Goal: Task Accomplishment & Management: Manage account settings

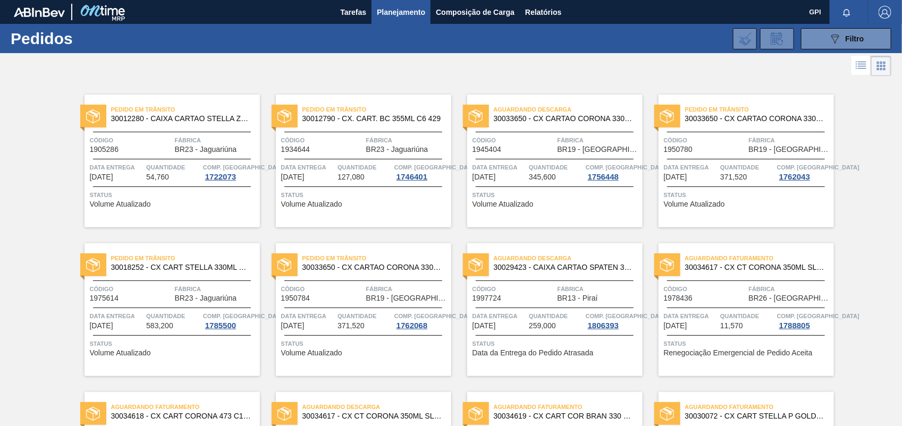
click at [787, 83] on div "Pedido em Trânsito 30033650 - CX CARTAO CORONA 330 C6 NIV24 Código 1950780 Fábr…" at bounding box center [738, 153] width 191 height 149
click at [835, 39] on icon "089F7B8B-B2A5-4AFE-B5C0-19BA573D28AC" at bounding box center [835, 38] width 13 height 13
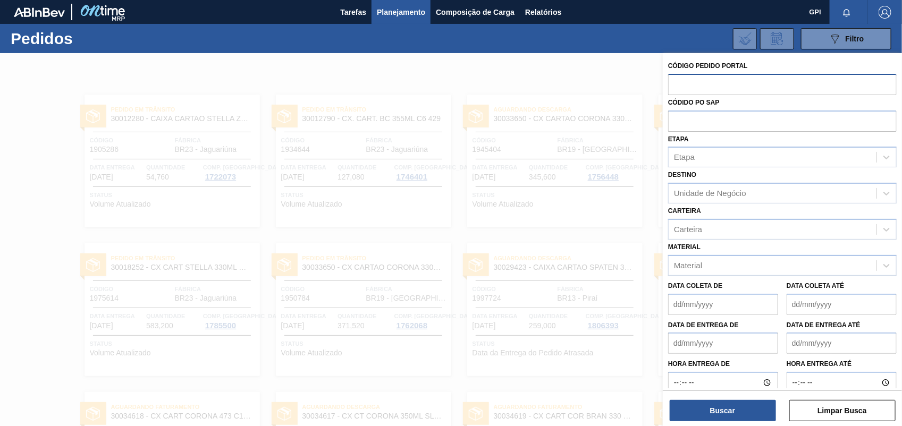
click at [686, 83] on input "text" at bounding box center [782, 84] width 229 height 20
paste input "2012713"
type input "2012713"
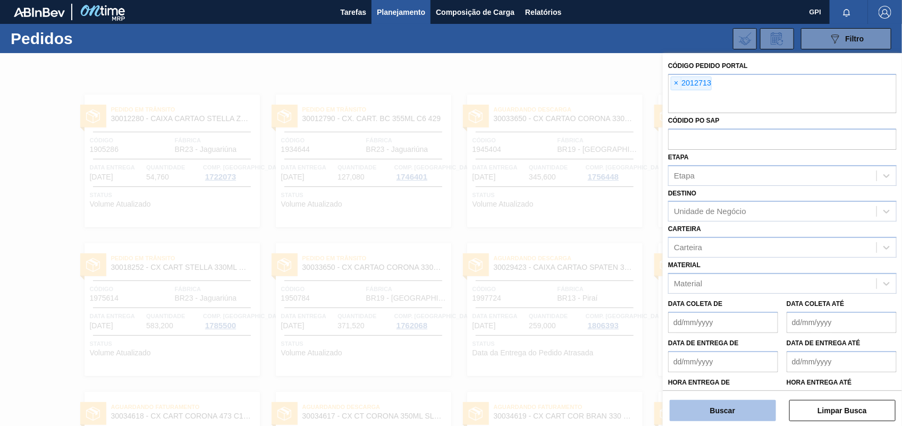
click at [768, 401] on button "Buscar" at bounding box center [723, 410] width 106 height 21
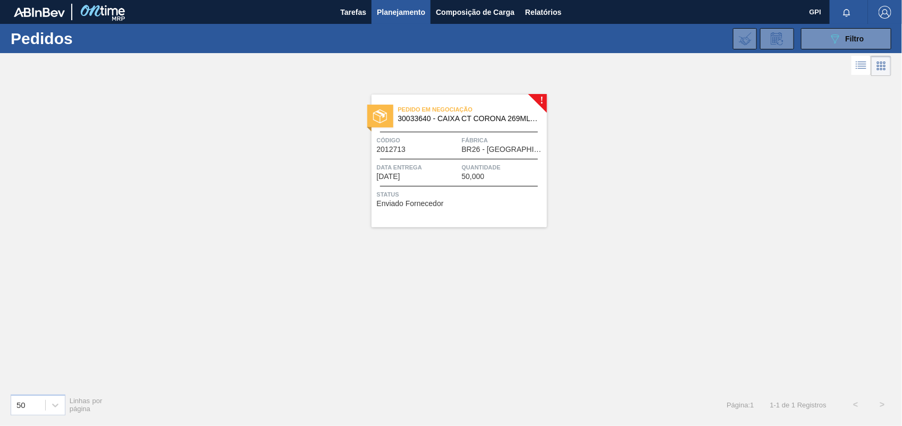
click at [412, 162] on span "Data entrega" at bounding box center [418, 167] width 82 height 11
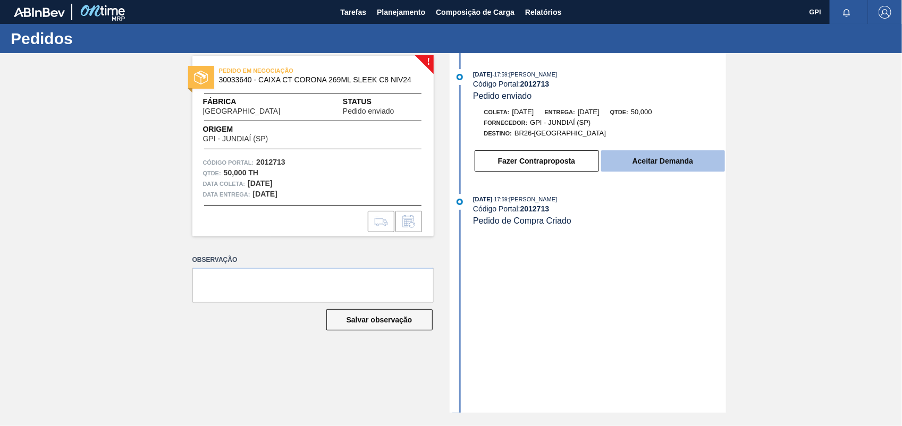
click at [650, 168] on button "Aceitar Demanda" at bounding box center [663, 160] width 124 height 21
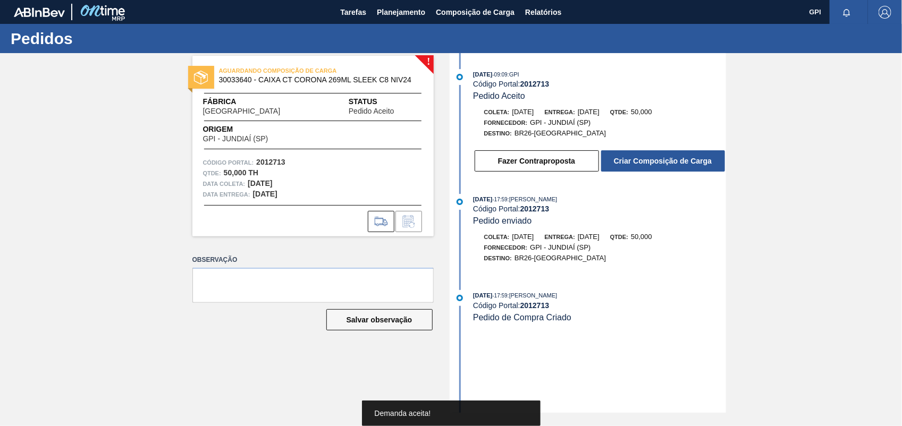
click at [650, 168] on button "Criar Composição de Carga" at bounding box center [663, 160] width 124 height 21
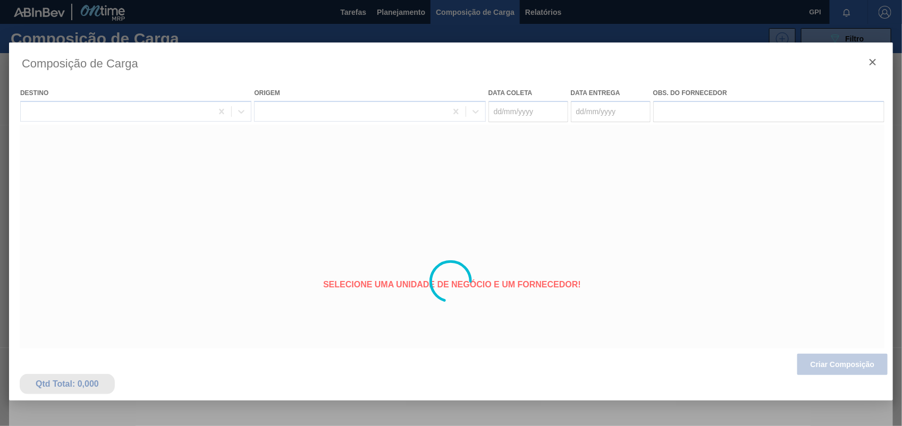
type coleta "16/09/2025"
type entrega "19/09/2025"
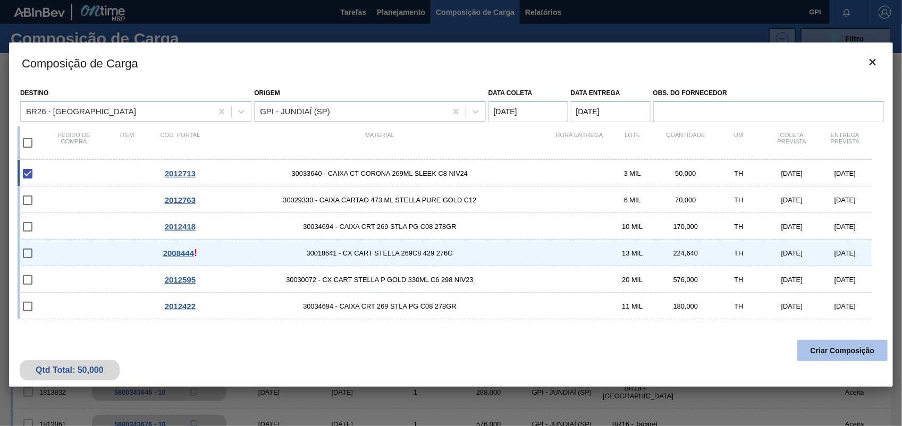
click at [834, 357] on button "Criar Composição" at bounding box center [842, 350] width 90 height 21
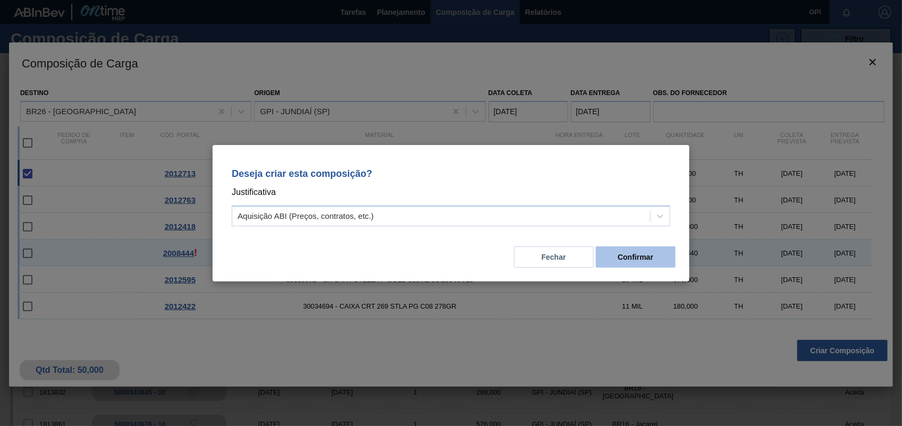
click at [646, 256] on button "Confirmar" at bounding box center [636, 257] width 80 height 21
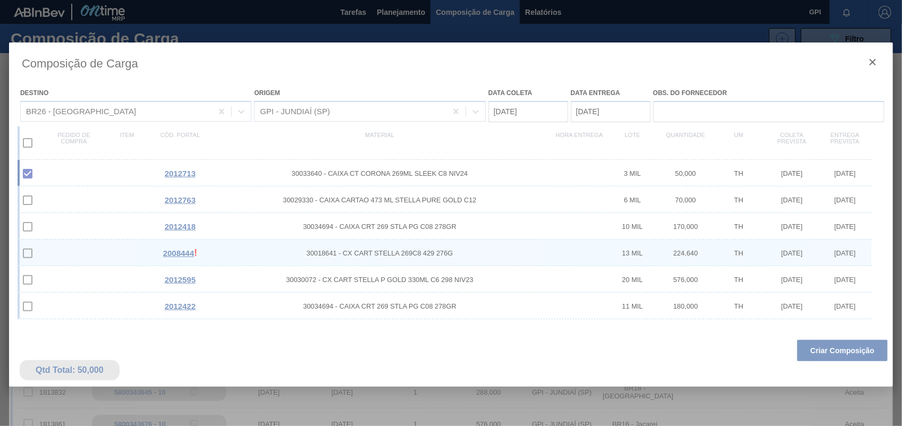
click at [825, 345] on div at bounding box center [451, 282] width 884 height 478
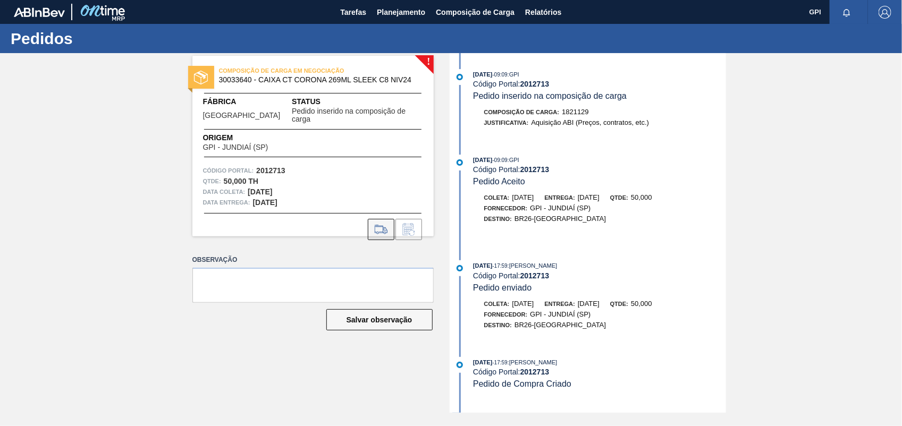
click at [386, 227] on icon at bounding box center [385, 230] width 5 height 6
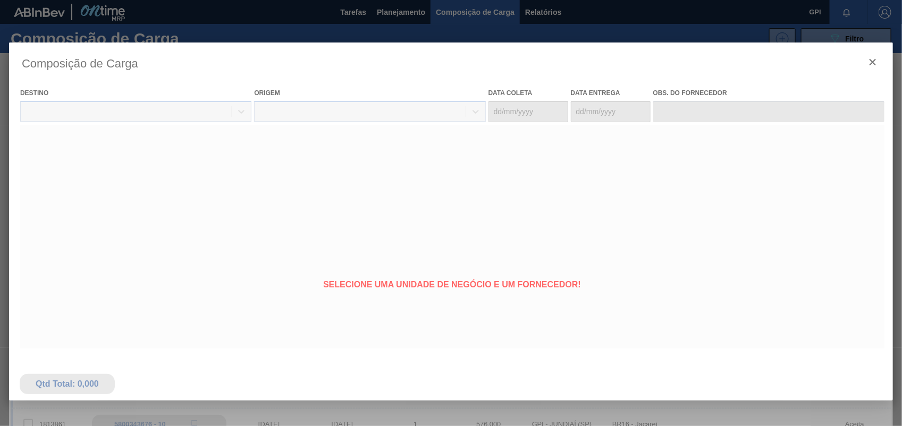
type coleta "16/09/2025"
type entrega "19/09/2025"
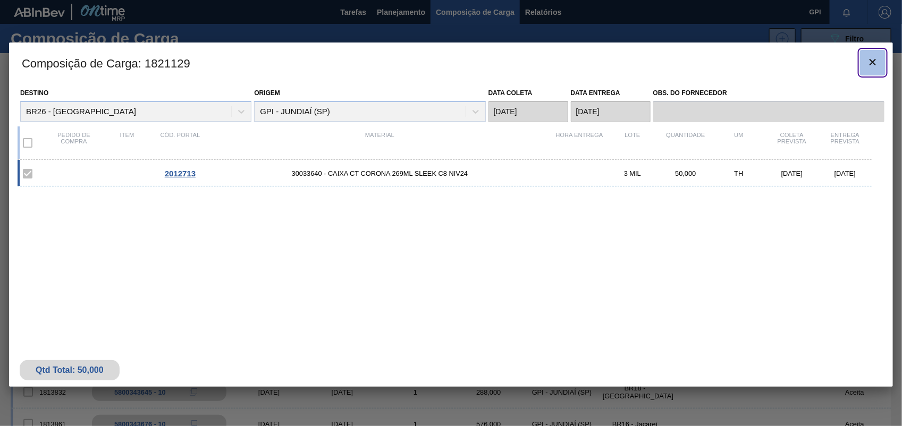
click at [869, 59] on icon "botão de ícone" at bounding box center [872, 62] width 13 height 13
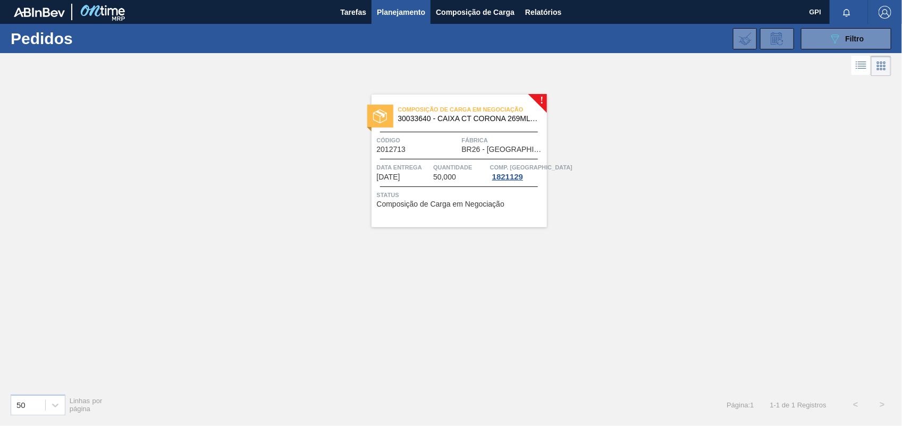
click at [437, 138] on span "Código" at bounding box center [418, 140] width 82 height 11
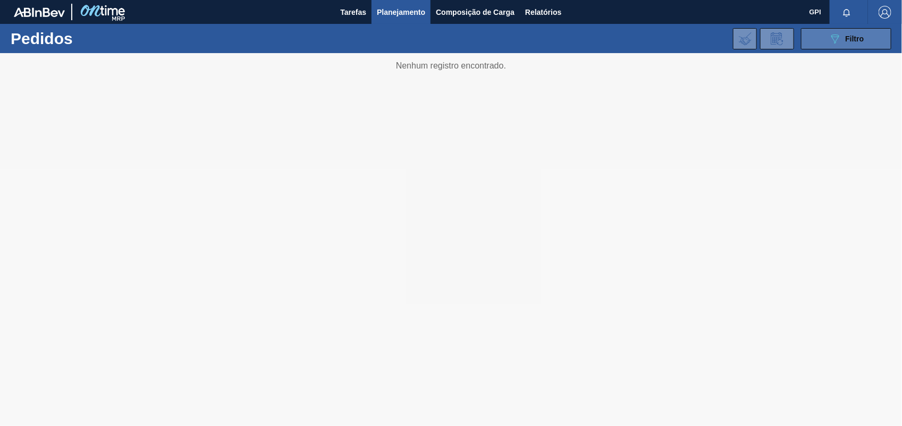
click at [883, 48] on button "089F7B8B-B2A5-4AFE-B5C0-19BA573D28AC Filtro" at bounding box center [846, 38] width 90 height 21
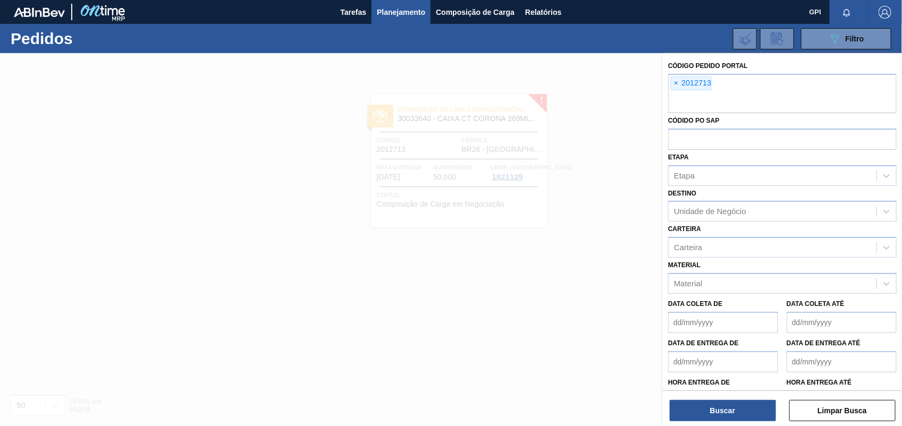
click at [675, 83] on span "×" at bounding box center [676, 83] width 10 height 13
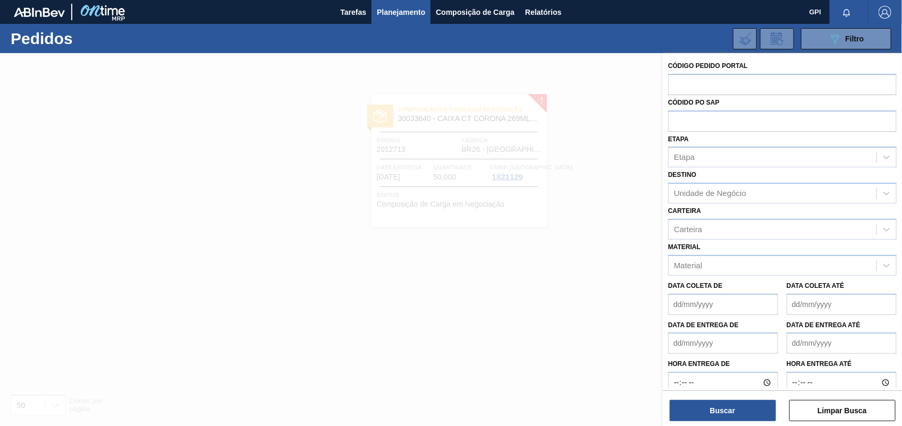
paste input "2012763"
type input "2012763"
click at [739, 409] on button "Buscar" at bounding box center [723, 410] width 106 height 21
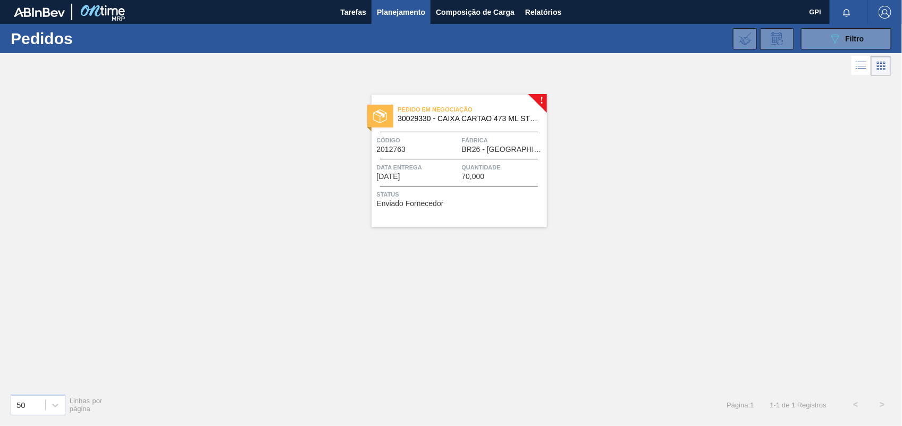
click at [444, 150] on div "Código 2012763" at bounding box center [418, 144] width 82 height 19
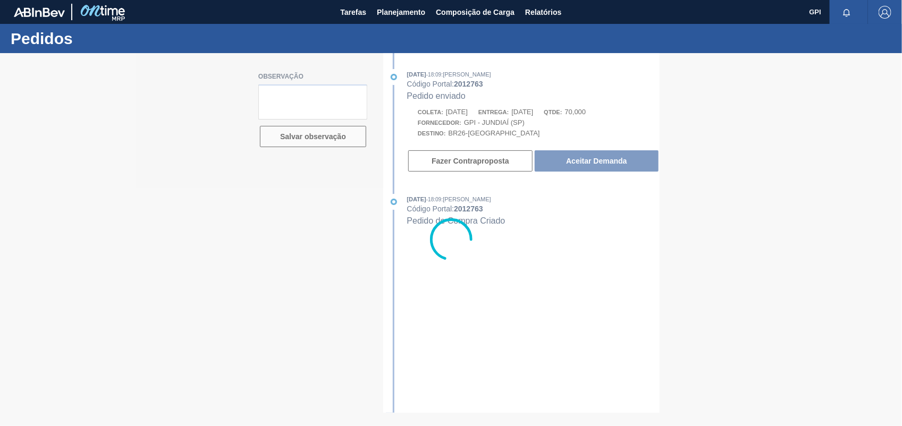
click at [644, 166] on div at bounding box center [451, 239] width 902 height 373
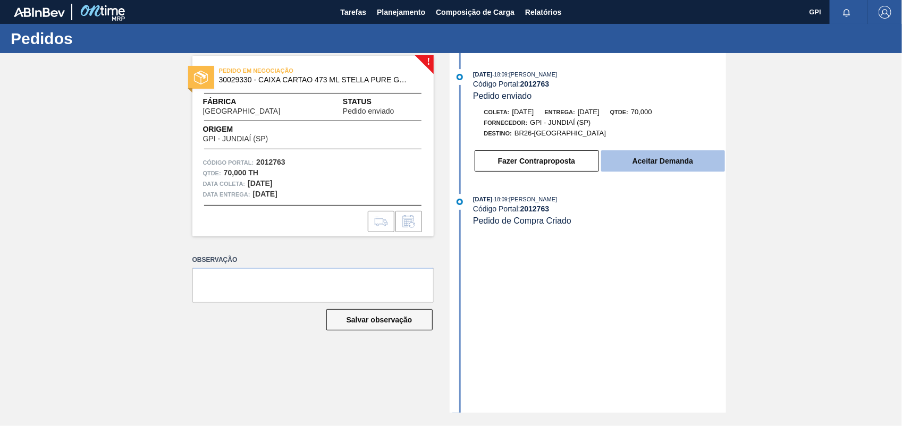
click at [644, 166] on button "Aceitar Demanda" at bounding box center [663, 160] width 124 height 21
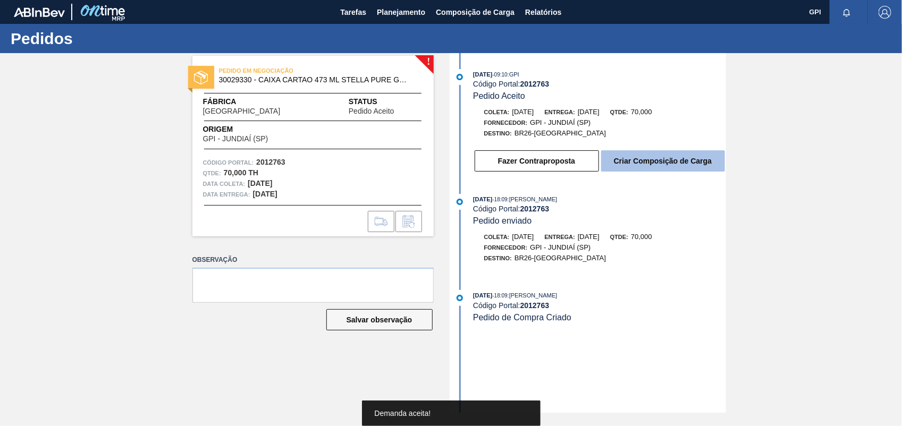
click at [644, 166] on button "Criar Composição de Carga" at bounding box center [663, 160] width 124 height 21
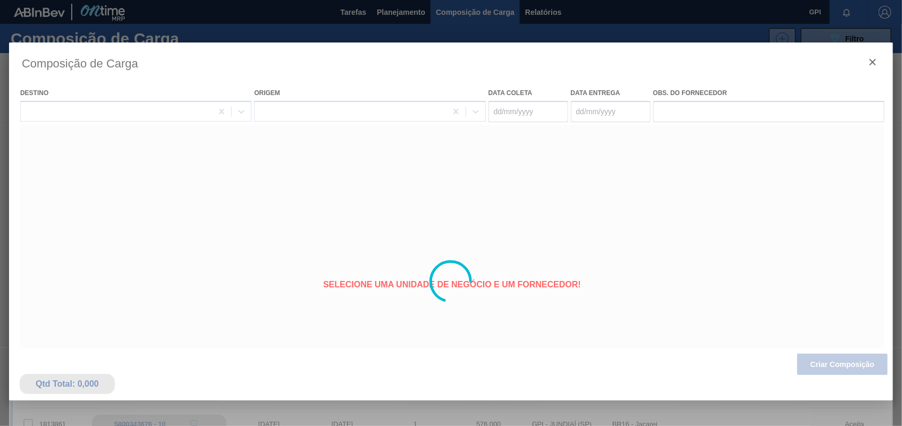
type coleta "[DATE]"
type entrega "[DATE]"
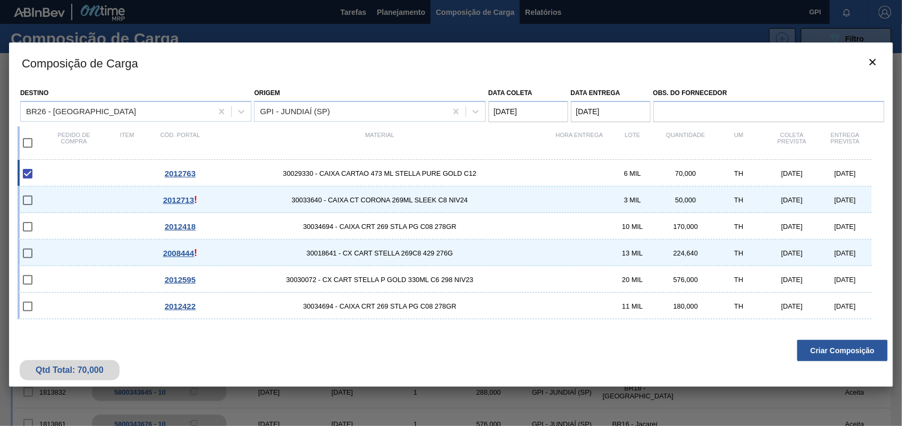
click at [828, 348] on button "Criar Composição" at bounding box center [842, 350] width 90 height 21
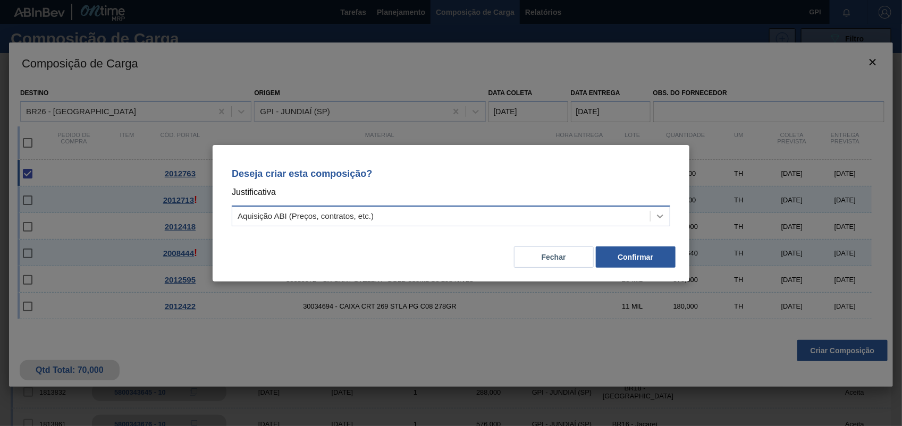
click at [662, 216] on icon at bounding box center [660, 217] width 6 height 4
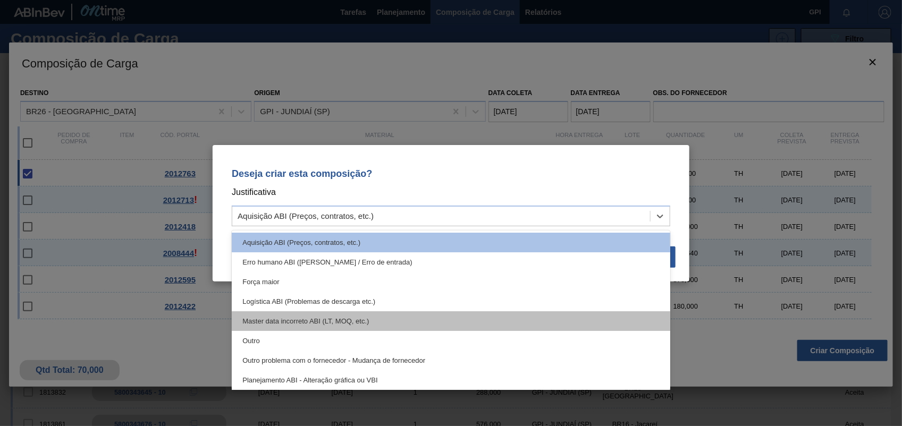
click at [376, 325] on div "Master data incorreto ABI (LT, MOQ, etc.)" at bounding box center [451, 321] width 438 height 20
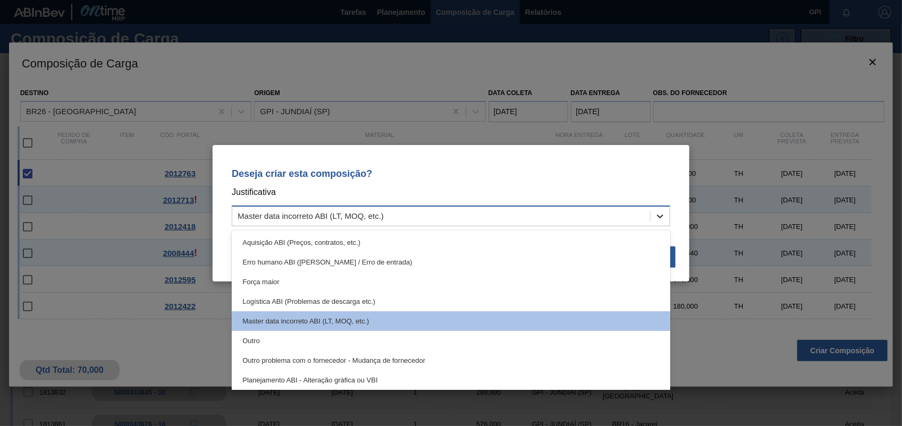
click at [655, 211] on icon at bounding box center [660, 216] width 11 height 11
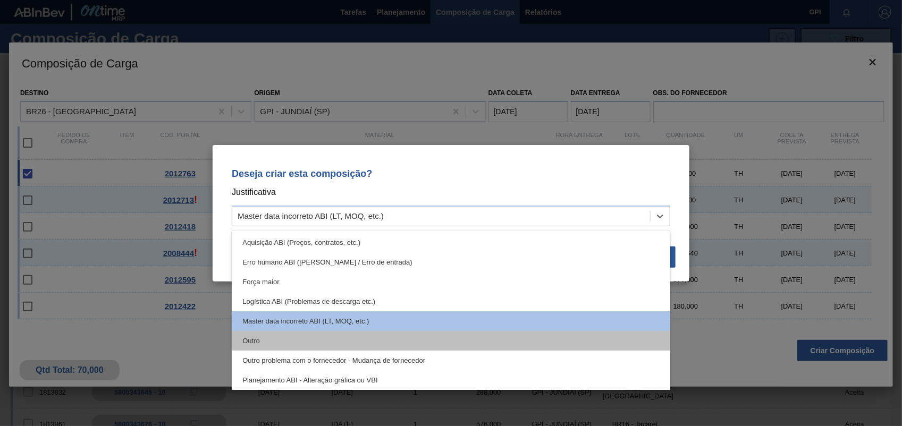
click at [251, 343] on div "Outro" at bounding box center [451, 341] width 438 height 20
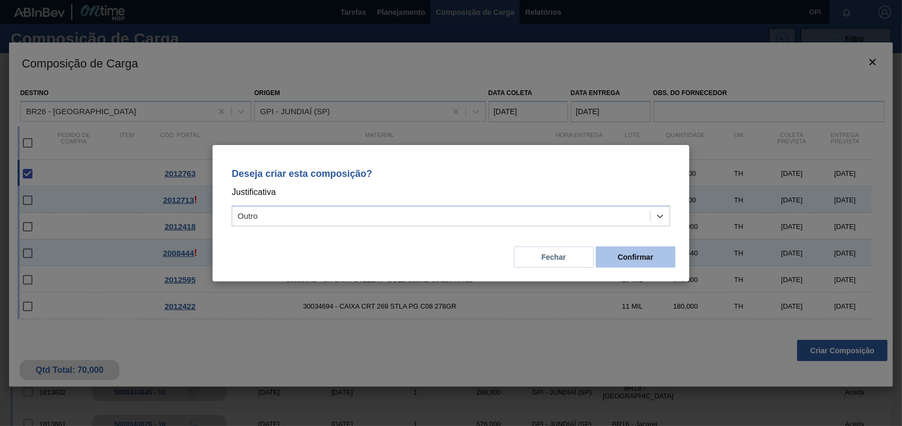
click at [627, 258] on button "Confirmar" at bounding box center [636, 257] width 80 height 21
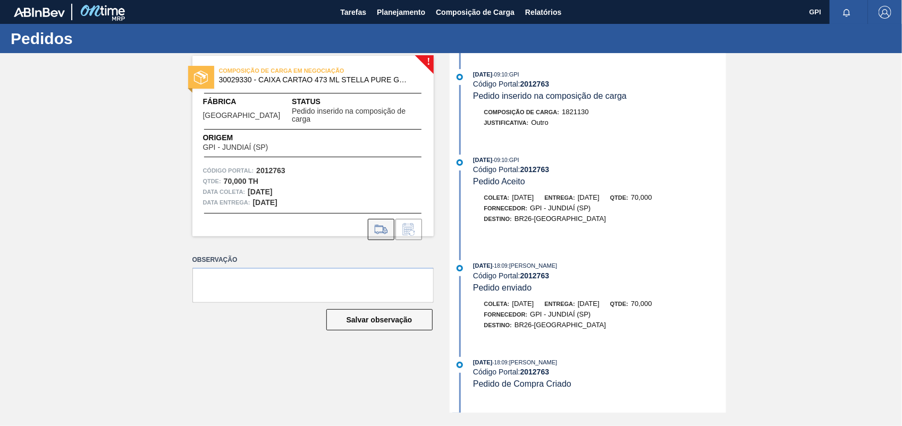
click at [384, 223] on icon at bounding box center [381, 229] width 17 height 13
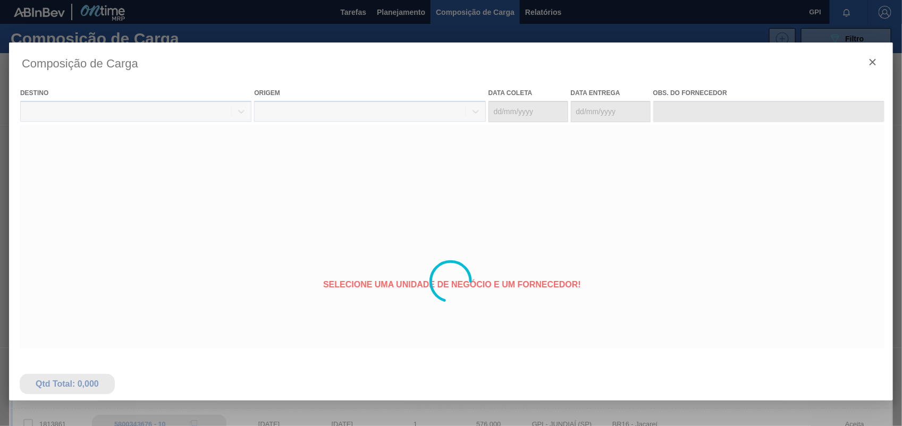
type coleta "[DATE]"
type entrega "[DATE]"
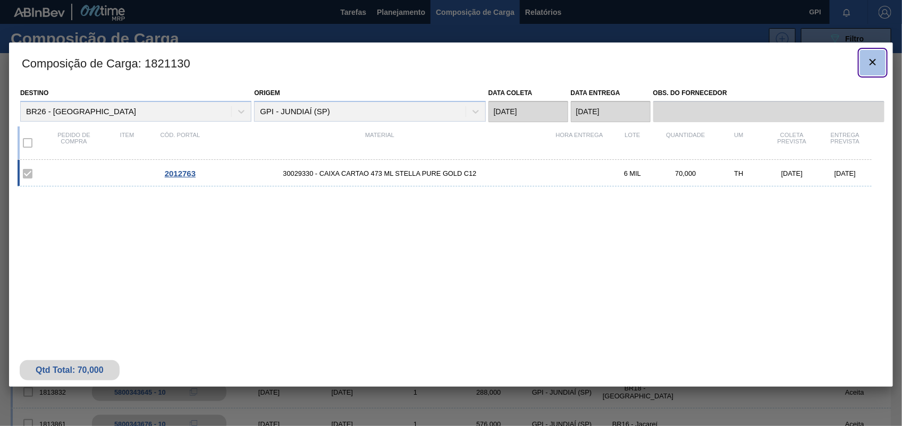
click at [881, 67] on button "botão de ícone" at bounding box center [873, 63] width 26 height 26
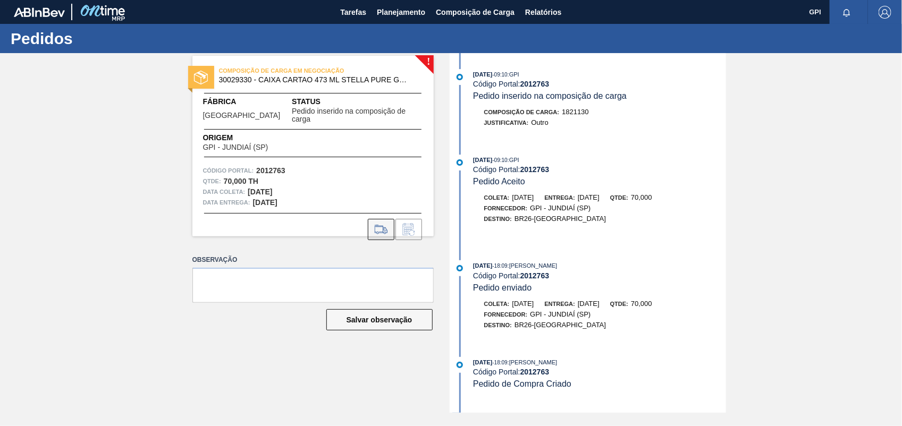
click at [381, 223] on icon at bounding box center [381, 229] width 17 height 13
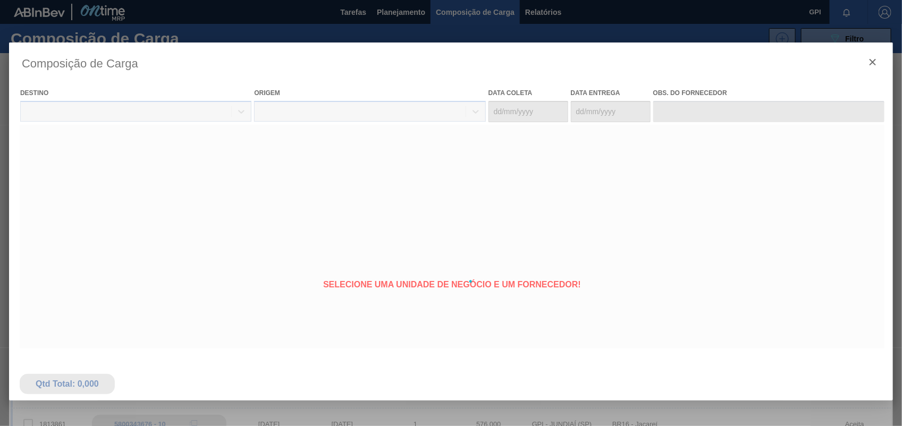
type coleta "[DATE]"
type entrega "[DATE]"
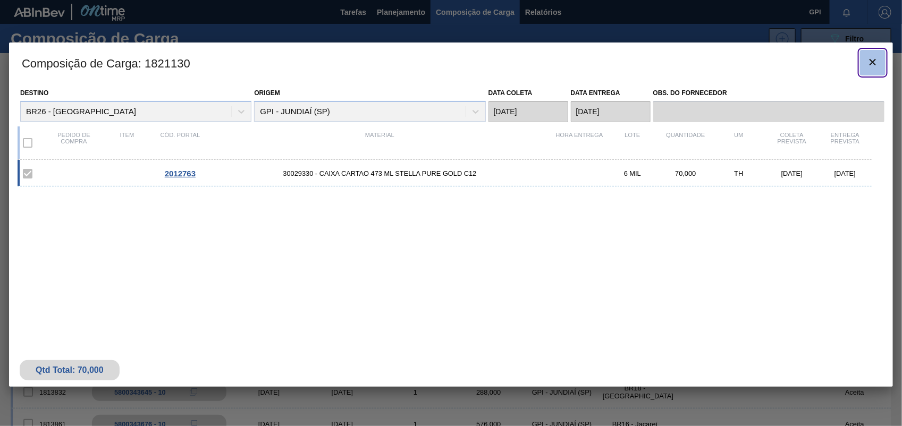
click at [876, 65] on icon "botão de ícone" at bounding box center [872, 62] width 13 height 13
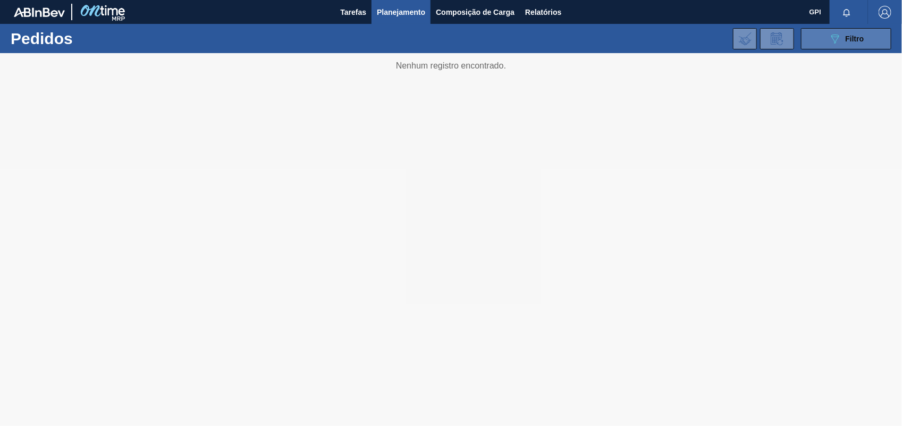
click at [832, 41] on icon "089F7B8B-B2A5-4AFE-B5C0-19BA573D28AC" at bounding box center [835, 38] width 13 height 13
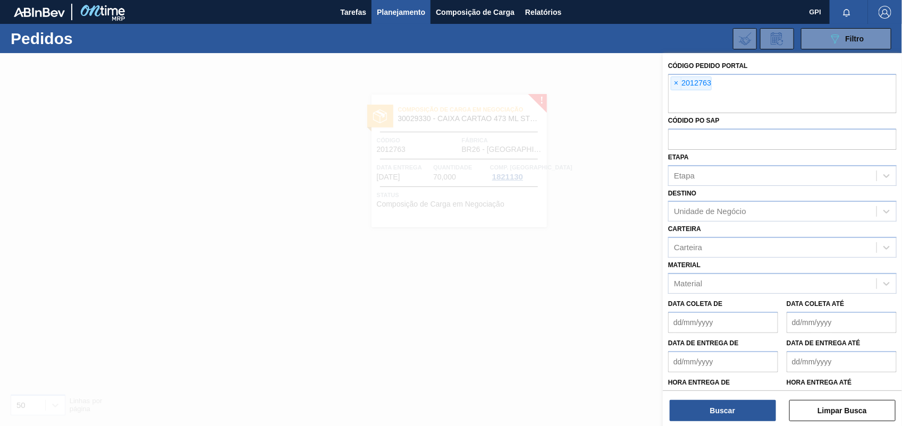
click at [675, 85] on span "×" at bounding box center [676, 83] width 10 height 13
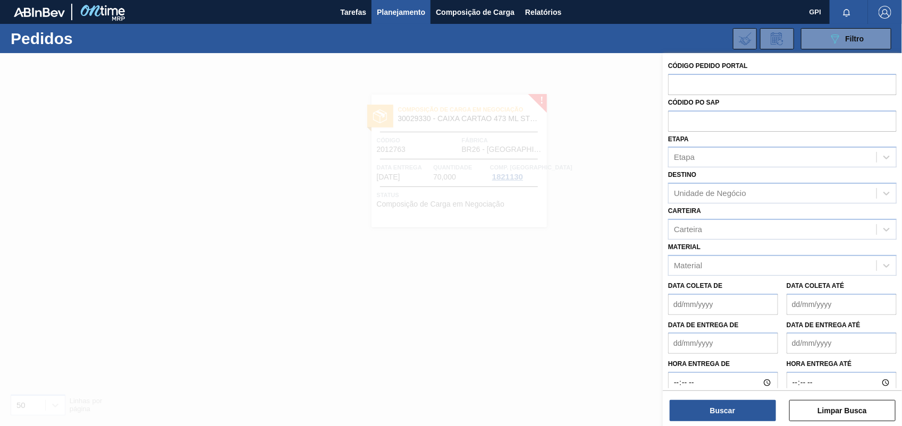
paste input "2012418"
type input "2012418"
click at [739, 413] on button "Buscar" at bounding box center [723, 410] width 106 height 21
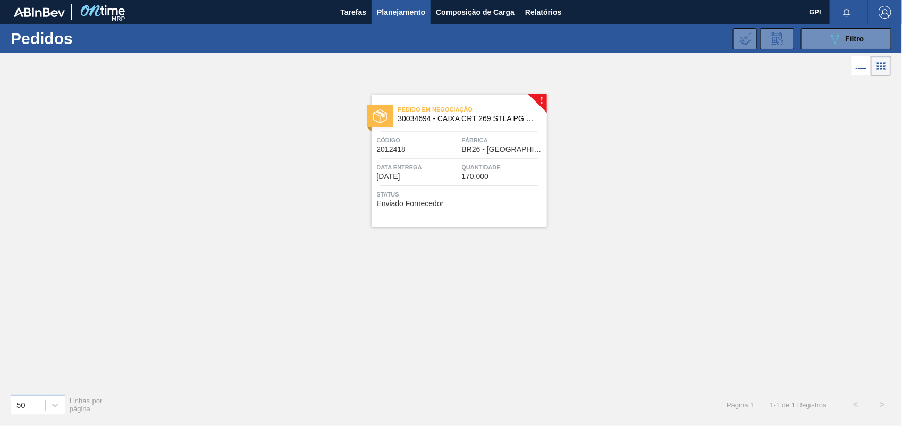
click at [431, 165] on span "Data entrega" at bounding box center [418, 167] width 82 height 11
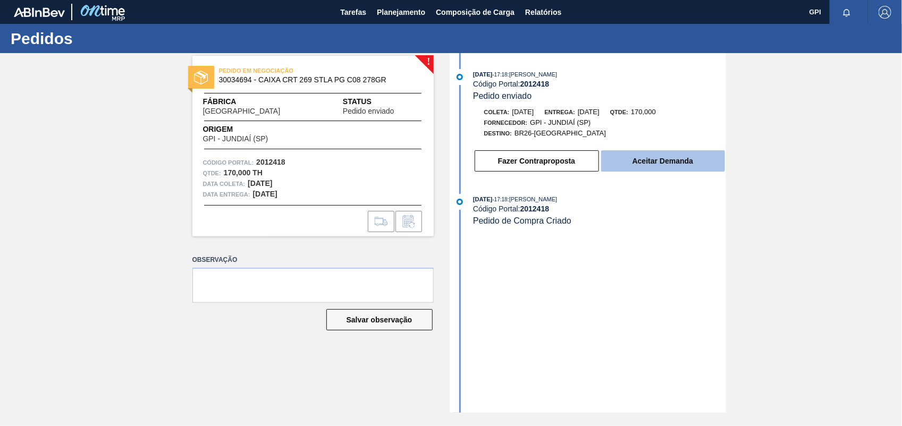
click at [673, 168] on button "Aceitar Demanda" at bounding box center [663, 160] width 124 height 21
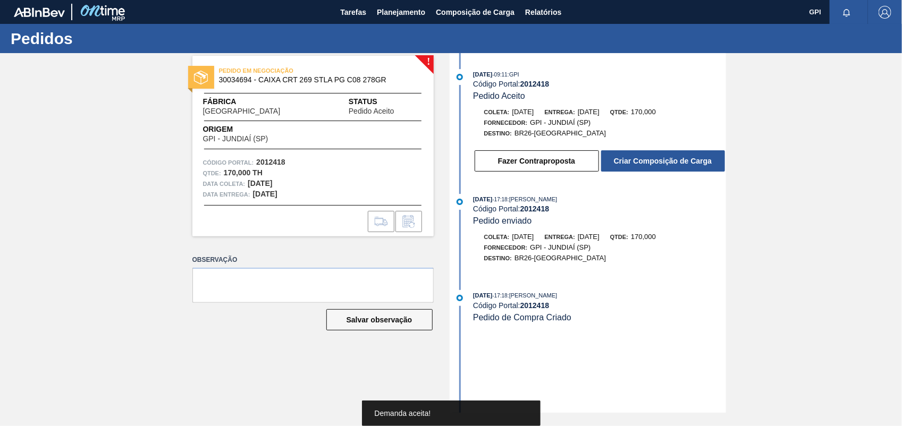
click at [673, 168] on button "Criar Composição de Carga" at bounding box center [663, 160] width 124 height 21
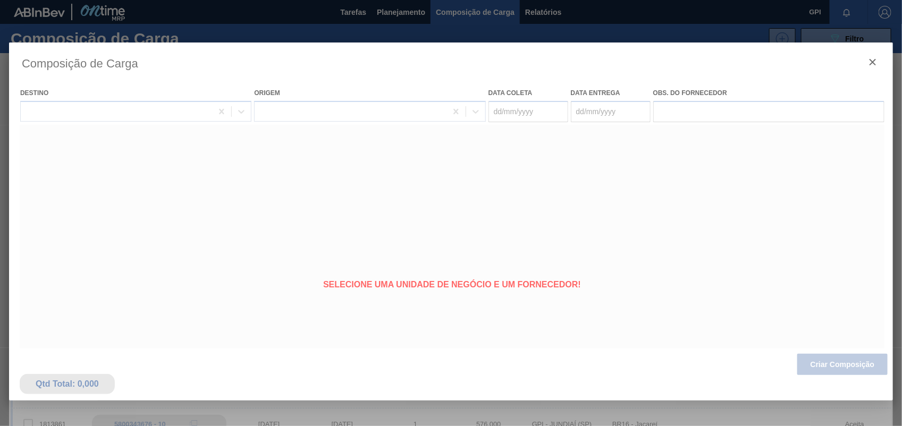
type coleta "[DATE]"
type entrega "[DATE]"
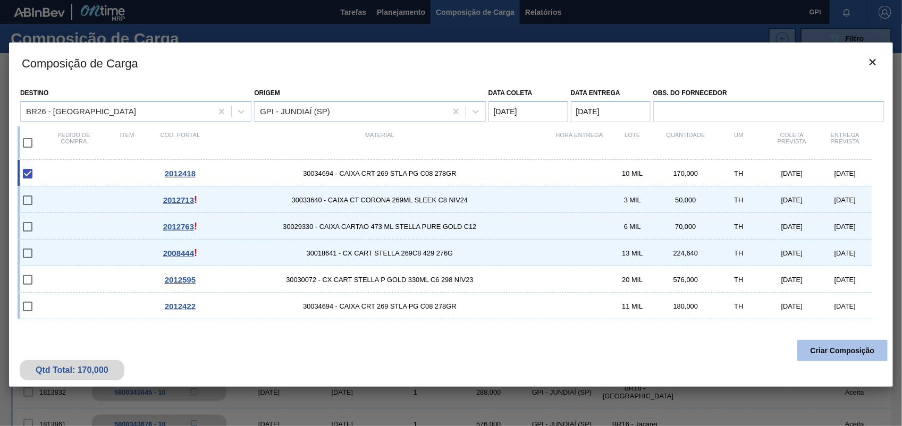
click at [841, 359] on button "Criar Composição" at bounding box center [842, 350] width 90 height 21
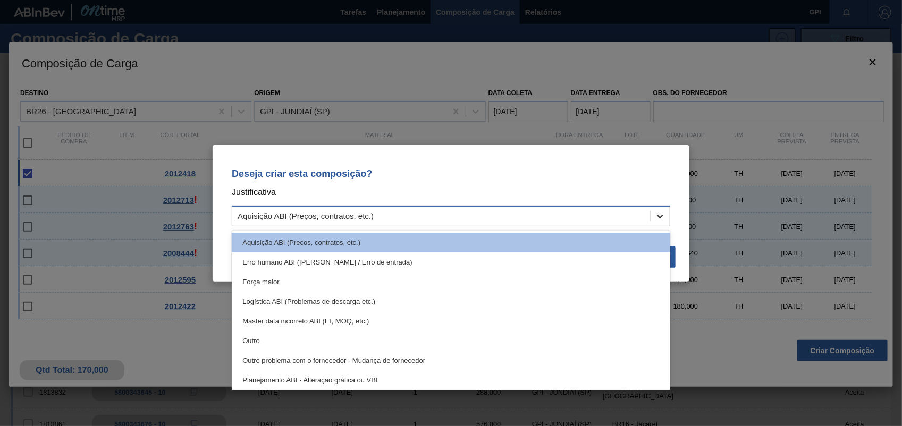
click at [652, 222] on div at bounding box center [660, 216] width 19 height 19
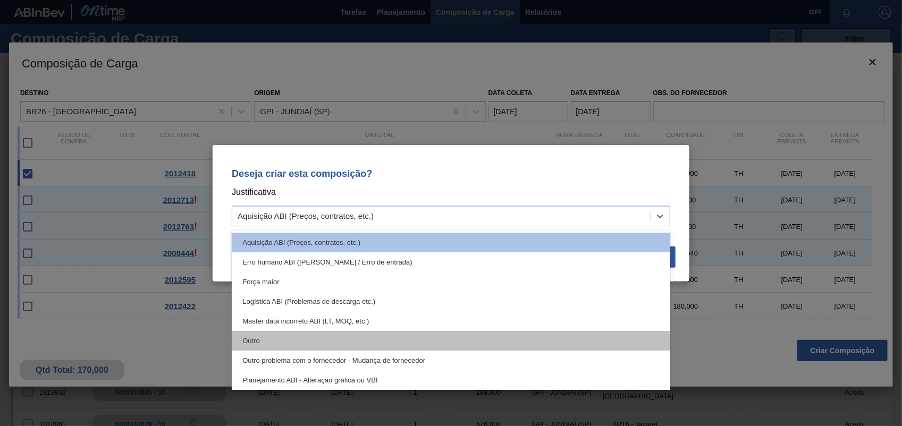
click at [299, 341] on div "Outro" at bounding box center [451, 341] width 438 height 20
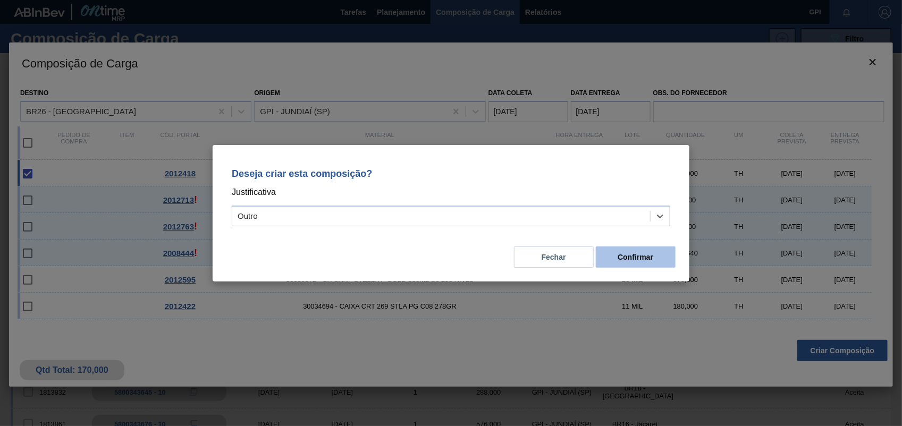
click at [673, 258] on button "Confirmar" at bounding box center [636, 257] width 80 height 21
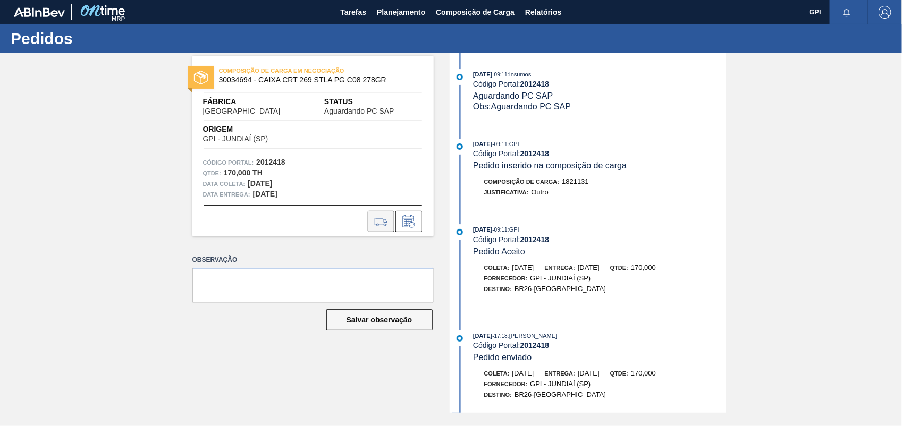
click at [377, 211] on button at bounding box center [381, 221] width 27 height 21
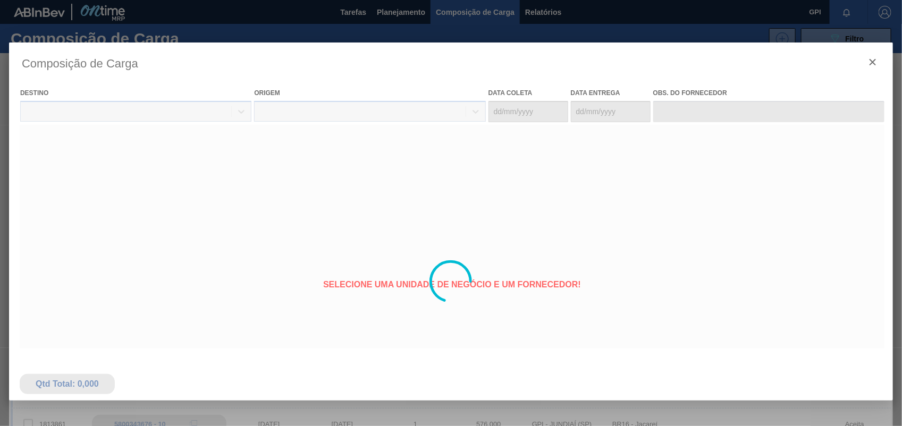
type coleta "[DATE]"
type entrega "[DATE]"
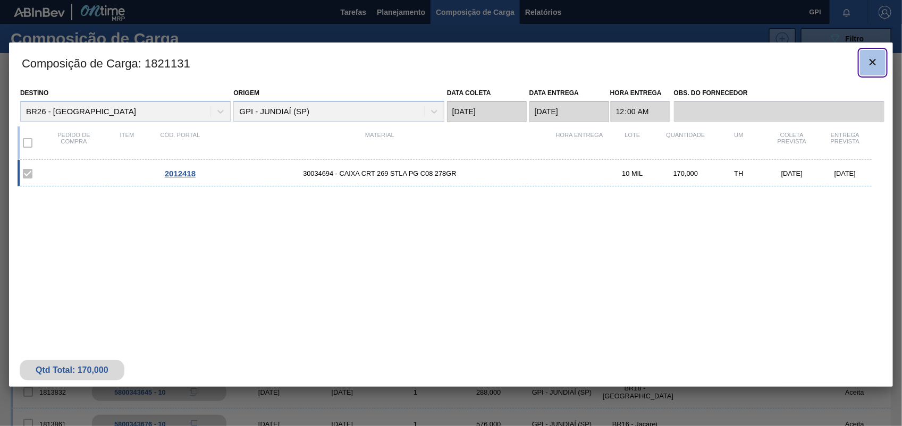
click at [880, 61] on button "botão de ícone" at bounding box center [873, 63] width 26 height 26
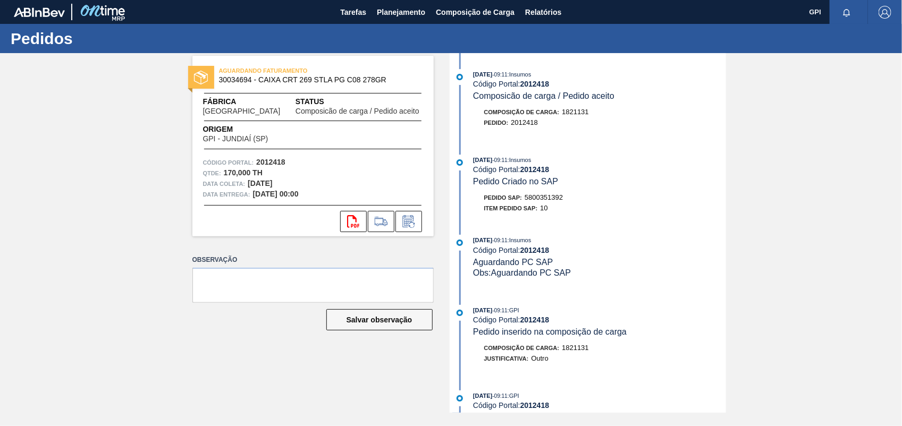
click at [531, 200] on span "5800351392" at bounding box center [544, 197] width 38 height 8
copy span "5800351392"
click at [288, 168] on div "Qtde : 170,000 TH" at bounding box center [313, 173] width 220 height 11
click at [283, 165] on strong "2012418" at bounding box center [270, 162] width 29 height 9
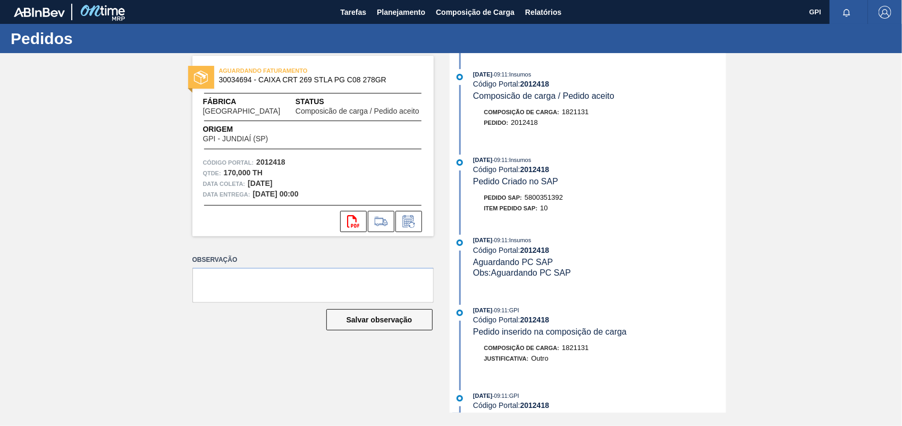
click at [283, 165] on strong "2012418" at bounding box center [270, 162] width 29 height 9
click at [269, 161] on strong "2012418" at bounding box center [270, 162] width 29 height 9
copy strong "2012418"
click at [351, 217] on icon "svg{fill:#ff0000}" at bounding box center [353, 221] width 13 height 13
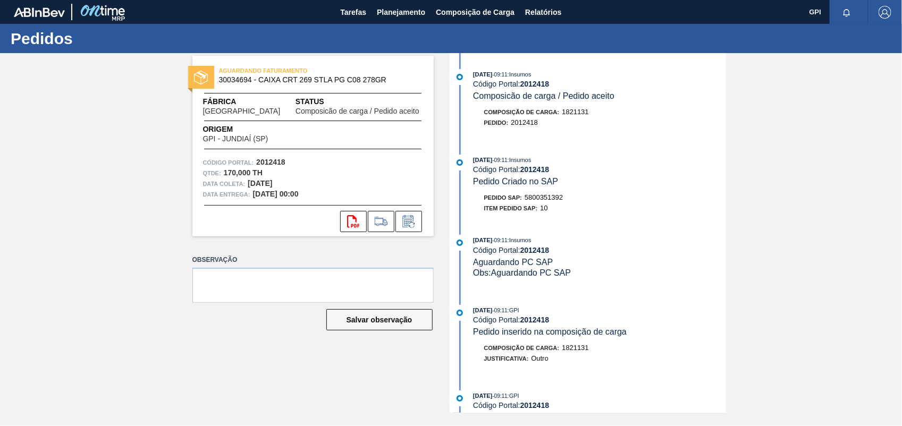
click at [702, 295] on div "20/08/2025 - 09:11 : Insumos Código Portal: 2012418 Composicão de carga / Pedid…" at bounding box center [589, 233] width 274 height 360
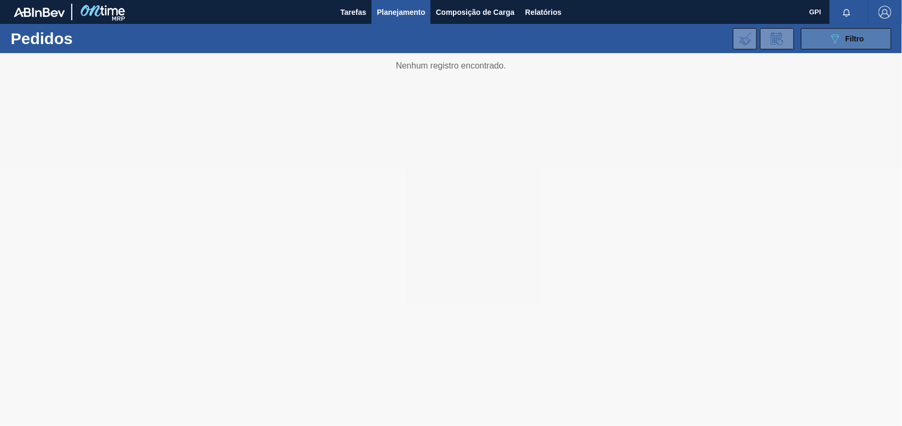
click at [851, 38] on span "Filtro" at bounding box center [855, 39] width 19 height 9
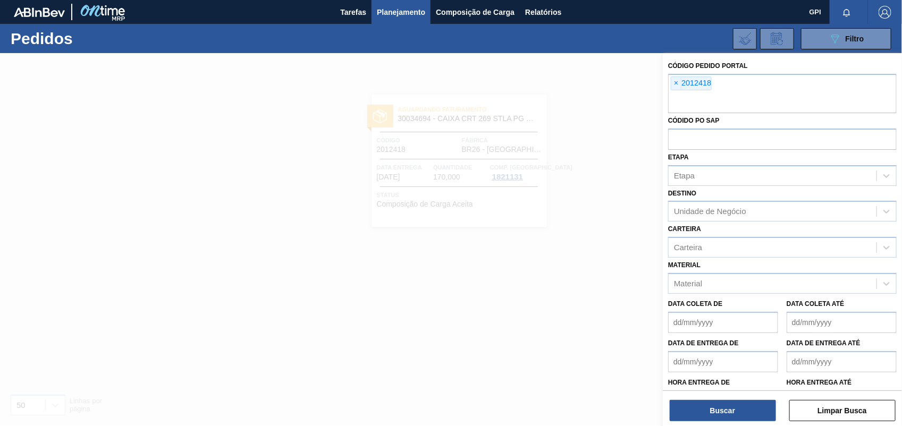
click at [678, 83] on span "×" at bounding box center [676, 83] width 10 height 13
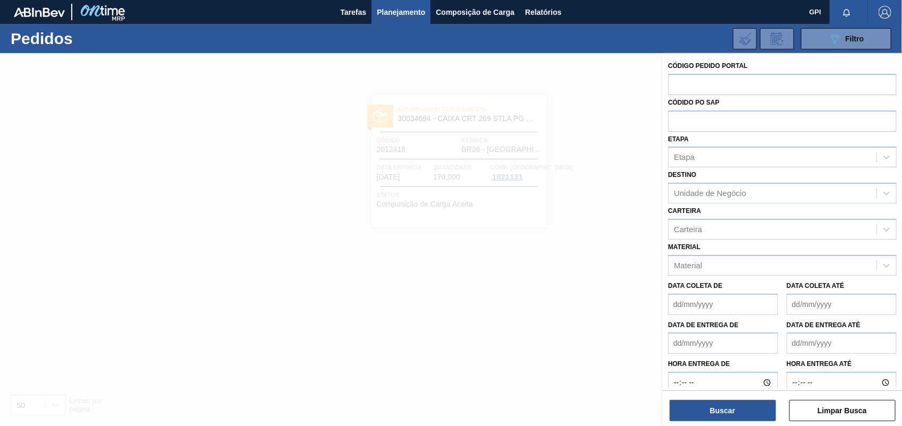
paste input "2012595"
type input "2012595"
click at [748, 404] on button "Buscar" at bounding box center [723, 410] width 106 height 21
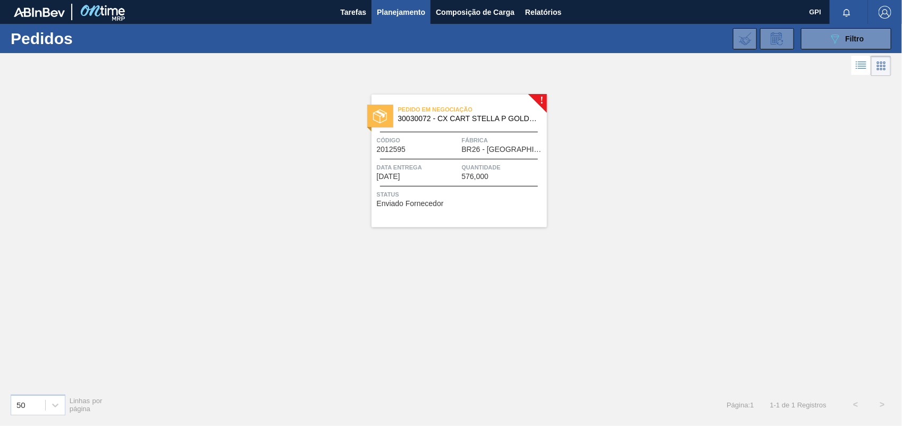
click at [429, 163] on span "Data entrega" at bounding box center [418, 167] width 82 height 11
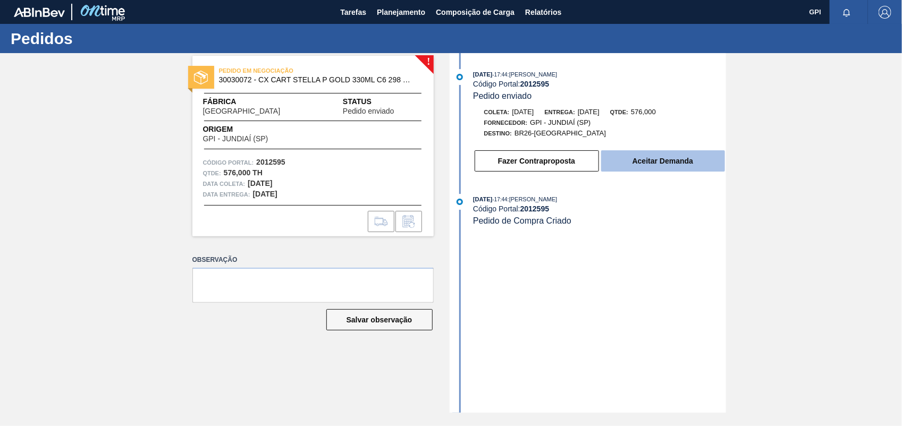
click at [689, 169] on button "Aceitar Demanda" at bounding box center [663, 160] width 124 height 21
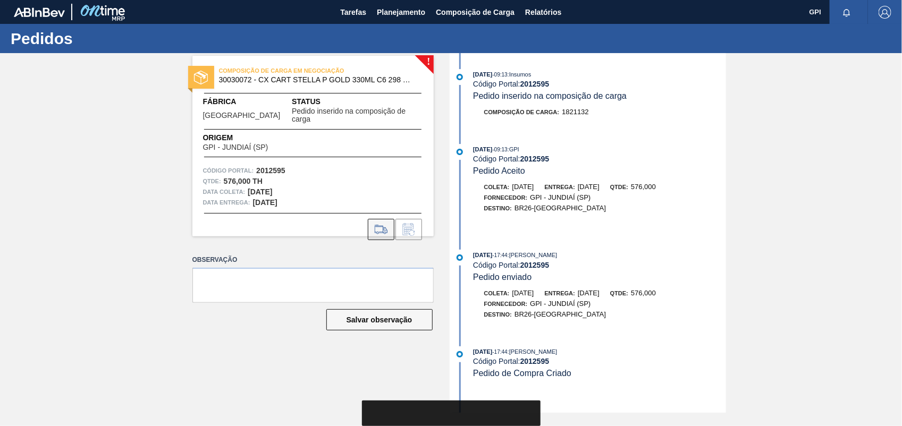
click at [389, 223] on icon at bounding box center [381, 229] width 17 height 13
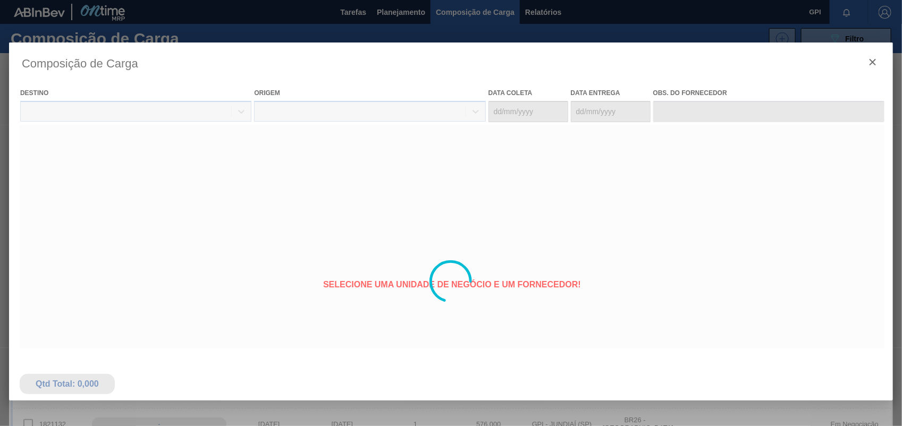
type coleta "27/09/2025"
type entrega "29/09/2025"
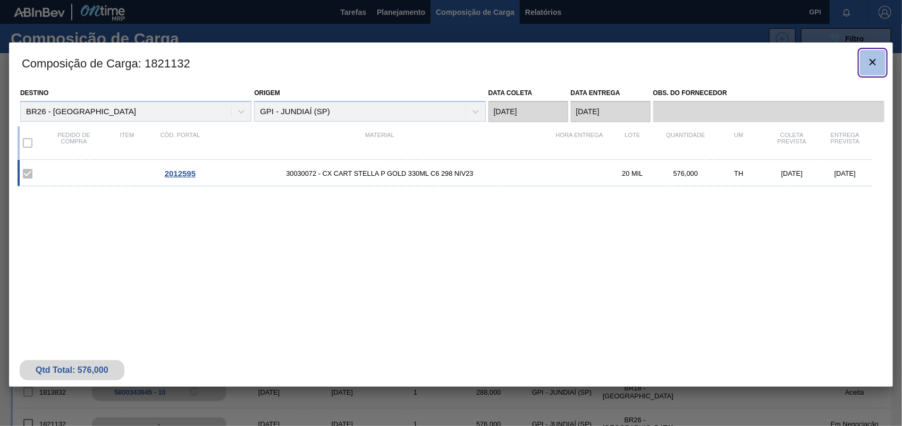
click at [875, 72] on button "botão de ícone" at bounding box center [873, 63] width 26 height 26
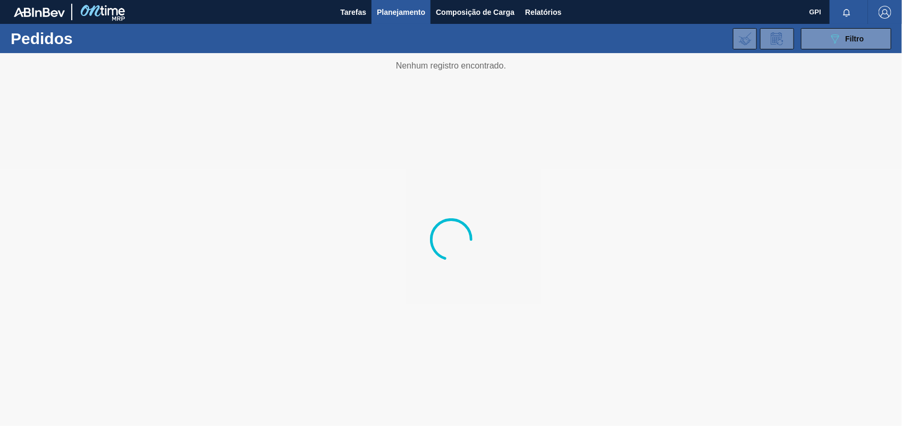
click at [830, 51] on div "089F7B8B-B2A5-4AFE-B5C0-19BA573D28AC Filtro Código Pedido Portal × 2012595 Códi…" at bounding box center [531, 39] width 730 height 32
click at [820, 44] on button "089F7B8B-B2A5-4AFE-B5C0-19BA573D28AC Filtro" at bounding box center [846, 38] width 90 height 21
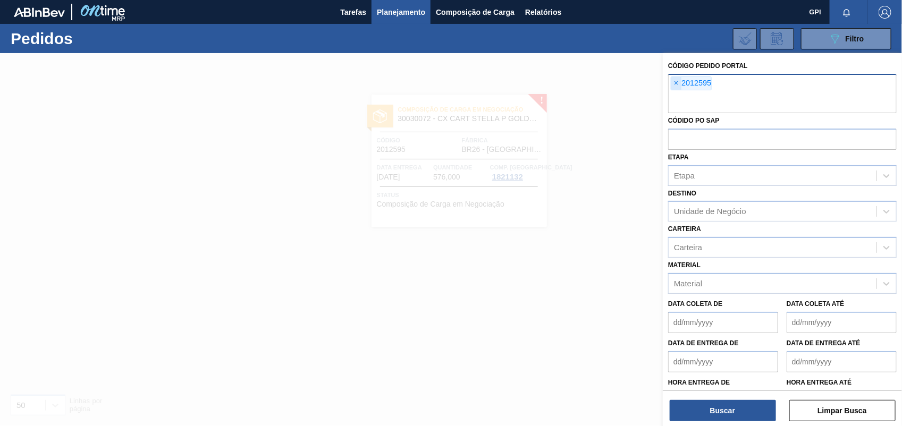
click at [679, 84] on span "×" at bounding box center [676, 83] width 10 height 13
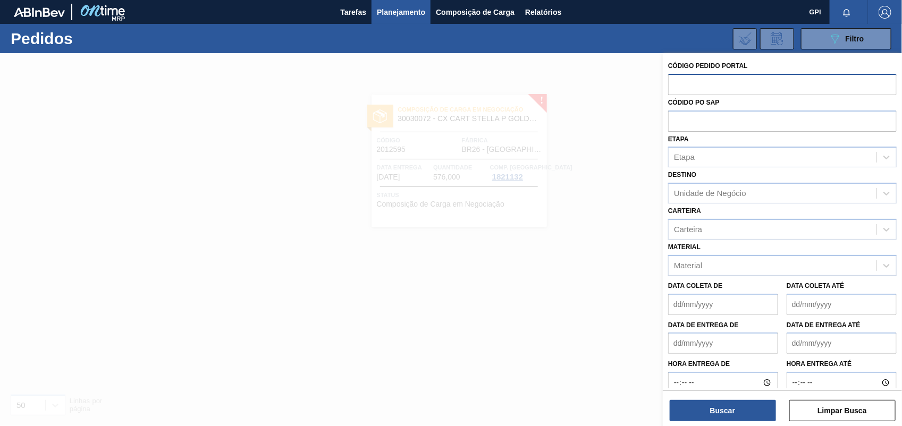
paste input "2012422"
type input "2012422"
click at [771, 419] on button "Buscar" at bounding box center [723, 410] width 106 height 21
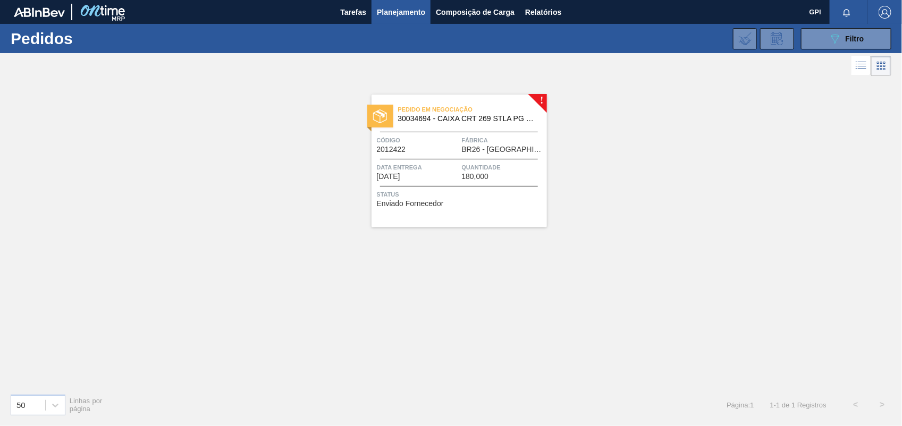
click at [440, 141] on span "Código" at bounding box center [418, 140] width 82 height 11
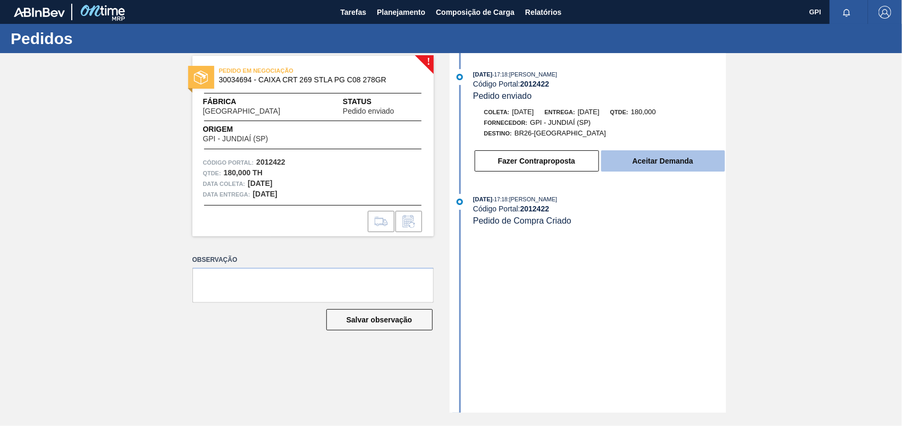
click at [673, 163] on button "Aceitar Demanda" at bounding box center [663, 160] width 124 height 21
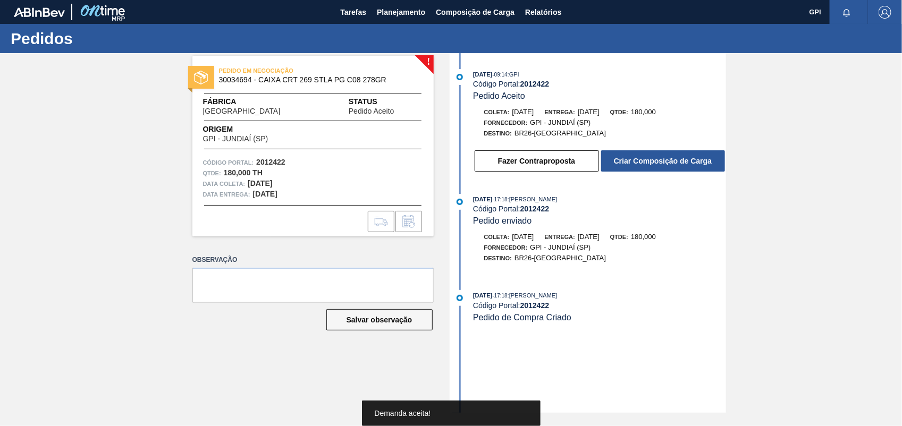
click at [673, 163] on button "Criar Composição de Carga" at bounding box center [663, 160] width 124 height 21
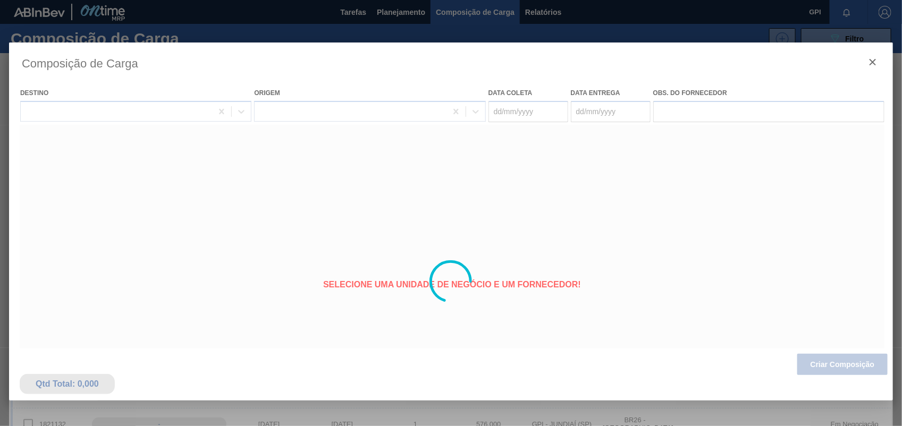
type coleta "[DATE]"
type entrega "[DATE]"
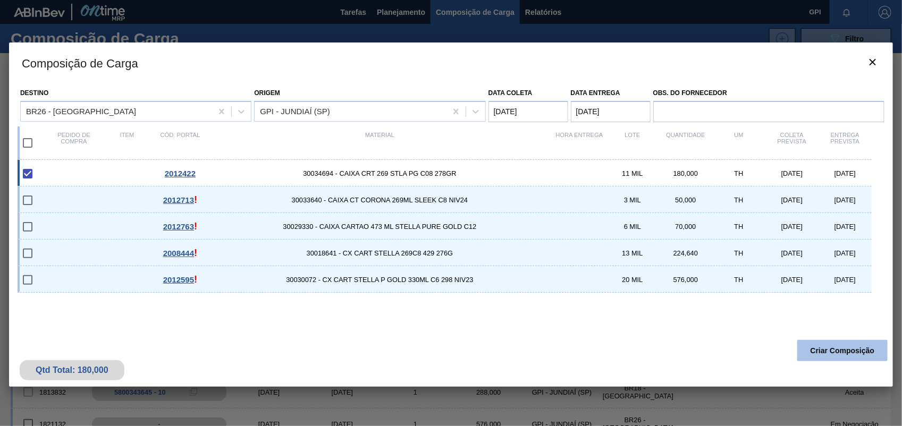
click at [855, 357] on button "Criar Composição" at bounding box center [842, 350] width 90 height 21
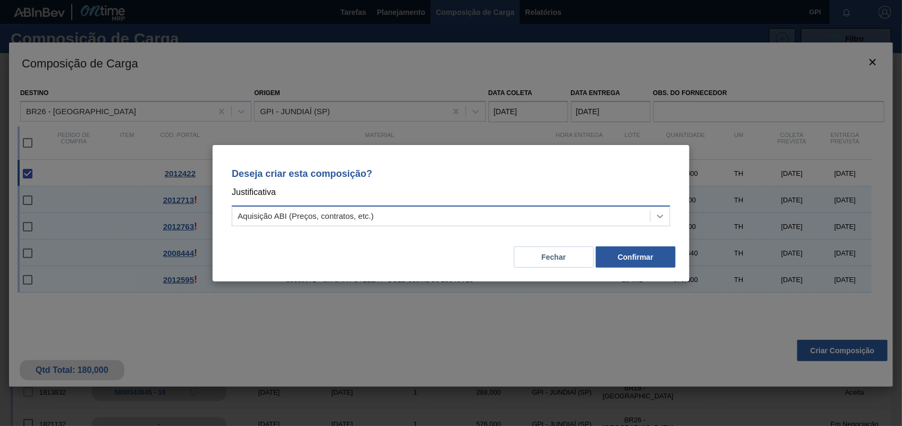
click at [666, 221] on div at bounding box center [660, 216] width 19 height 19
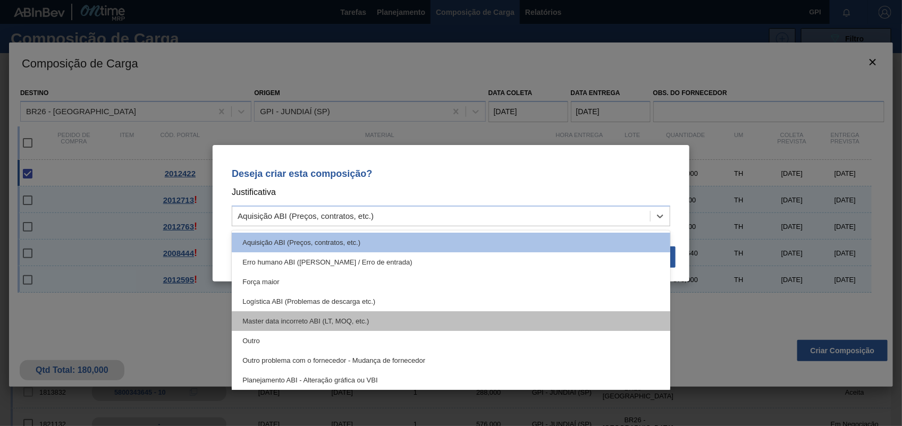
click at [333, 330] on div "Master data incorreto ABI (LT, MOQ, etc.)" at bounding box center [451, 321] width 438 height 20
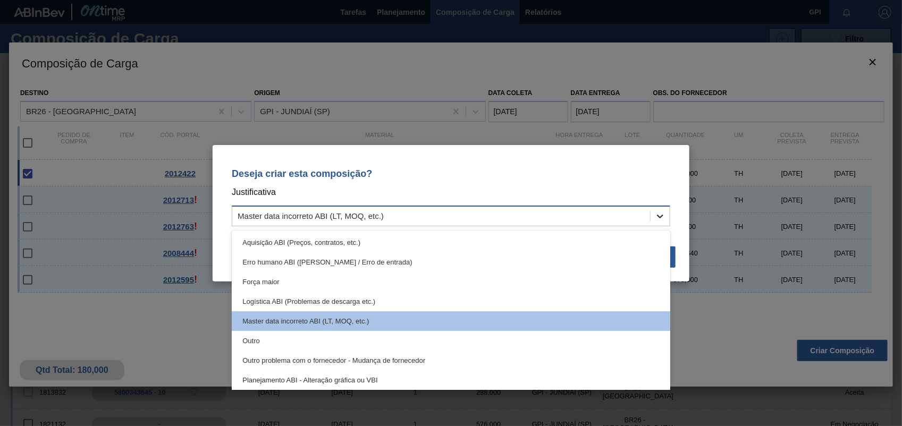
click at [669, 221] on div at bounding box center [660, 216] width 19 height 19
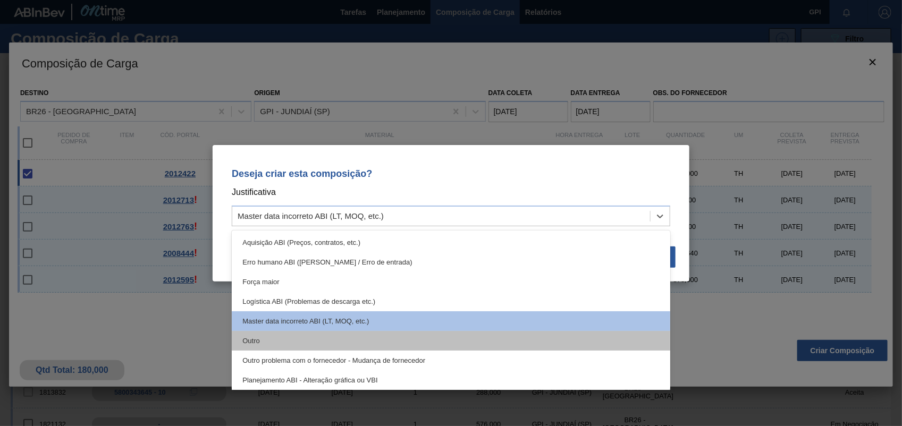
click at [315, 335] on div "Outro" at bounding box center [451, 341] width 438 height 20
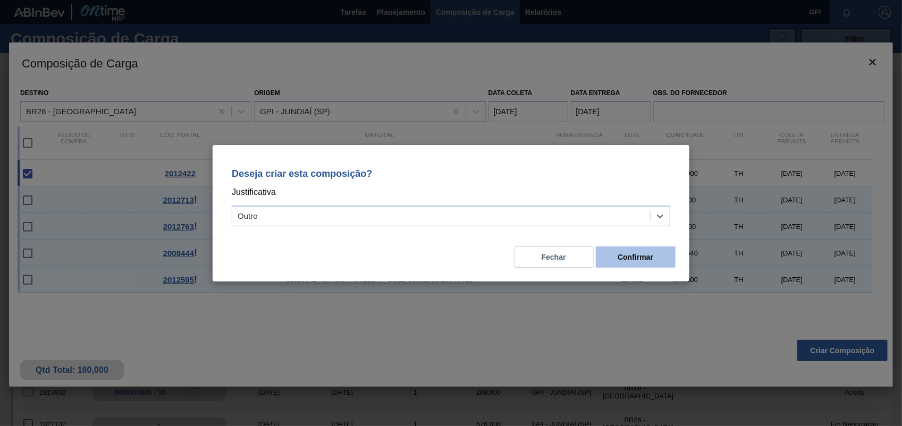
click at [612, 251] on button "Confirmar" at bounding box center [636, 257] width 80 height 21
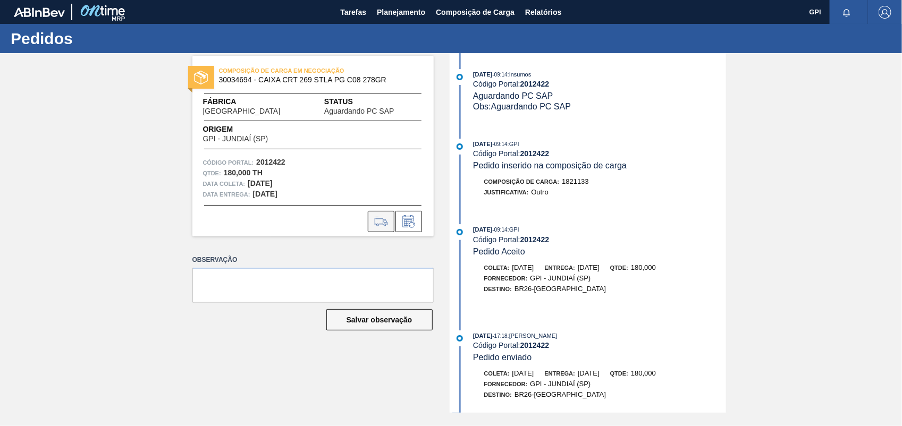
click at [381, 217] on icon at bounding box center [381, 221] width 17 height 13
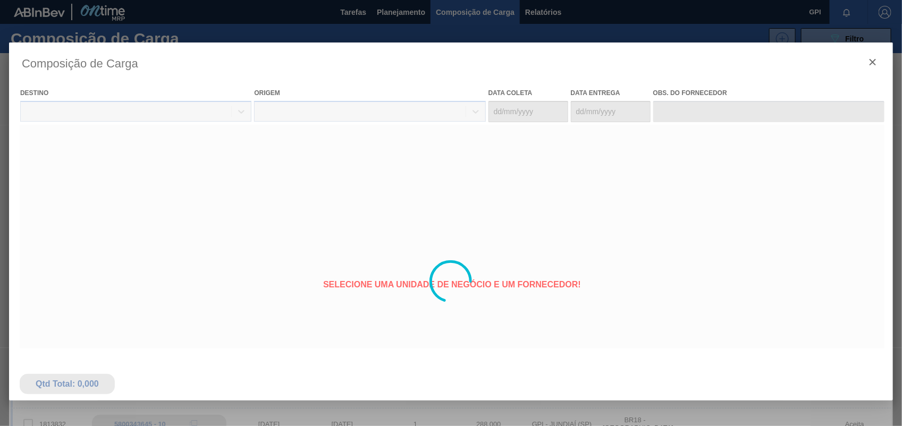
type coleta "[DATE]"
type entrega "[DATE]"
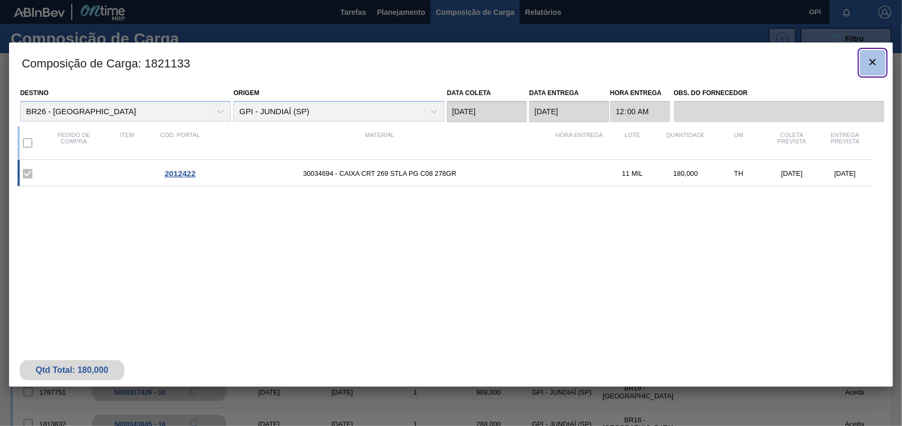
click at [882, 62] on button "botão de ícone" at bounding box center [873, 63] width 26 height 26
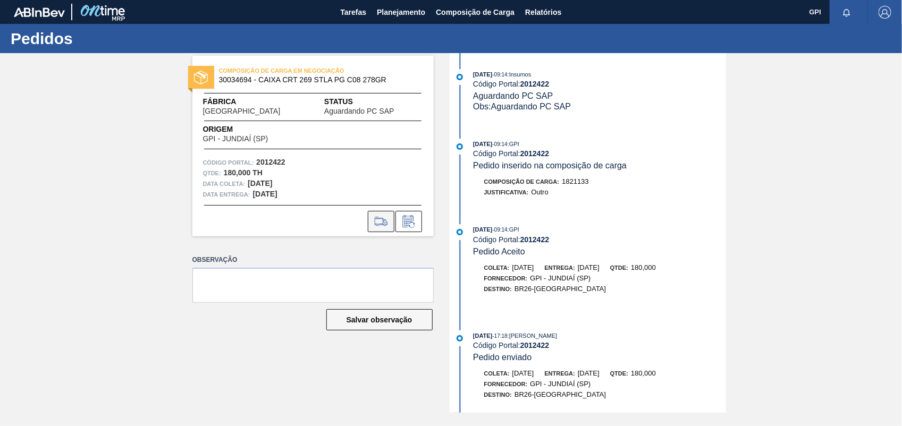
click at [379, 215] on icon at bounding box center [381, 221] width 17 height 13
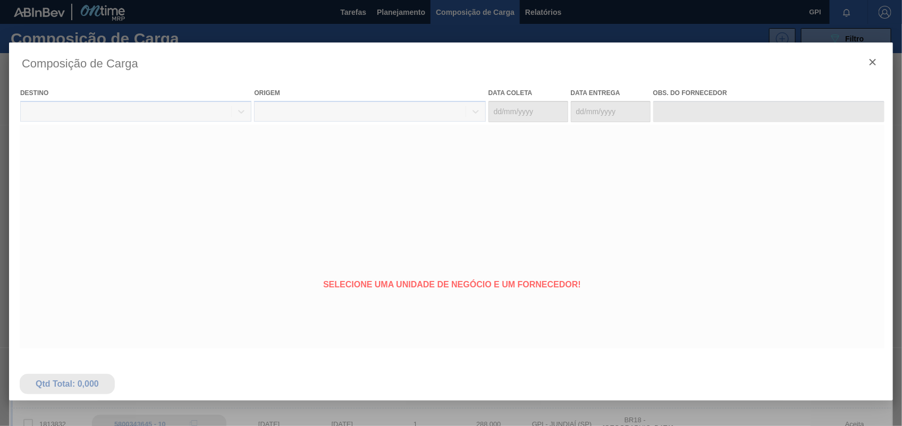
type coleta "[DATE]"
type entrega "[DATE]"
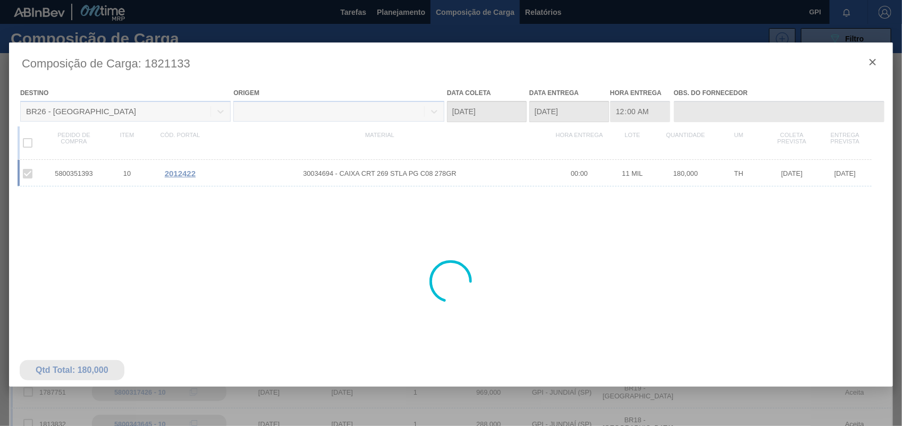
click at [877, 61] on div at bounding box center [451, 282] width 884 height 478
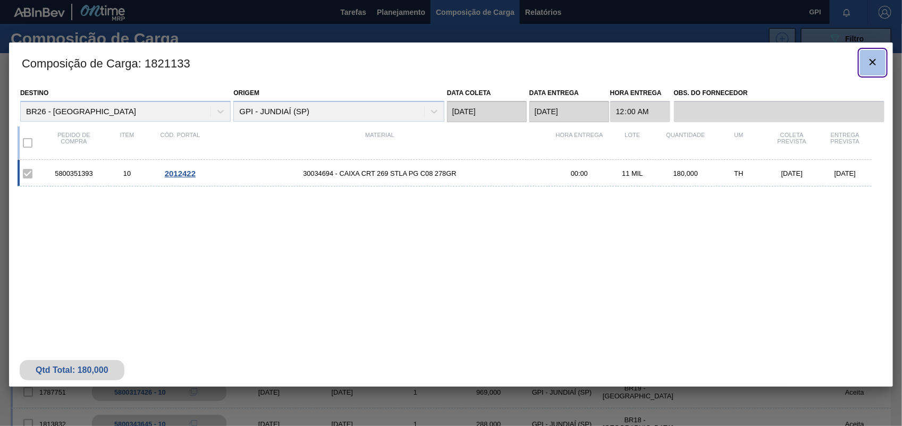
click at [872, 61] on icon "botão de ícone" at bounding box center [872, 62] width 6 height 6
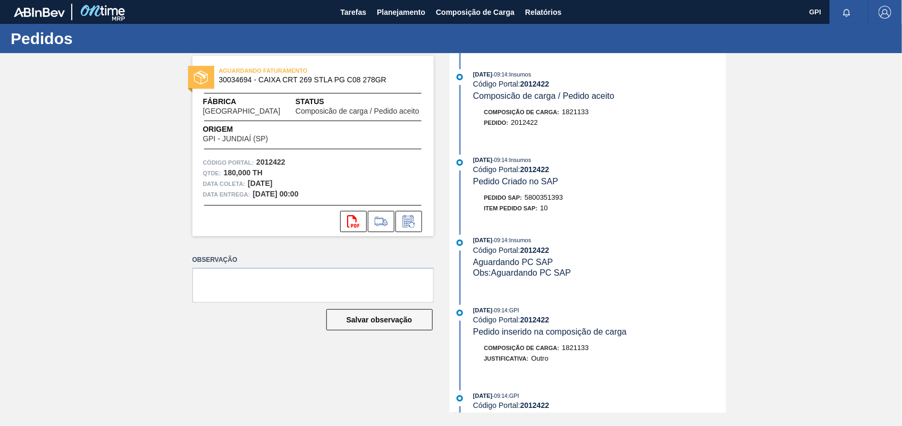
click at [553, 199] on span "5800351393" at bounding box center [544, 197] width 38 height 8
copy span "5800351393"
click at [275, 165] on strong "2012422" at bounding box center [270, 162] width 29 height 9
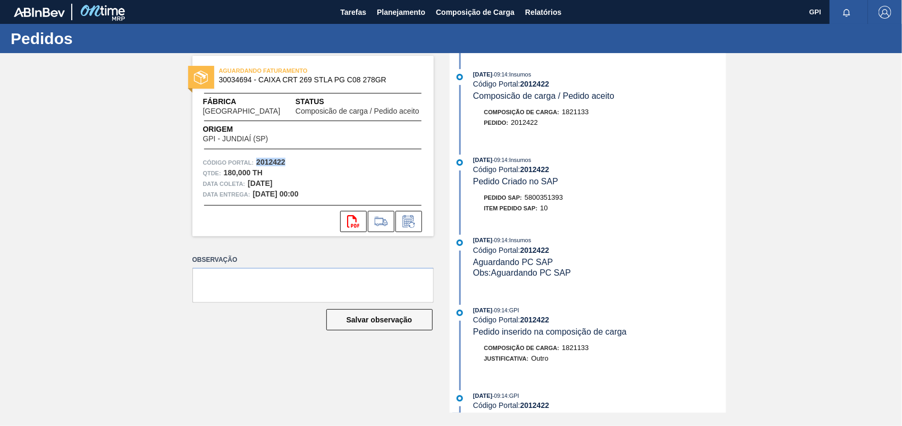
copy strong "2012422"
click at [351, 216] on icon at bounding box center [353, 221] width 12 height 13
click at [814, 240] on div "AGUARDANDO FATURAMENTO 30034694 - CAIXA CRT 269 STLA PG C08 278GR Fábrica Uberl…" at bounding box center [451, 233] width 902 height 360
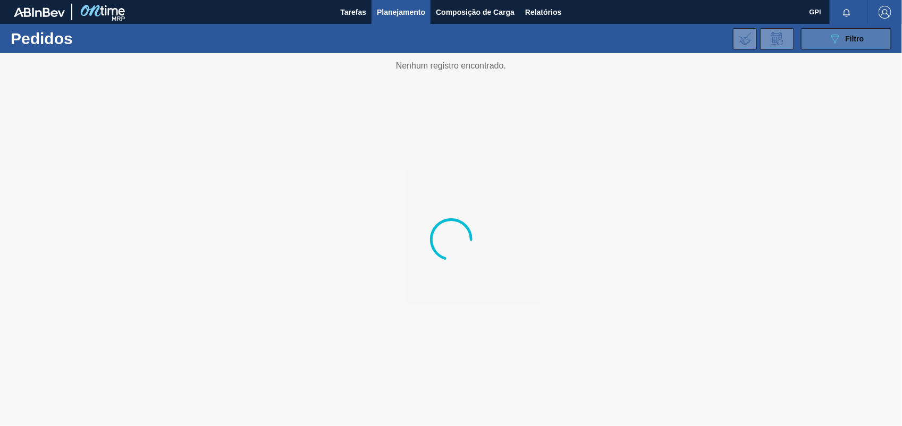
click at [876, 37] on button "089F7B8B-B2A5-4AFE-B5C0-19BA573D28AC Filtro" at bounding box center [846, 38] width 90 height 21
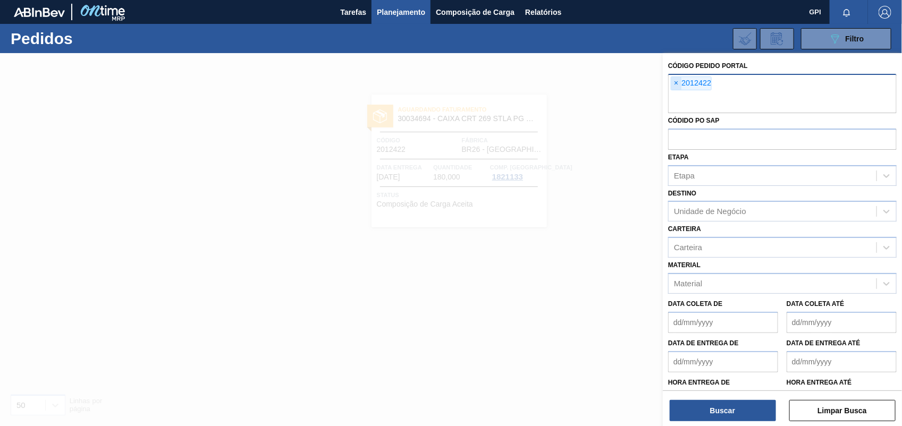
click at [673, 83] on span "×" at bounding box center [676, 83] width 10 height 13
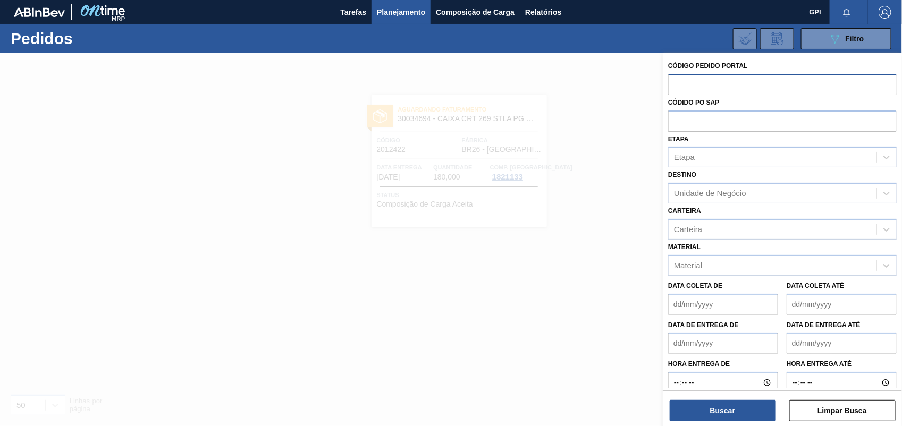
click at [564, 179] on div at bounding box center [451, 266] width 902 height 426
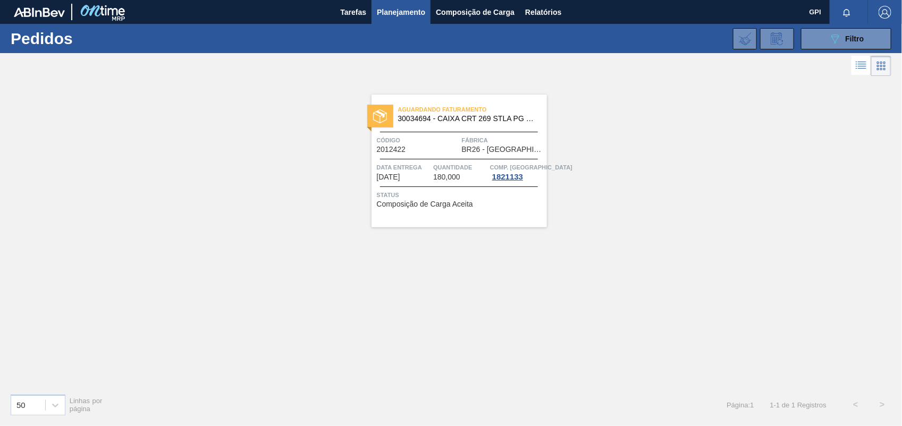
click at [437, 139] on span "Código" at bounding box center [418, 140] width 82 height 11
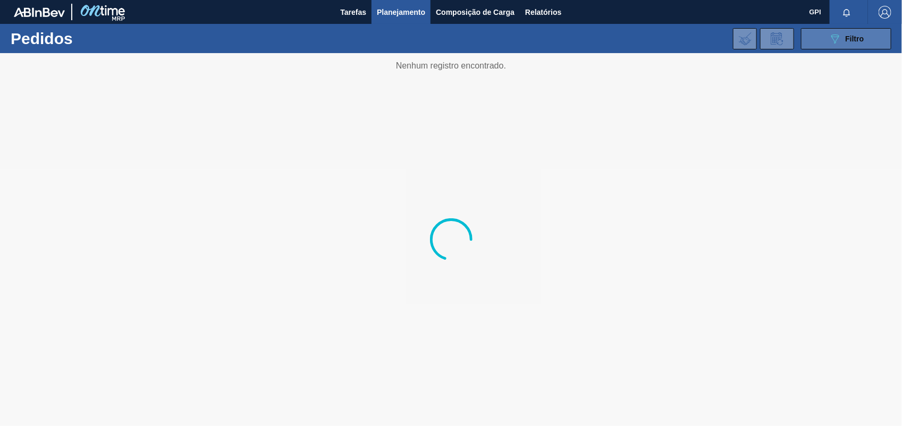
click at [809, 37] on button "089F7B8B-B2A5-4AFE-B5C0-19BA573D28AC Filtro" at bounding box center [846, 38] width 90 height 21
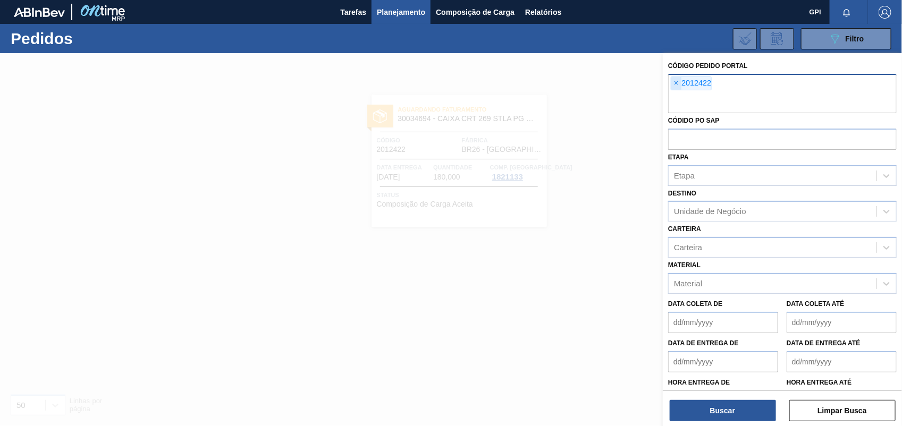
click at [675, 81] on span "×" at bounding box center [676, 83] width 10 height 13
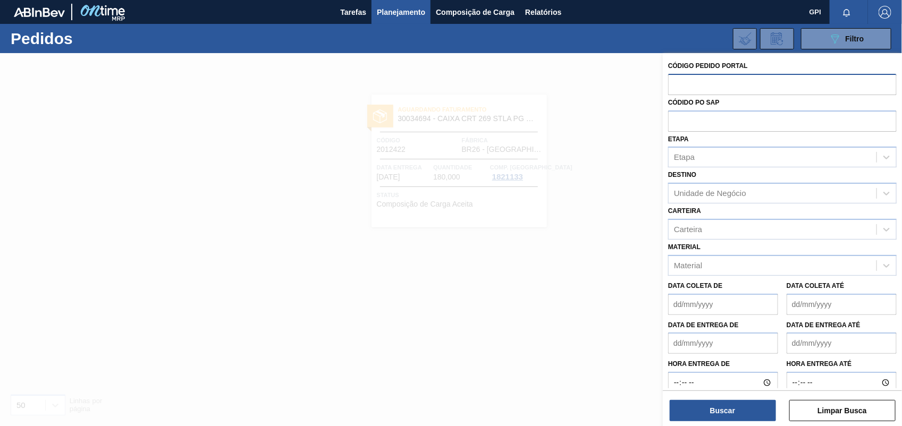
paste input "2012411"
type input "2012411"
click at [705, 407] on button "Buscar" at bounding box center [723, 410] width 106 height 21
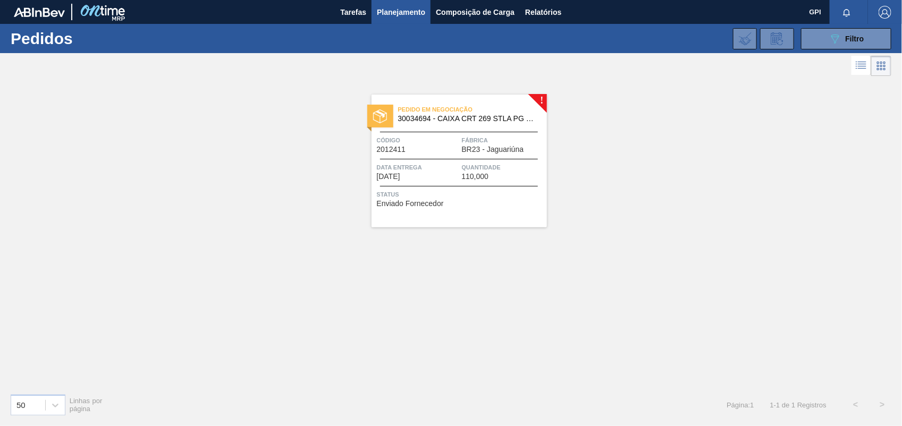
click at [434, 155] on div "Pedido em Negociação 30034694 - CAIXA CRT 269 STLA PG C08 278GR Código 2012411 …" at bounding box center [458, 161] width 175 height 133
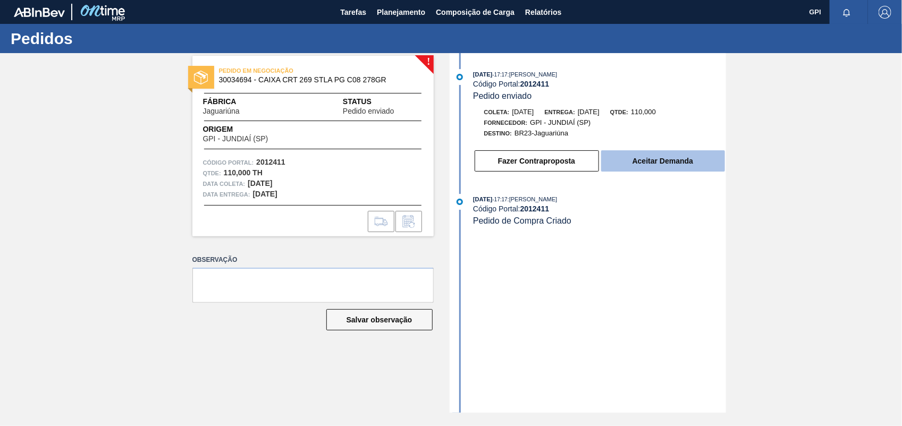
click at [635, 158] on button "Aceitar Demanda" at bounding box center [663, 160] width 124 height 21
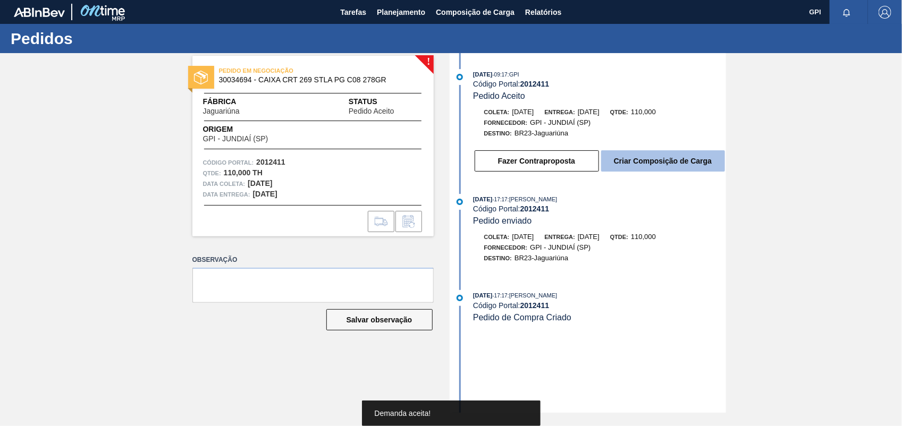
click at [710, 165] on button "Criar Composição de Carga" at bounding box center [663, 160] width 124 height 21
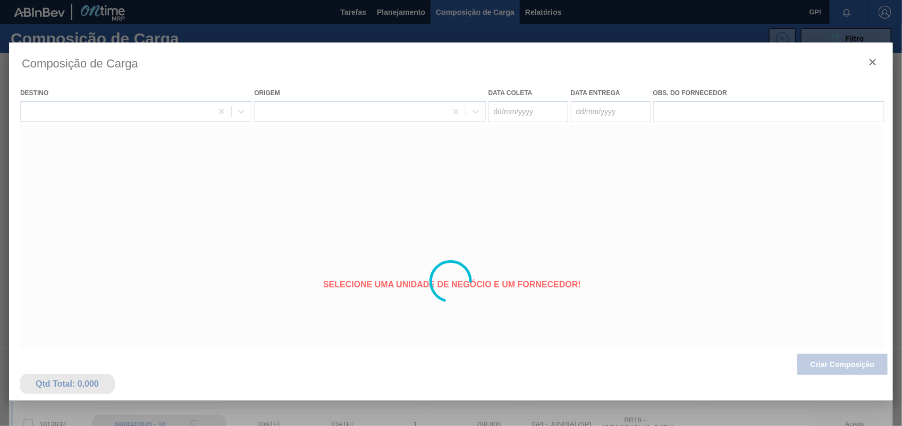
type coleta "[DATE]"
type entrega "[DATE]"
click at [855, 367] on div at bounding box center [451, 282] width 884 height 478
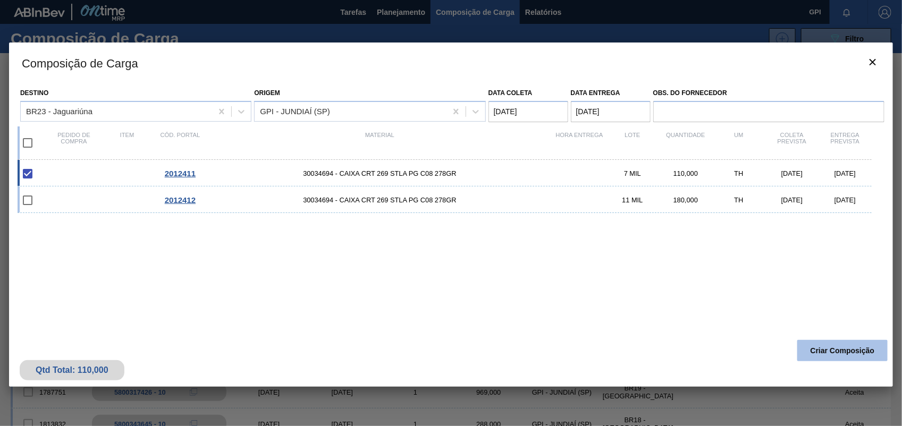
click at [854, 357] on button "Criar Composição" at bounding box center [842, 350] width 90 height 21
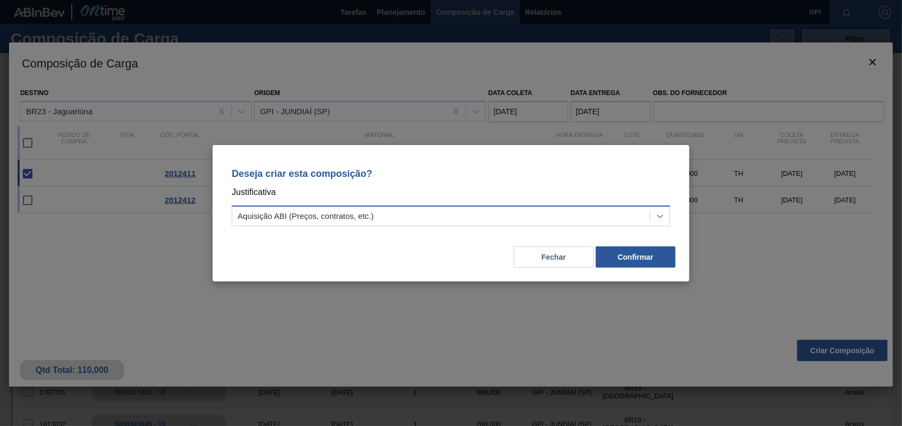
click at [663, 216] on icon at bounding box center [660, 216] width 11 height 11
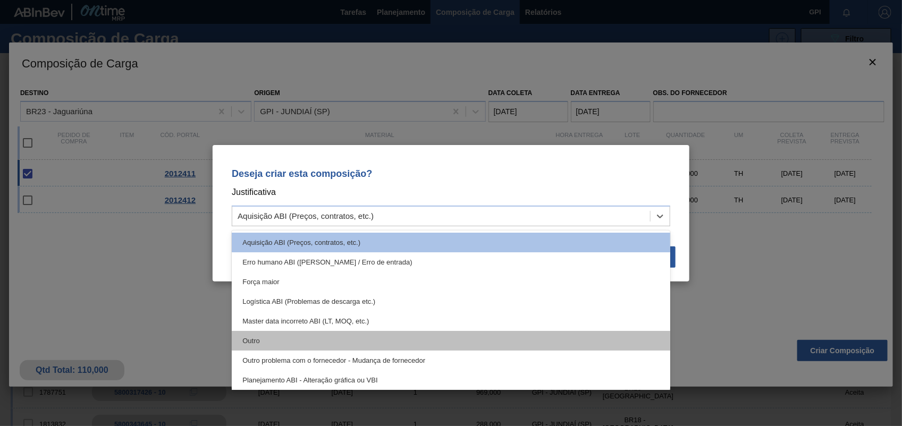
click at [359, 342] on div "Outro" at bounding box center [451, 341] width 438 height 20
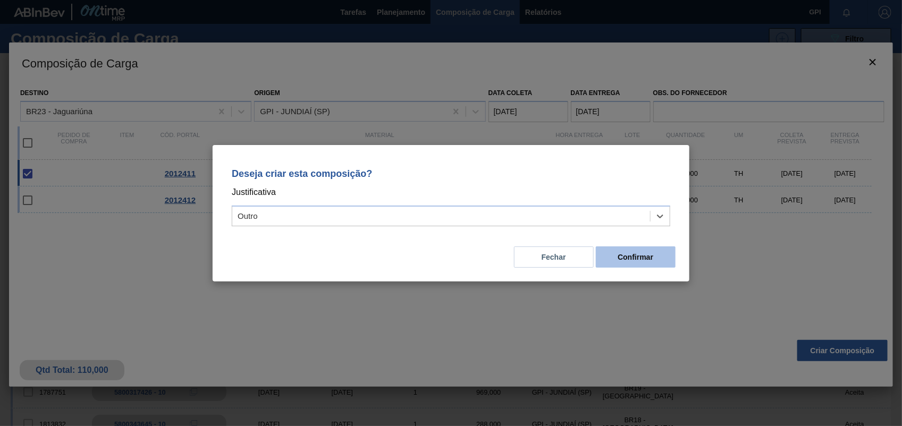
click at [646, 261] on button "Confirmar" at bounding box center [636, 257] width 80 height 21
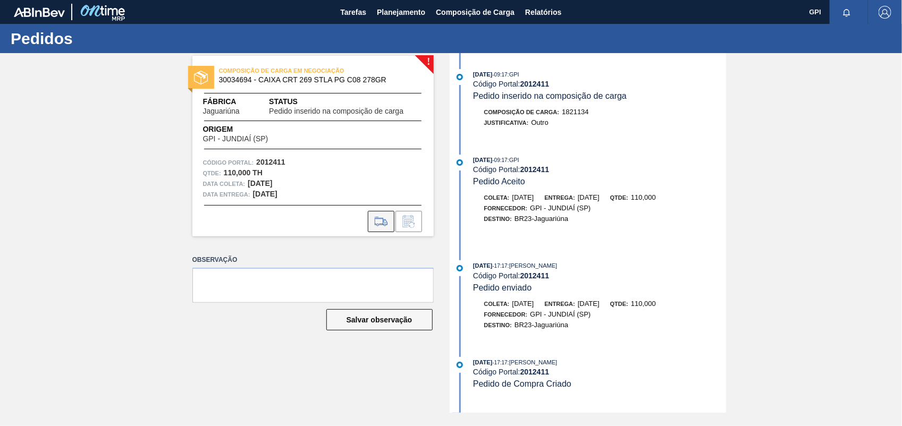
click at [387, 221] on icon at bounding box center [381, 221] width 17 height 13
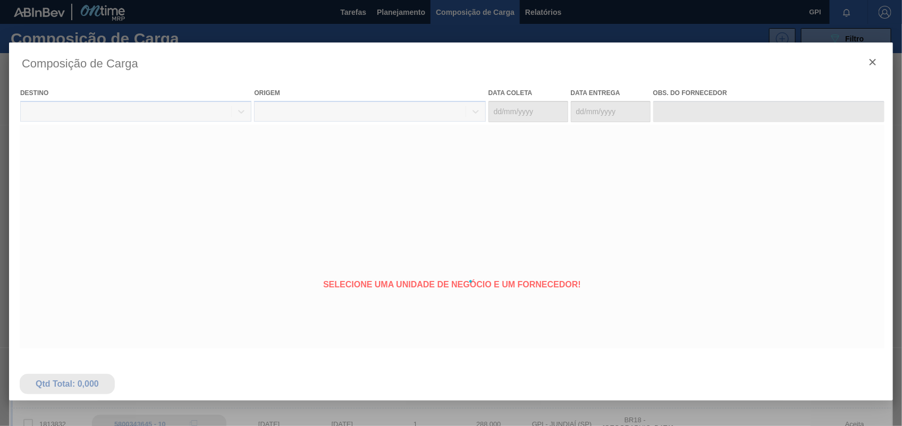
type coleta "[DATE]"
type entrega "[DATE]"
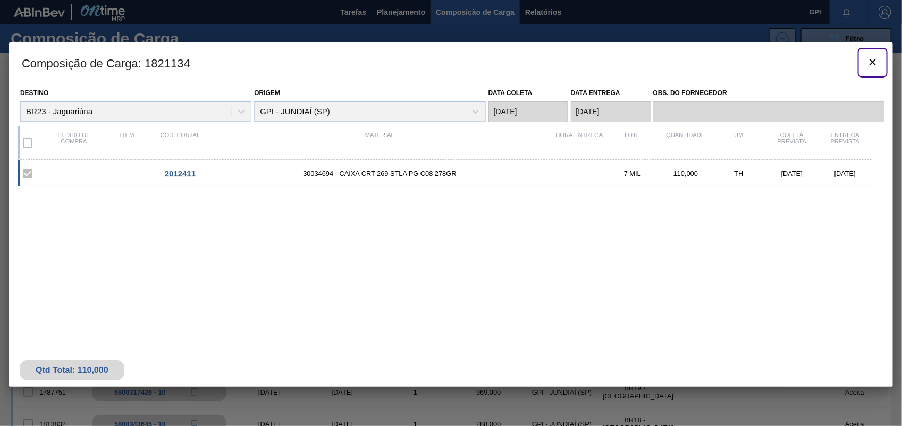
click at [878, 65] on icon "botão de ícone" at bounding box center [872, 62] width 13 height 13
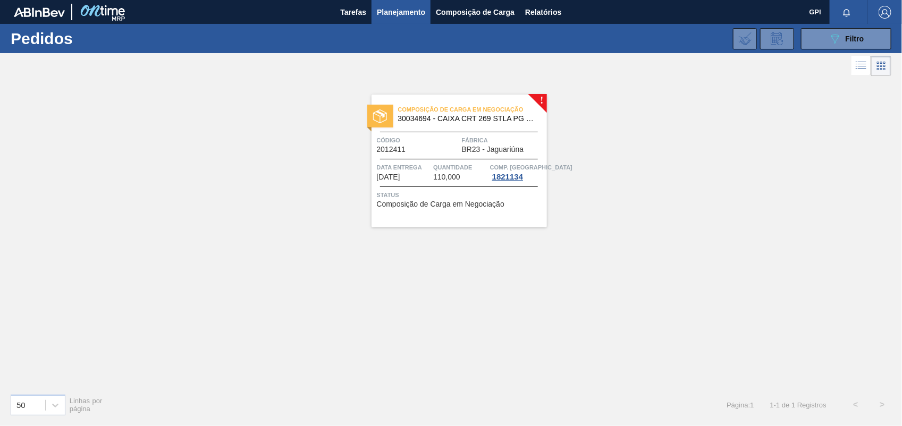
click at [444, 145] on span "Código" at bounding box center [418, 140] width 82 height 11
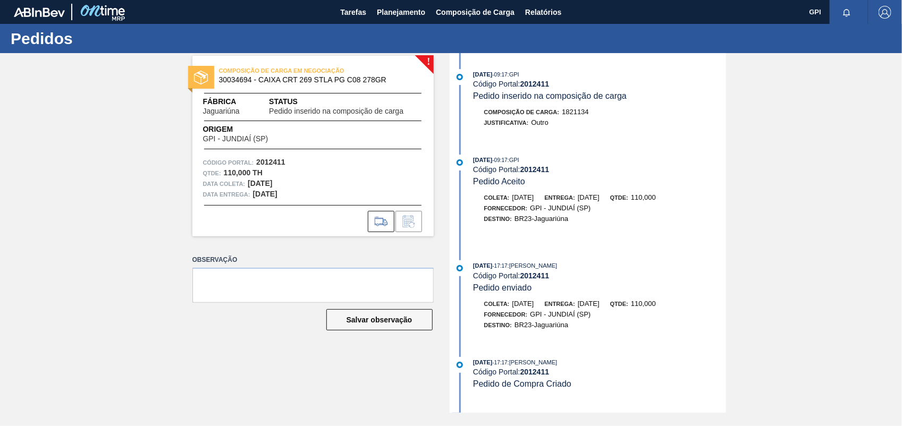
click at [375, 232] on div "COMPOSIÇÃO DE CARGA EM NEGOCIAÇÃO 30034694 - CAIXA CRT 269 STLA PG C08 278GR Fá…" at bounding box center [312, 146] width 241 height 181
click at [373, 222] on icon at bounding box center [381, 221] width 17 height 13
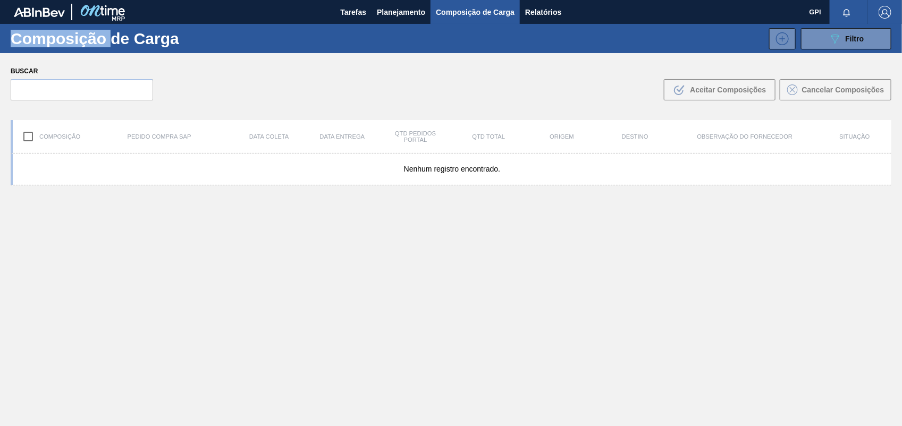
click at [372, 0] on body "Tarefas Planejamento Composição de Carga Relatórios GPI Marcar todas como lido …" at bounding box center [451, 0] width 902 height 0
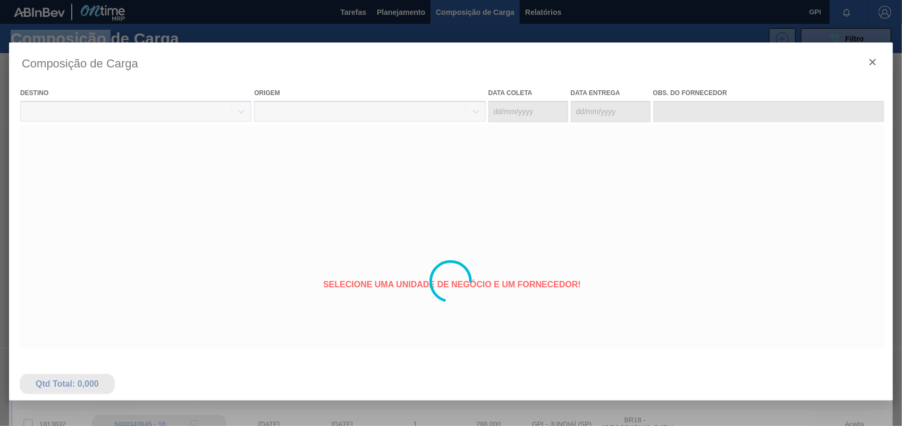
type coleta "[DATE]"
type entrega "[DATE]"
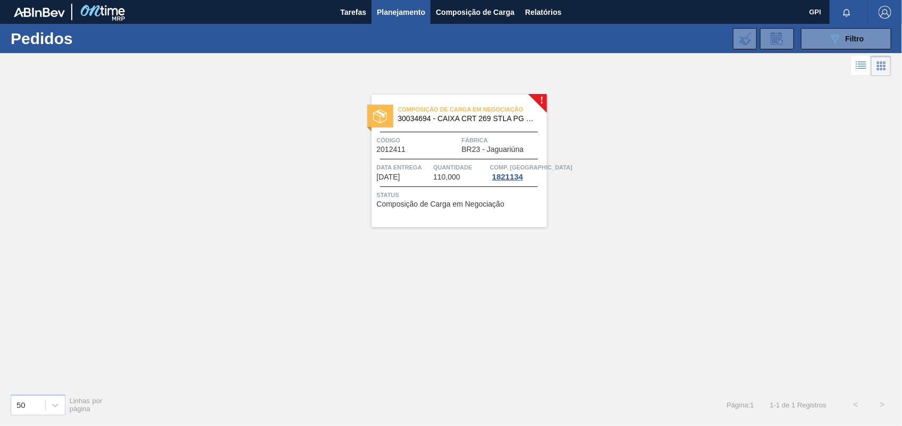
click at [429, 139] on span "Código" at bounding box center [418, 140] width 82 height 11
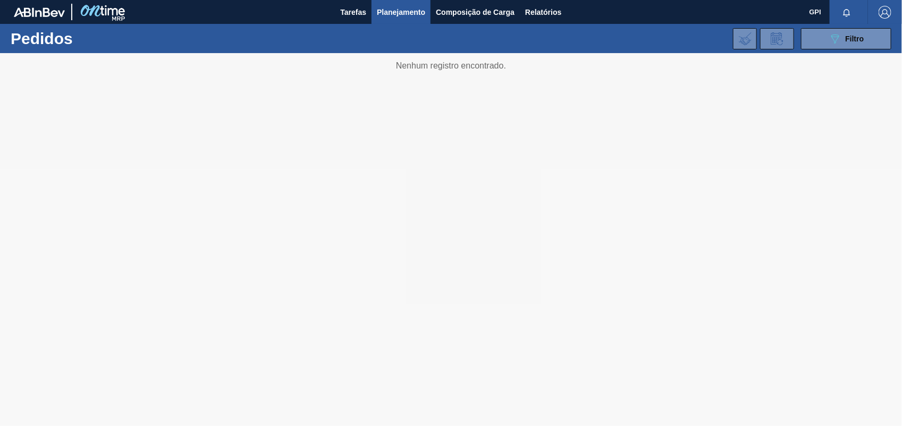
click at [864, 9] on button "button" at bounding box center [847, 12] width 34 height 15
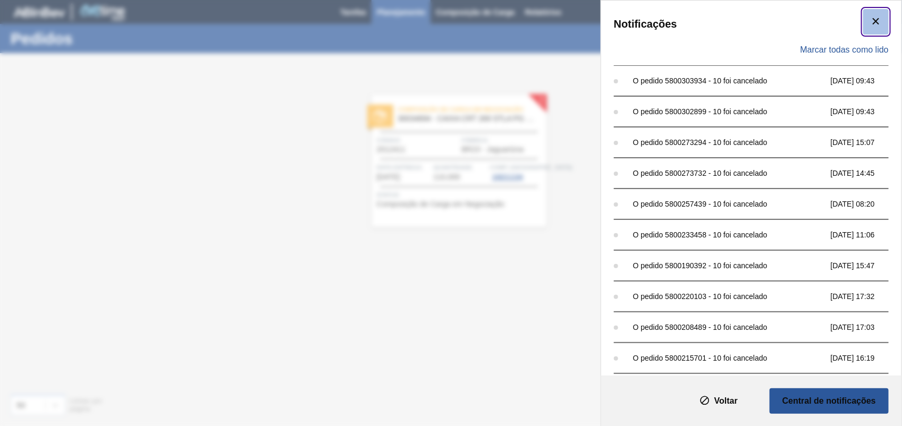
click at [883, 16] on button "botão de ícone" at bounding box center [876, 22] width 26 height 26
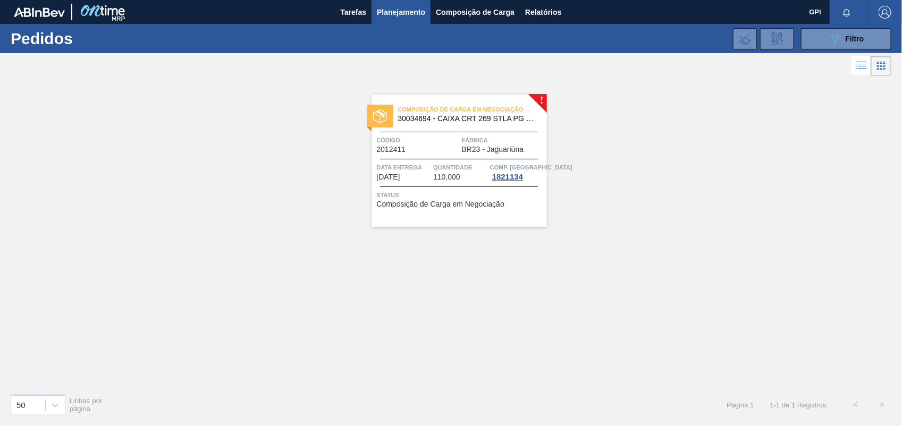
drag, startPoint x: 857, startPoint y: 45, endPoint x: 817, endPoint y: 64, distance: 44.0
click at [857, 45] on button "089F7B8B-B2A5-4AFE-B5C0-19BA573D28AC Filtro" at bounding box center [846, 38] width 90 height 21
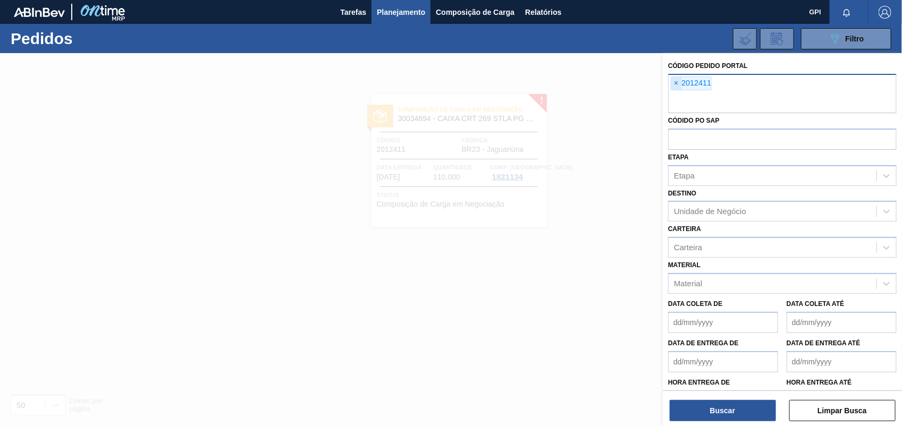
click at [675, 80] on span "×" at bounding box center [676, 83] width 10 height 13
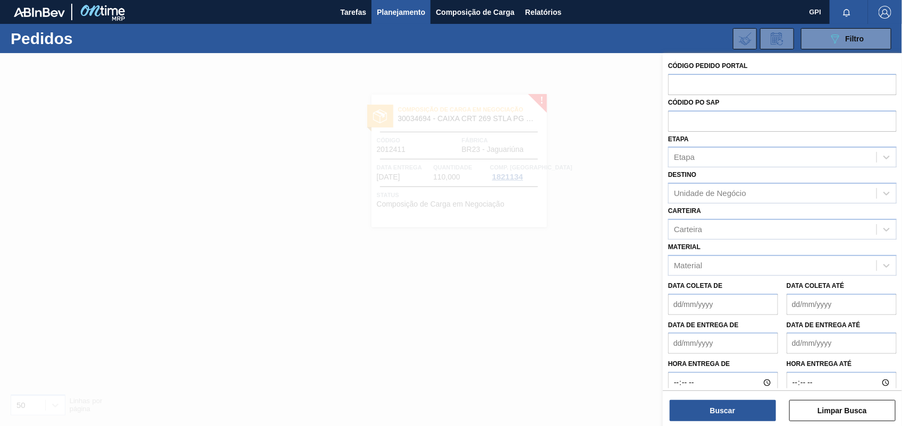
paste input "2012412"
type input "2012412"
click at [719, 420] on button "Buscar" at bounding box center [723, 410] width 106 height 21
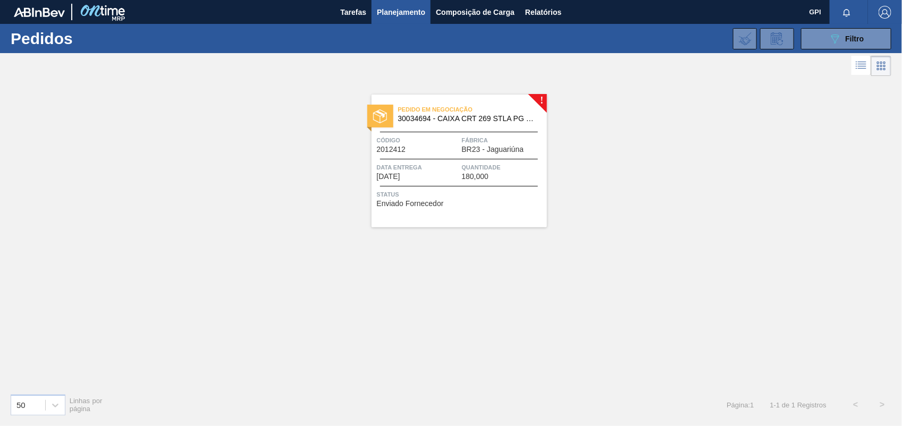
click at [437, 136] on span "Código" at bounding box center [418, 140] width 82 height 11
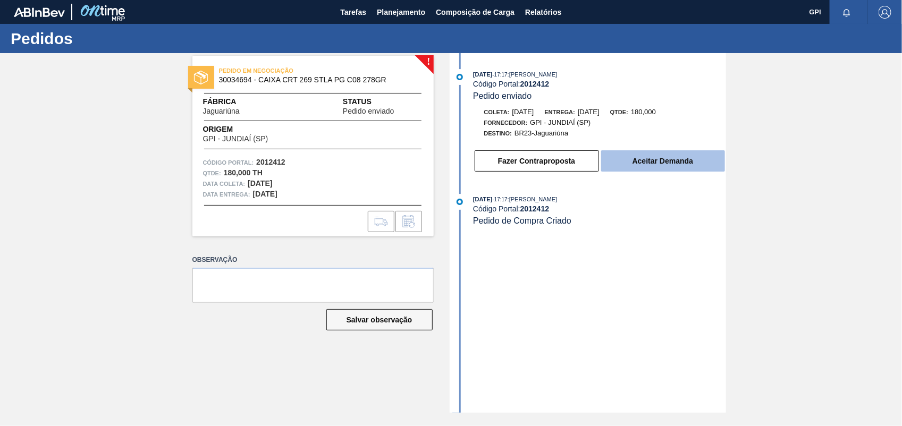
click at [672, 172] on button "Aceitar Demanda" at bounding box center [663, 160] width 124 height 21
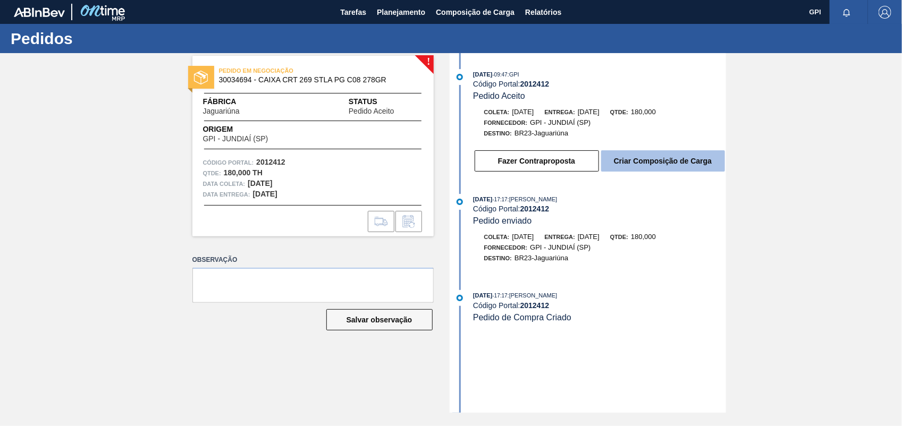
click at [668, 172] on button "Criar Composição de Carga" at bounding box center [663, 160] width 124 height 21
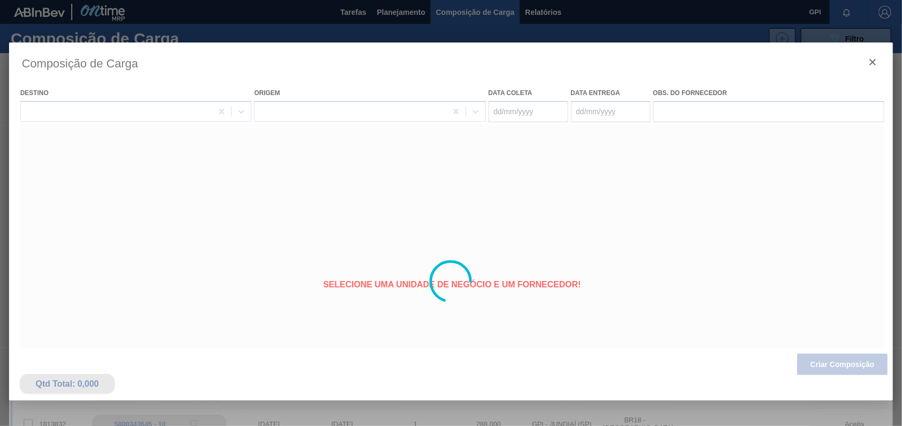
type coleta "01/10/2025"
type entrega "[DATE]"
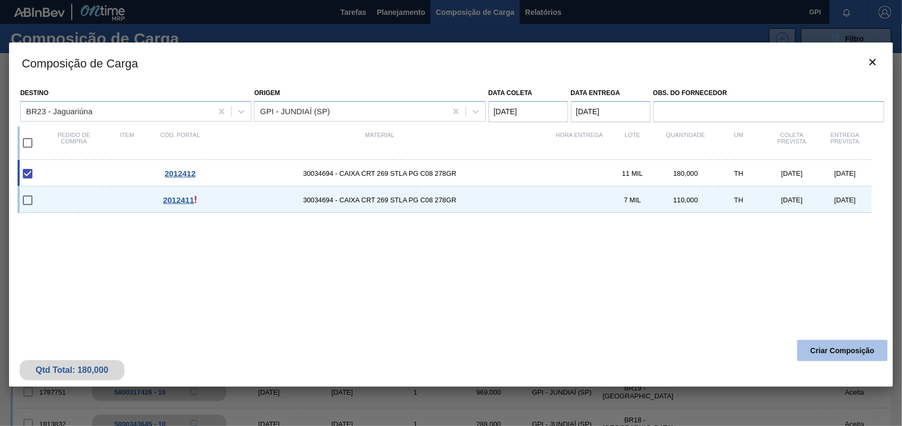
click at [834, 351] on button "Criar Composição" at bounding box center [842, 350] width 90 height 21
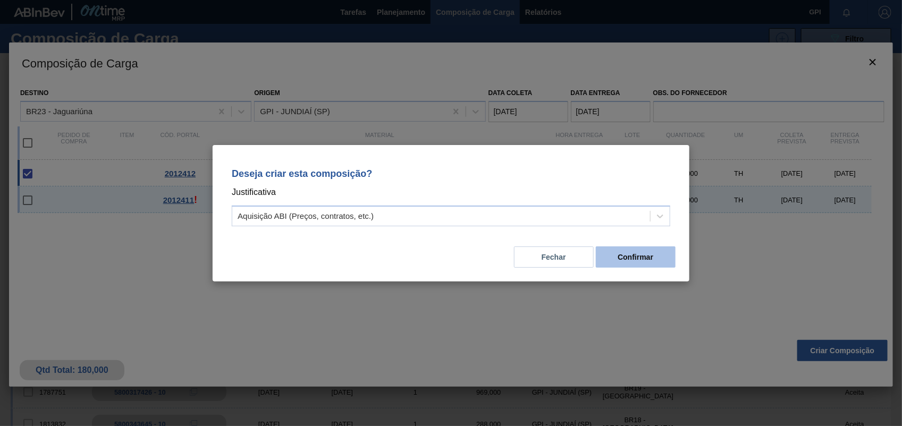
click at [644, 256] on button "Confirmar" at bounding box center [636, 257] width 80 height 21
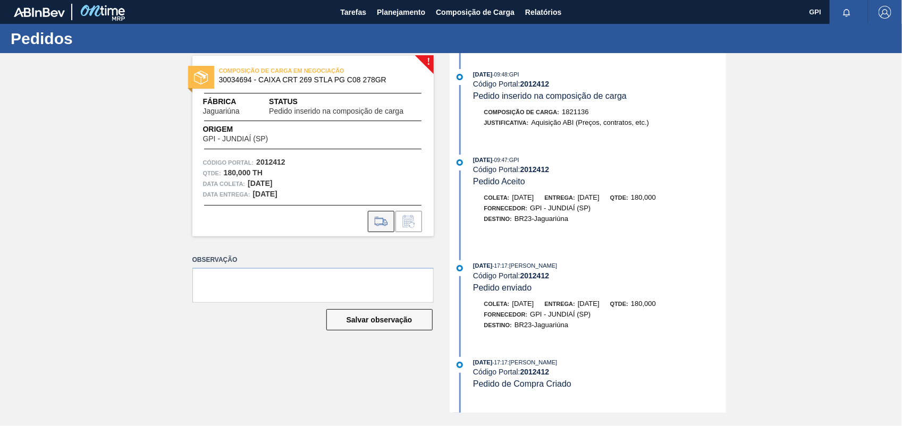
click at [373, 221] on icon at bounding box center [381, 221] width 17 height 13
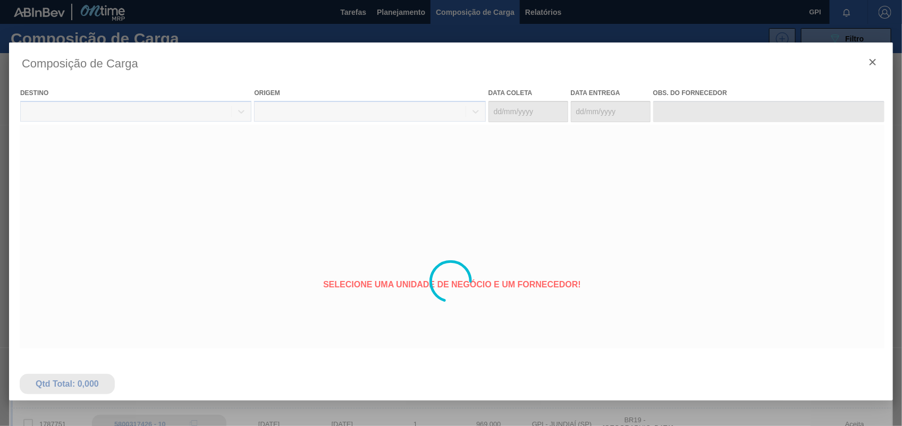
type coleta "01/10/2025"
type entrega "02/10/2025"
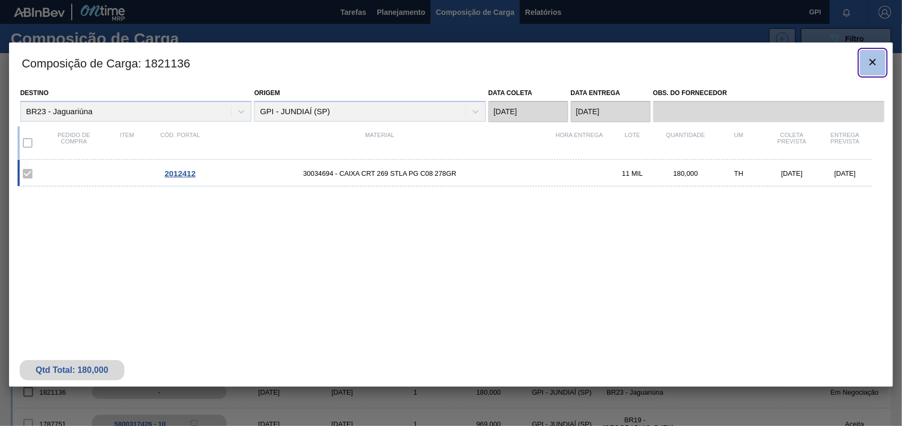
click at [875, 62] on icon "botão de ícone" at bounding box center [872, 62] width 13 height 13
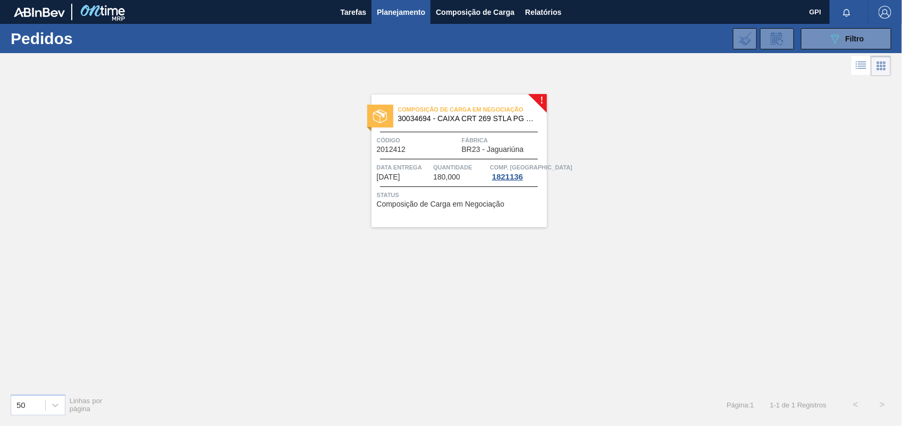
click at [420, 146] on div "Código 2012412" at bounding box center [418, 144] width 82 height 19
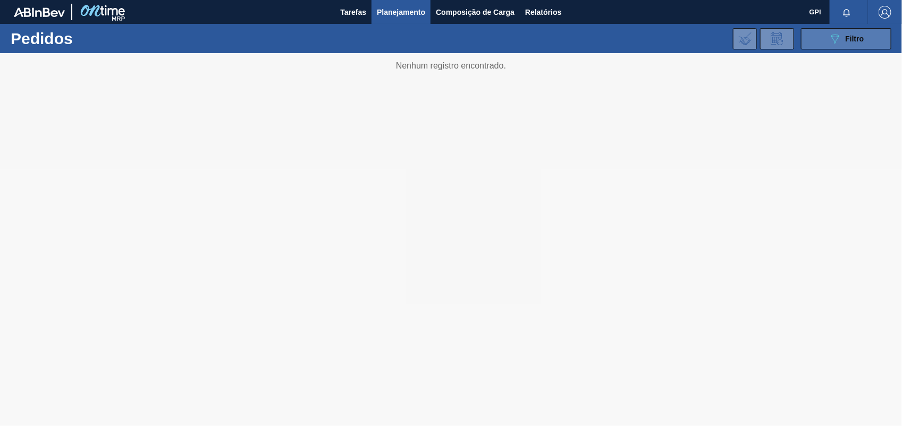
click at [808, 36] on button "089F7B8B-B2A5-4AFE-B5C0-19BA573D28AC Filtro" at bounding box center [846, 38] width 90 height 21
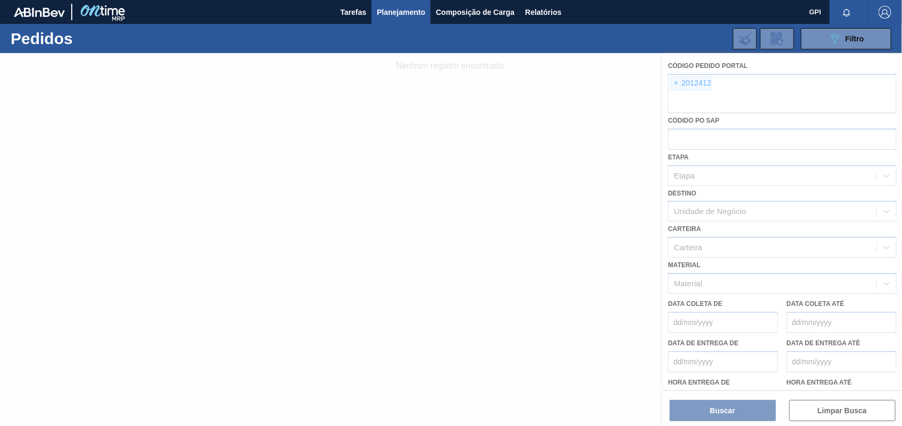
click at [678, 86] on div at bounding box center [451, 239] width 902 height 373
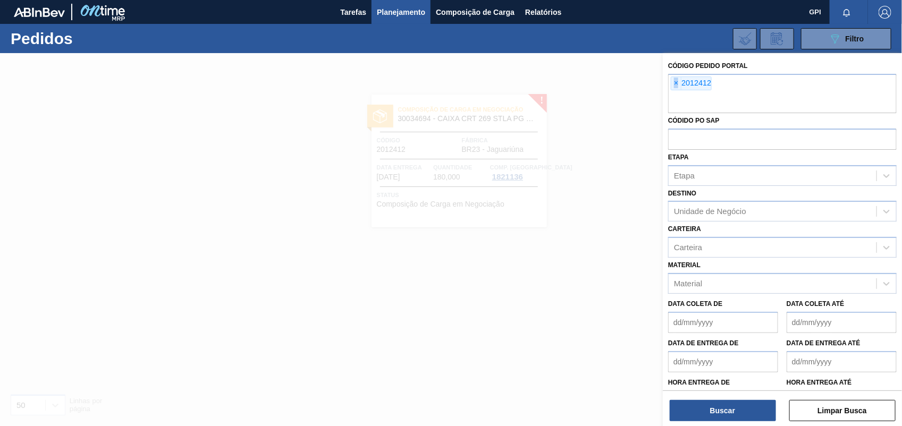
click at [678, 86] on span "×" at bounding box center [676, 83] width 10 height 13
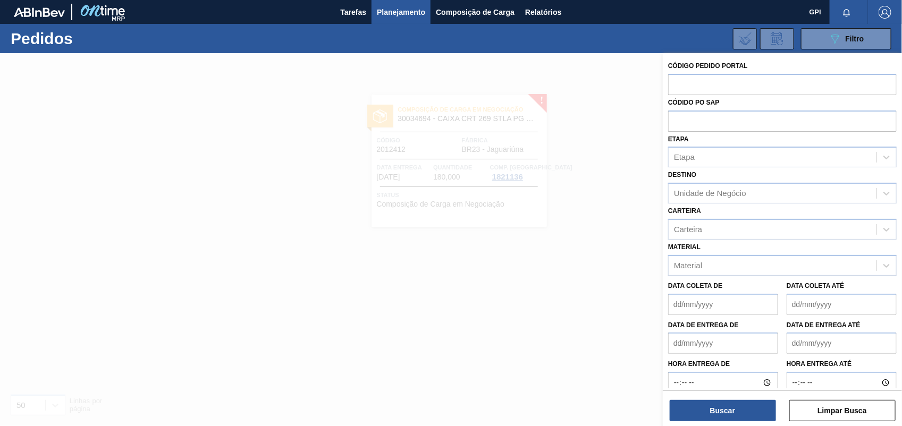
paste input "[DATE]"
type input "[DATE]"
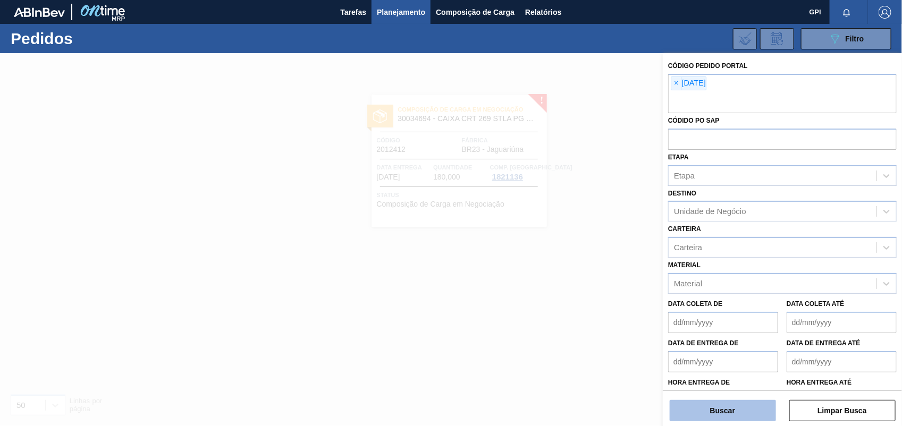
click at [742, 416] on button "Buscar" at bounding box center [723, 410] width 106 height 21
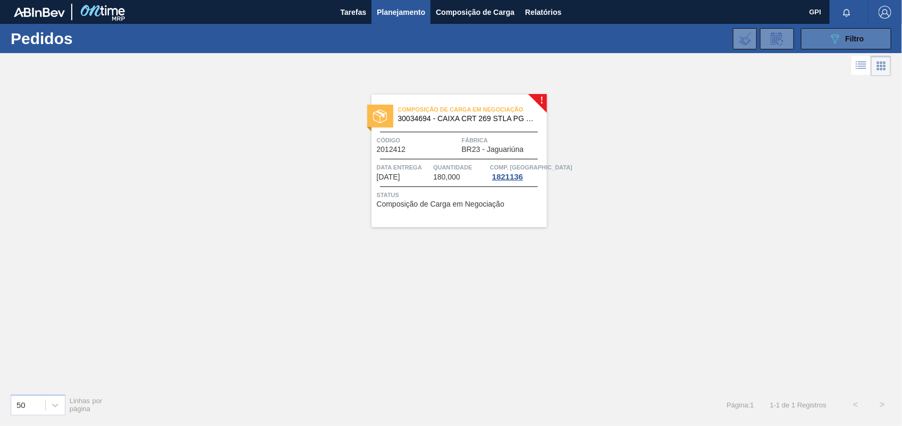
click at [811, 48] on button "089F7B8B-B2A5-4AFE-B5C0-19BA573D28AC Filtro" at bounding box center [846, 38] width 90 height 21
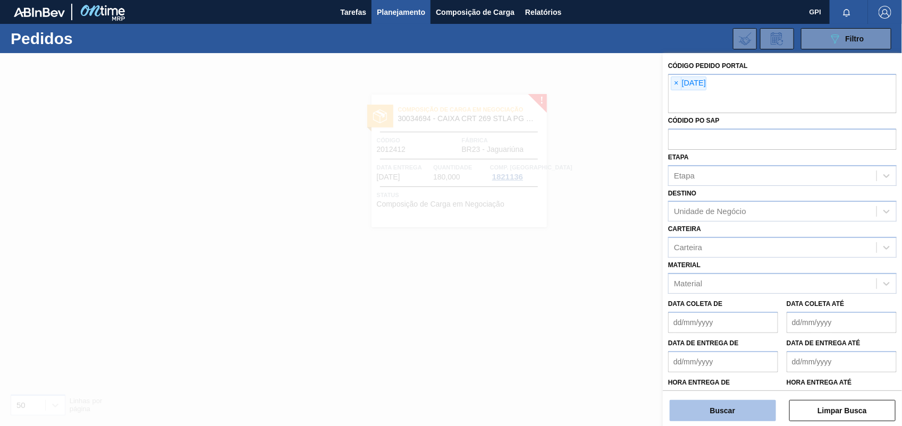
click at [733, 416] on button "Buscar" at bounding box center [723, 410] width 106 height 21
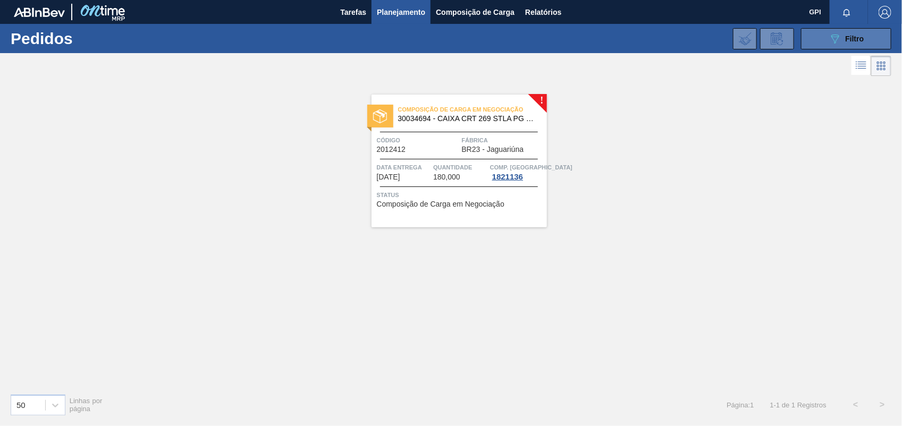
click at [864, 44] on div "089F7B8B-B2A5-4AFE-B5C0-19BA573D28AC Filtro" at bounding box center [847, 38] width 36 height 13
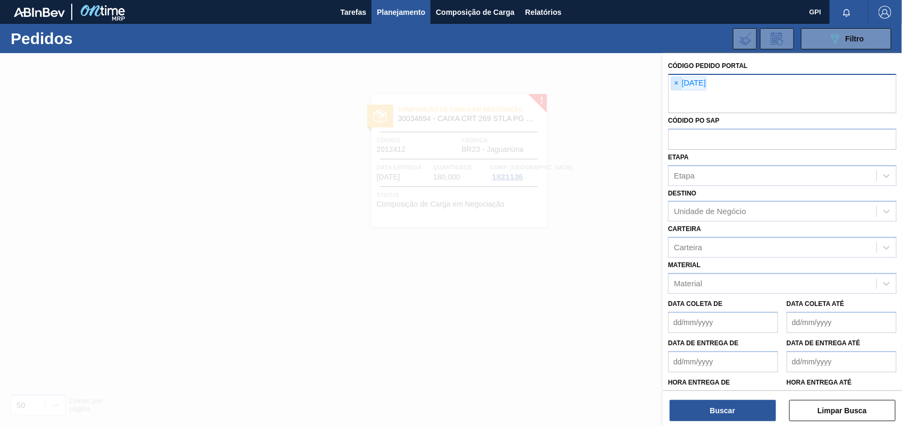
click at [677, 85] on span "×" at bounding box center [676, 83] width 10 height 13
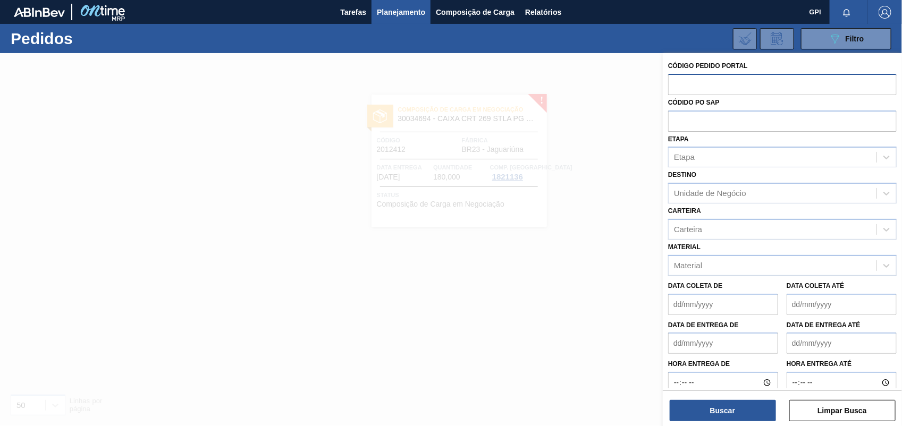
paste input "2012429"
type input "2012429"
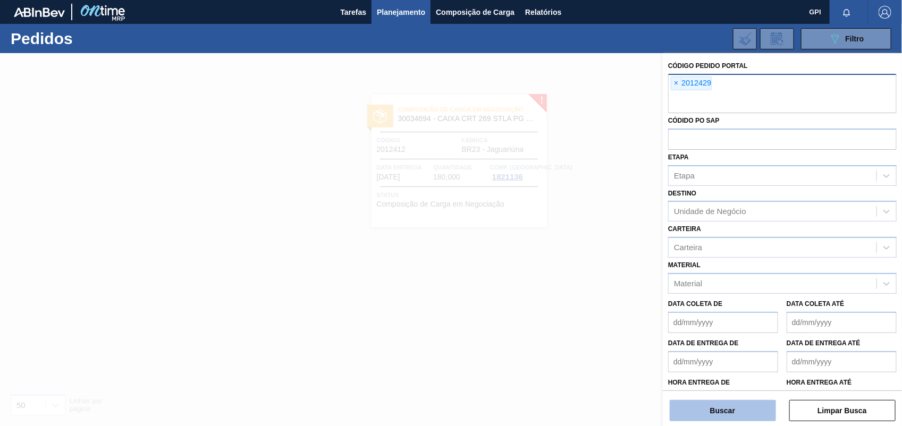
click at [736, 420] on button "Buscar" at bounding box center [723, 410] width 106 height 21
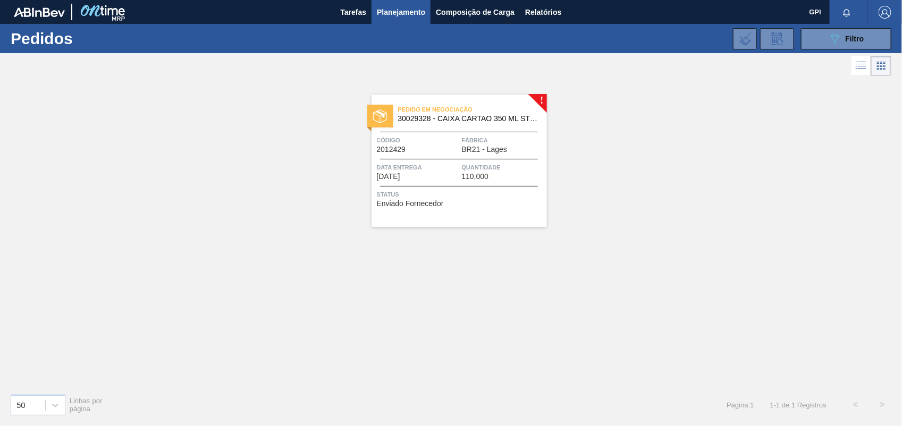
click at [431, 153] on div "Código 2012429" at bounding box center [418, 144] width 82 height 19
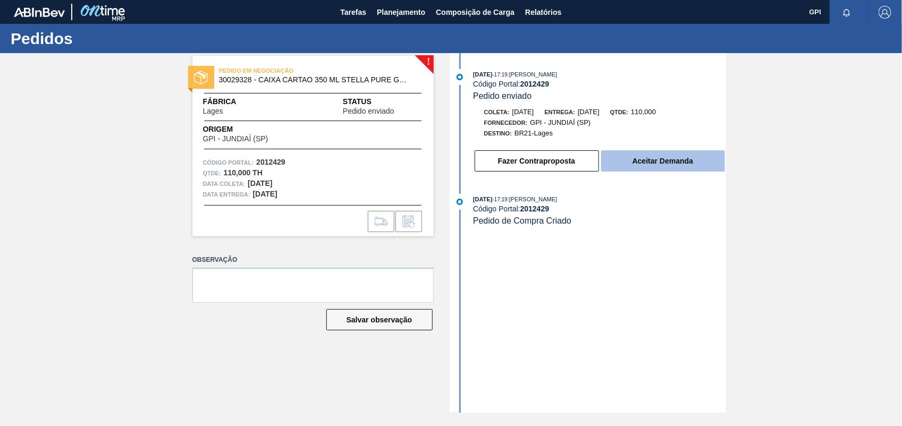
click at [663, 163] on button "Aceitar Demanda" at bounding box center [663, 160] width 124 height 21
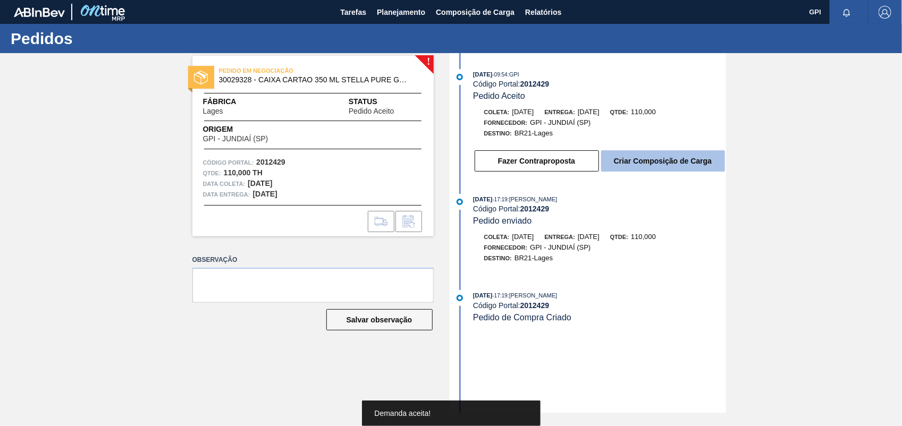
click at [671, 165] on button "Criar Composição de Carga" at bounding box center [663, 160] width 124 height 21
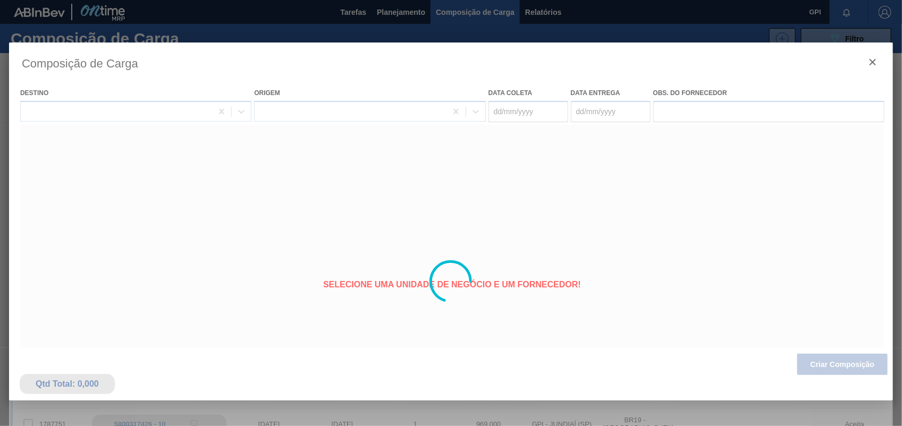
type coleta "[DATE]"
type entrega "[DATE]"
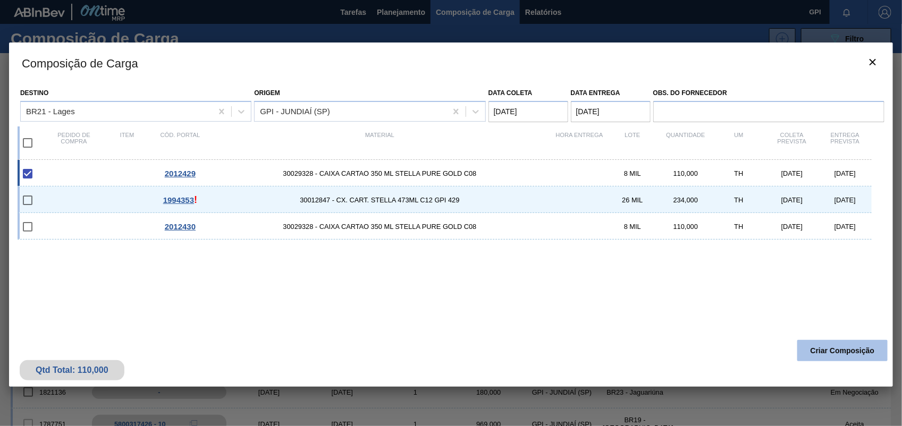
click at [823, 356] on button "Criar Composição" at bounding box center [842, 350] width 90 height 21
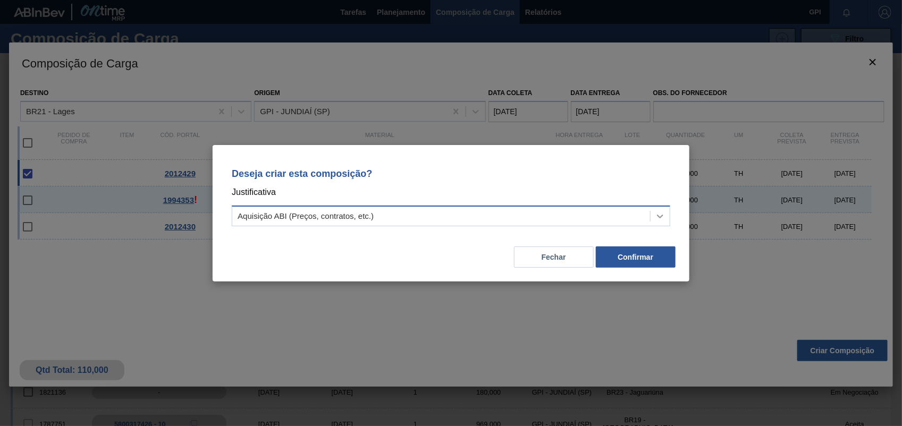
click at [655, 215] on icon at bounding box center [660, 216] width 11 height 11
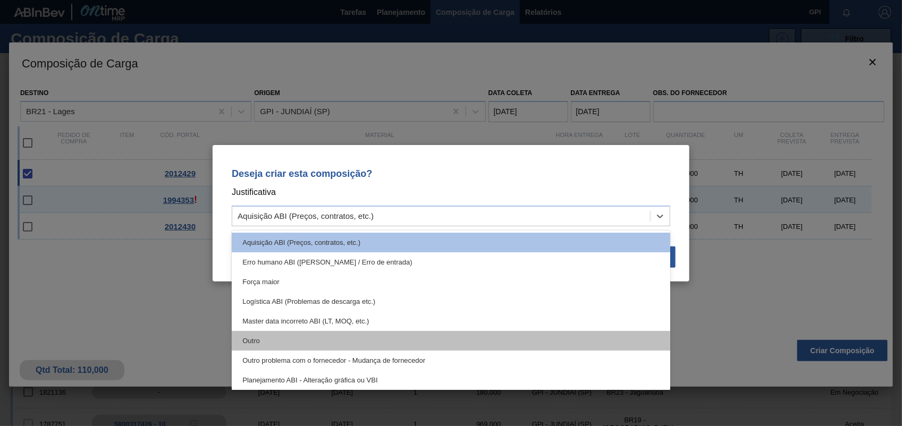
click at [328, 341] on div "Outro" at bounding box center [451, 341] width 438 height 20
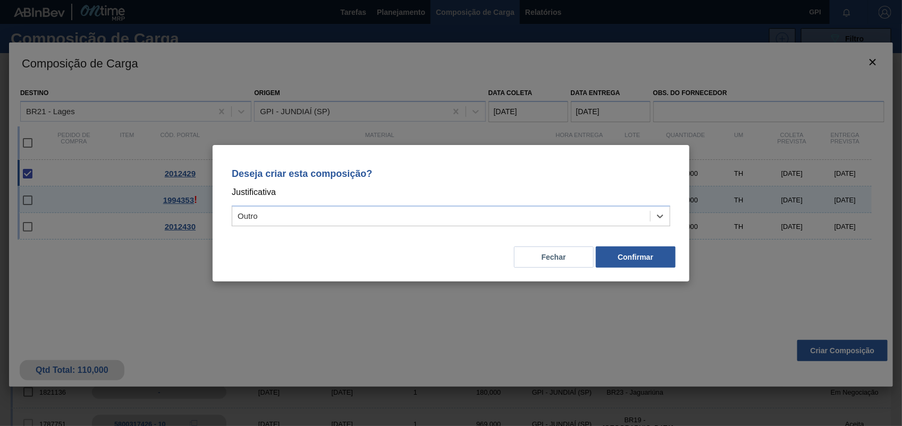
click at [657, 242] on div "Fechar Confirmar" at bounding box center [450, 251] width 451 height 36
click at [649, 256] on button "Confirmar" at bounding box center [636, 257] width 80 height 21
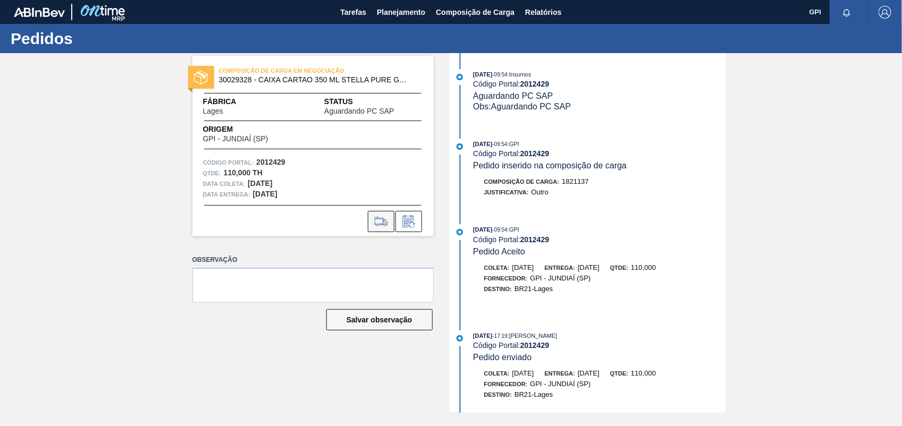
click at [369, 211] on button at bounding box center [381, 221] width 27 height 21
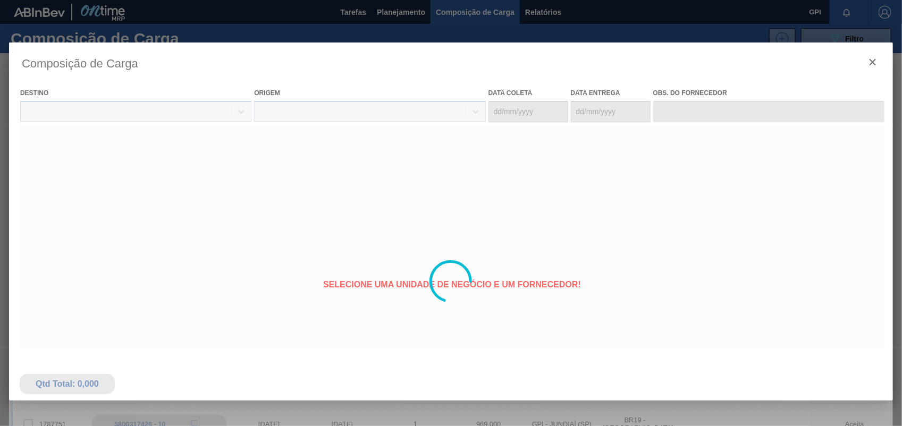
type coleta "[DATE]"
type entrega "[DATE]"
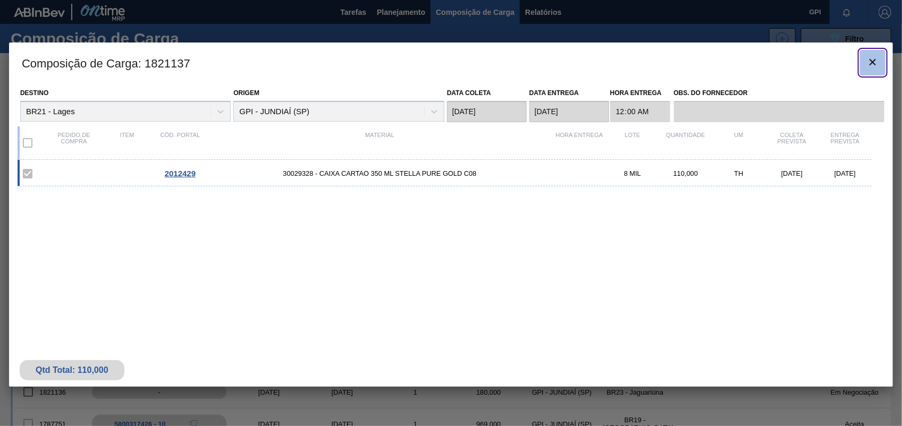
click at [882, 65] on button "botão de ícone" at bounding box center [873, 63] width 26 height 26
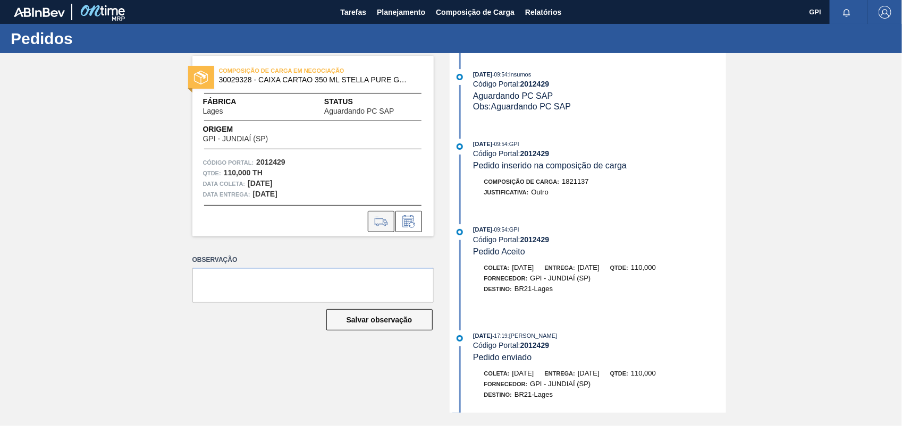
click at [370, 216] on button at bounding box center [381, 221] width 27 height 21
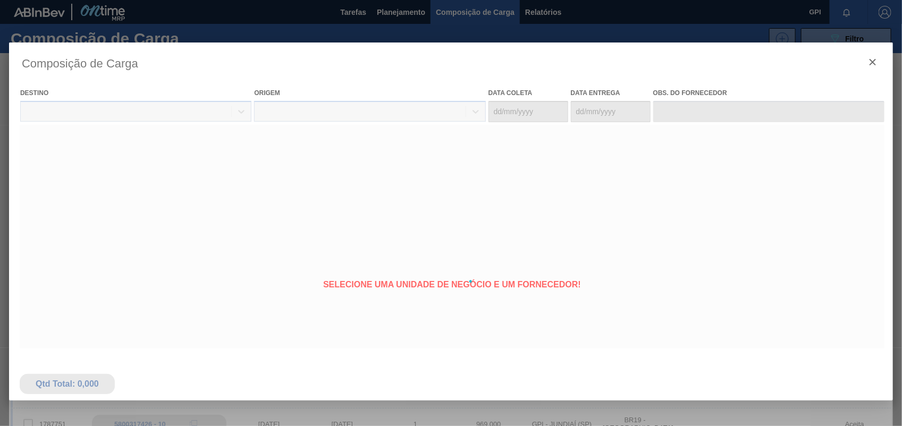
type coleta "[DATE]"
type entrega "[DATE]"
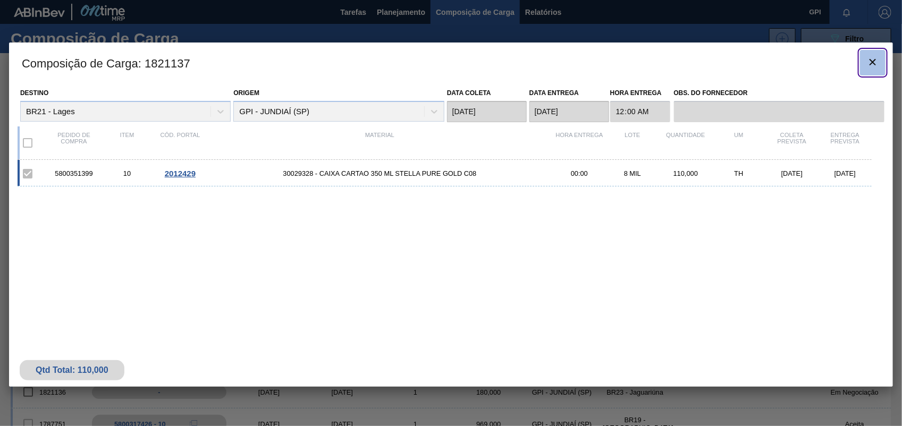
click at [874, 73] on button "botão de ícone" at bounding box center [873, 63] width 26 height 26
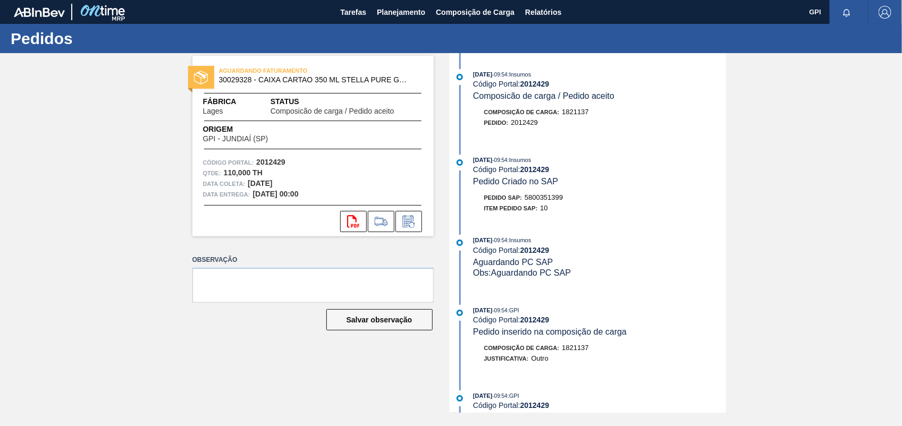
click at [537, 199] on span "5800351399" at bounding box center [544, 197] width 38 height 8
drag, startPoint x: 537, startPoint y: 199, endPoint x: 622, endPoint y: 175, distance: 88.8
click at [637, 165] on div "20/08/2025 - 09:54 : Insumos" at bounding box center [599, 160] width 252 height 11
click at [557, 195] on div "Pedido SAP: 5800351399" at bounding box center [523, 197] width 79 height 11
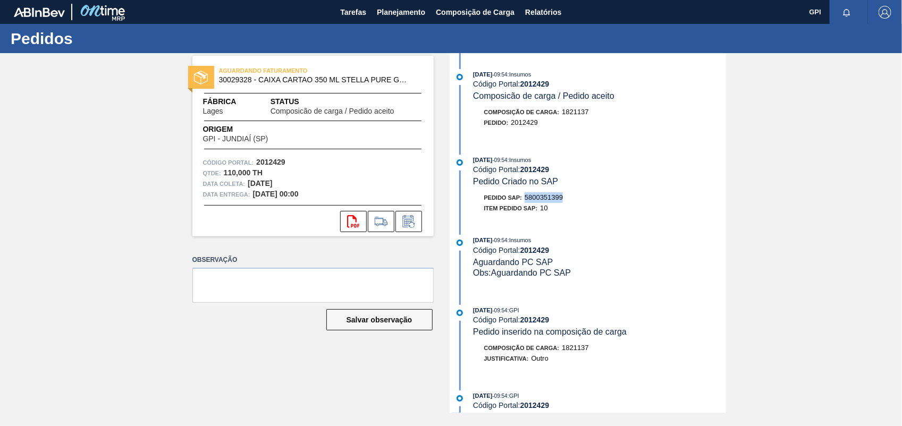
click at [557, 195] on div "Pedido SAP: 5800351399" at bounding box center [523, 197] width 79 height 11
copy span "5800351399"
click at [270, 161] on strong "2012429" at bounding box center [270, 162] width 29 height 9
copy strong "2012429"
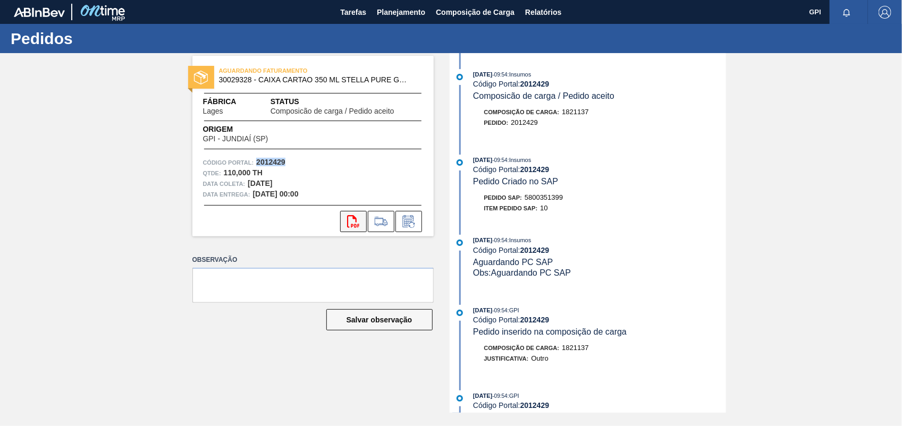
click at [346, 224] on button "svg{fill:#ff0000}" at bounding box center [353, 221] width 27 height 21
copy strong "2012429"
click at [279, 165] on strong "2012429" at bounding box center [270, 162] width 29 height 9
click at [343, 211] on button "svg{fill:#ff0000}" at bounding box center [353, 221] width 27 height 21
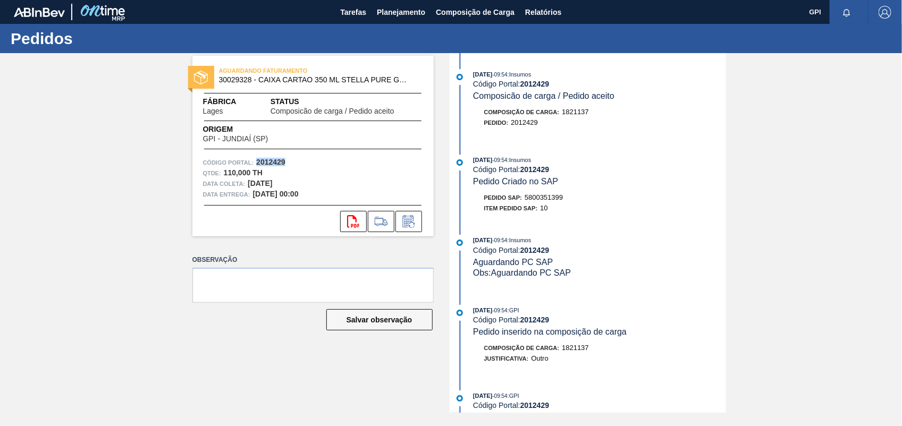
click at [771, 185] on div "AGUARDANDO FATURAMENTO 30029328 - CAIXA CARTAO 350 ML STELLA PURE GOLD C08 Fábr…" at bounding box center [451, 233] width 902 height 360
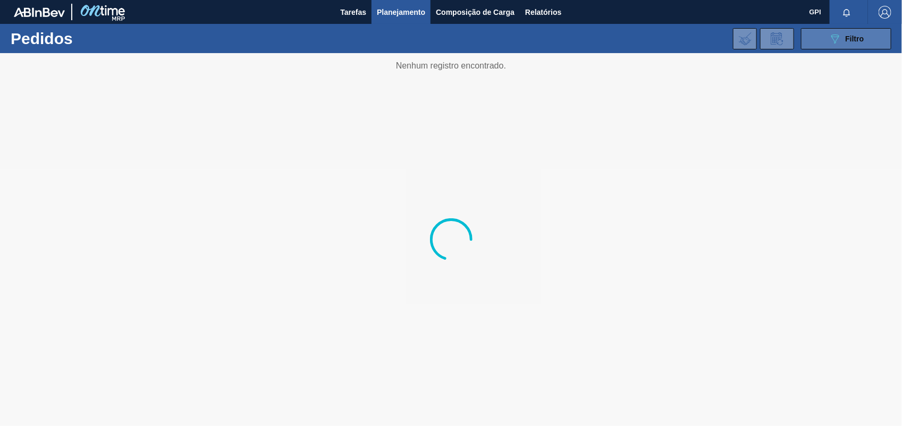
click at [878, 41] on button "089F7B8B-B2A5-4AFE-B5C0-19BA573D28AC Filtro" at bounding box center [846, 38] width 90 height 21
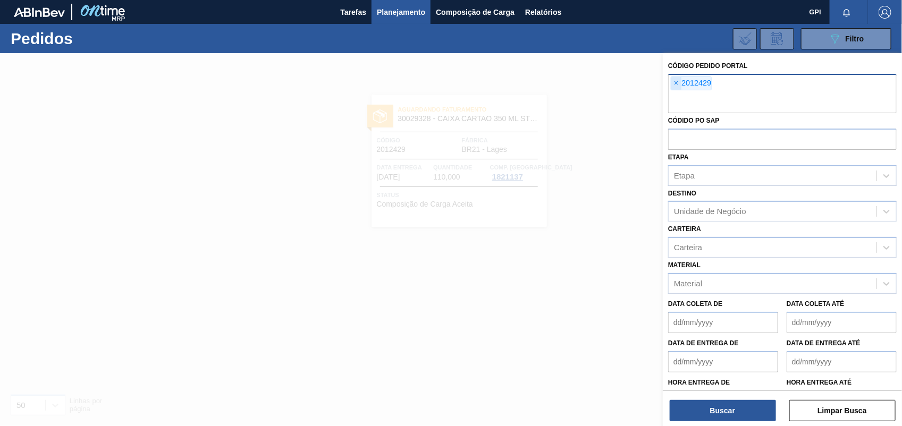
click at [673, 83] on span "×" at bounding box center [676, 83] width 10 height 13
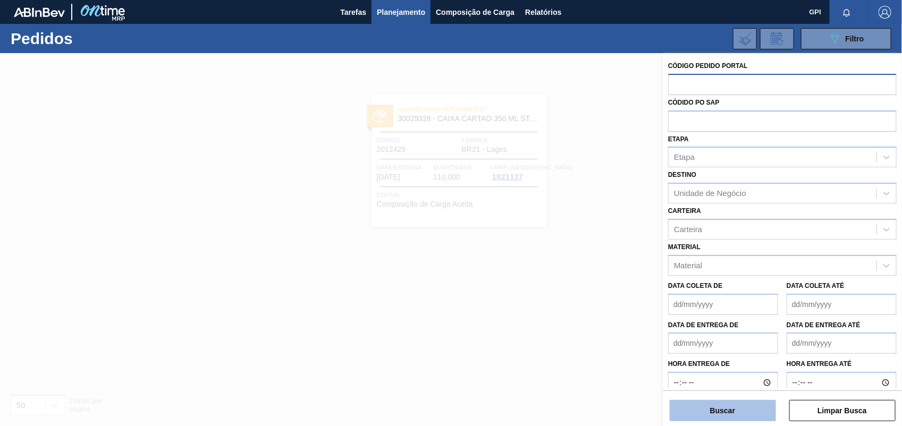
click at [708, 420] on button "Buscar" at bounding box center [723, 410] width 106 height 21
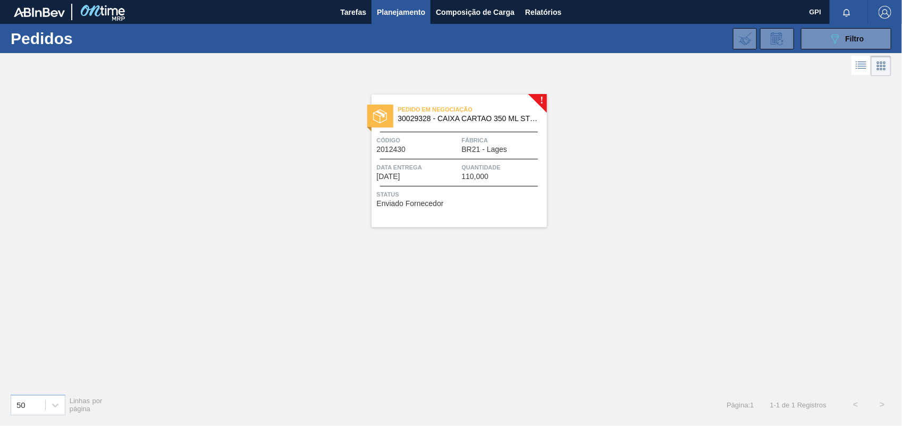
click at [421, 156] on div "Pedido em Negociação 30029328 - CAIXA CARTAO 350 ML STELLA PURE GOLD C08 Código…" at bounding box center [458, 161] width 175 height 133
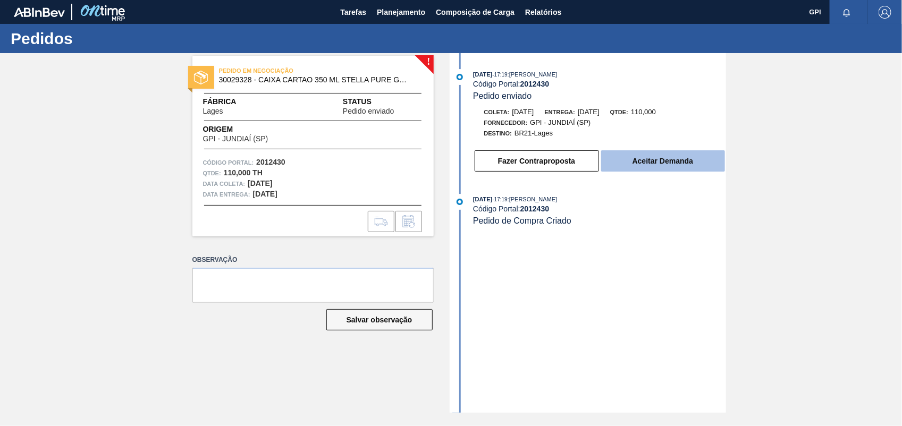
click at [683, 167] on button "Aceitar Demanda" at bounding box center [663, 160] width 124 height 21
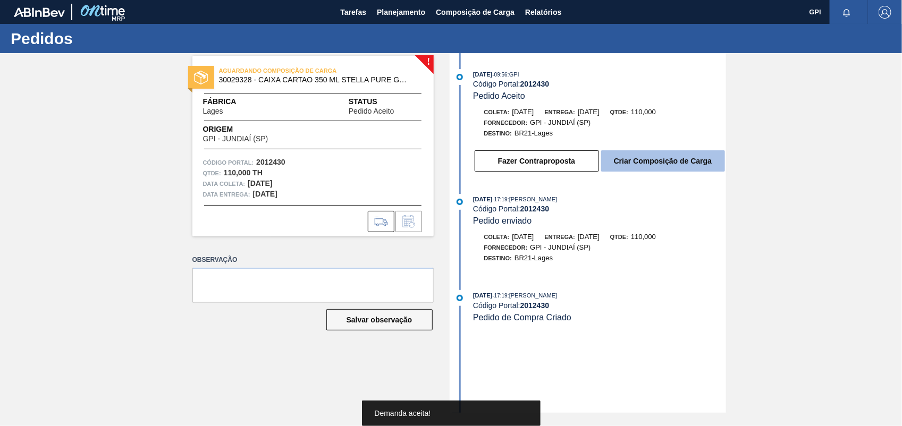
click at [711, 163] on button "Criar Composição de Carga" at bounding box center [663, 160] width 124 height 21
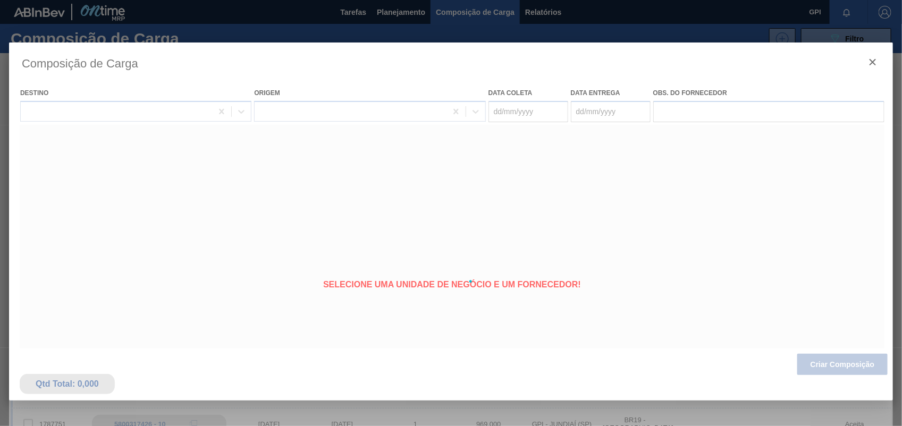
type coleta "[DATE]"
type entrega "[DATE]"
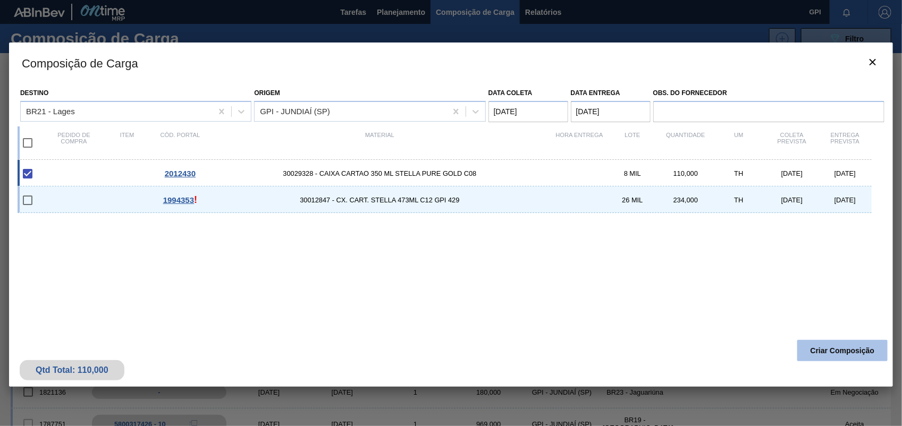
click at [846, 358] on button "Criar Composição" at bounding box center [842, 350] width 90 height 21
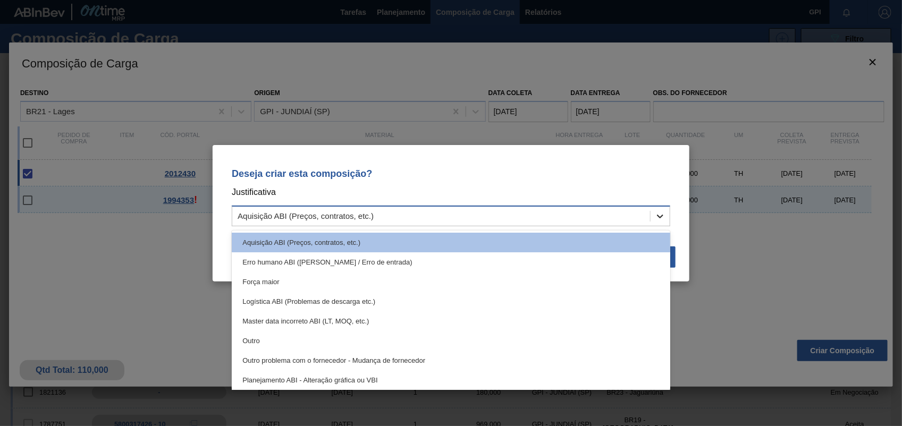
click at [665, 218] on div at bounding box center [660, 216] width 19 height 19
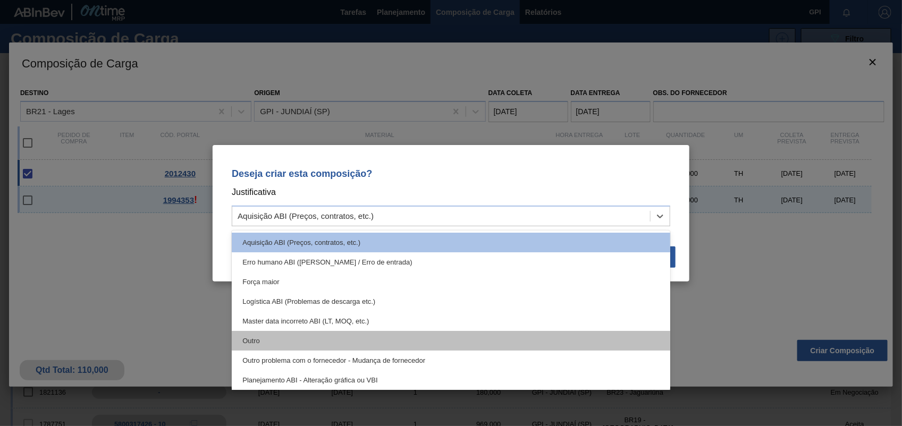
click at [379, 337] on div "Outro" at bounding box center [451, 341] width 438 height 20
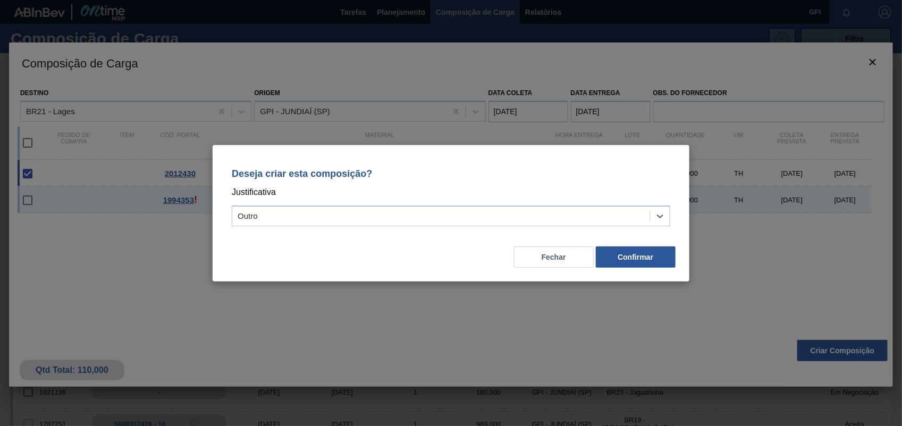
click at [657, 268] on div "Fechar Confirmar" at bounding box center [450, 251] width 451 height 36
click at [659, 260] on button "Confirmar" at bounding box center [636, 257] width 80 height 21
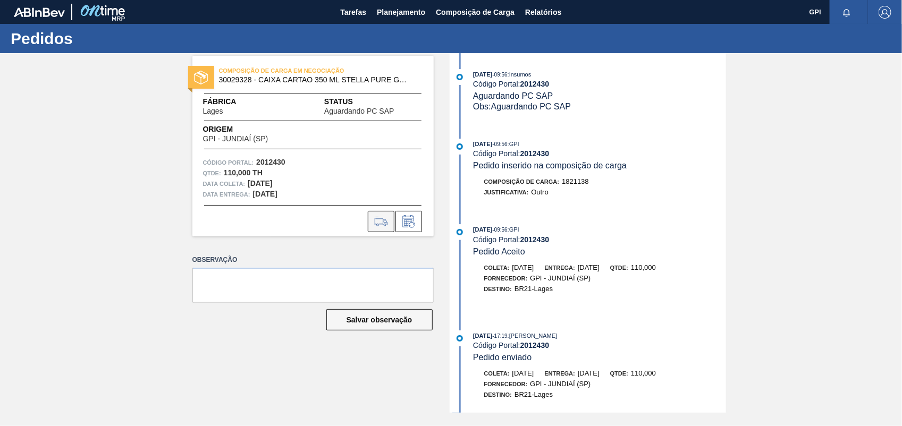
click at [376, 224] on icon at bounding box center [381, 221] width 13 height 8
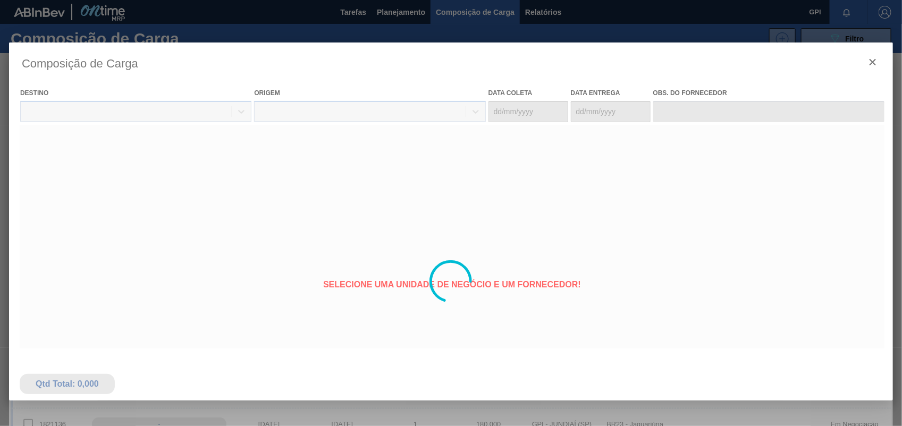
type coleta "01/10/2025"
type entrega "03/10/2025"
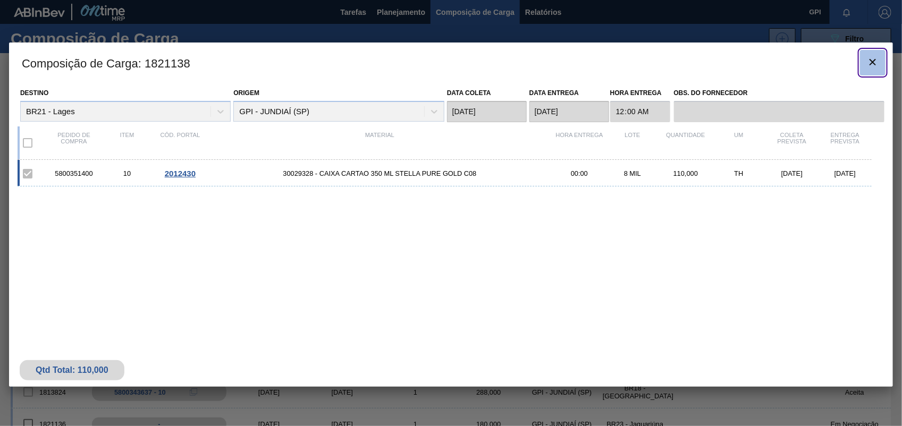
click at [874, 72] on button "botão de ícone" at bounding box center [873, 63] width 26 height 26
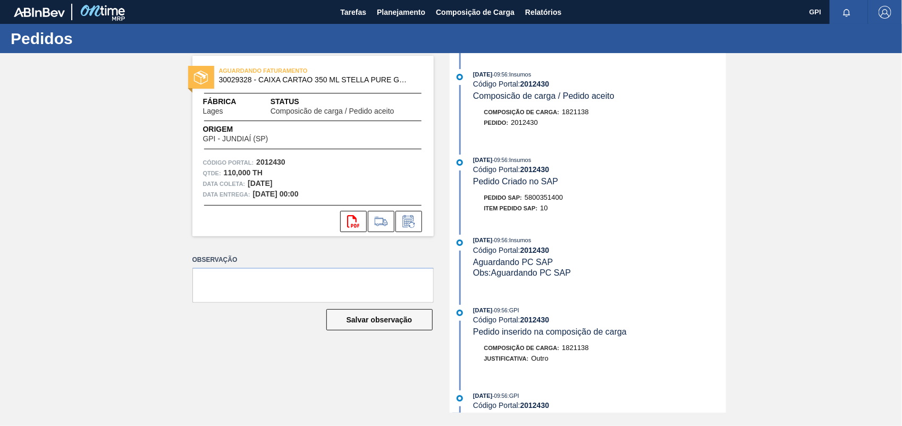
click at [551, 200] on span "5800351400" at bounding box center [544, 197] width 38 height 8
click at [269, 160] on strong "2012430" at bounding box center [270, 162] width 29 height 9
click at [362, 218] on button "svg{fill:#ff0000}" at bounding box center [353, 221] width 27 height 21
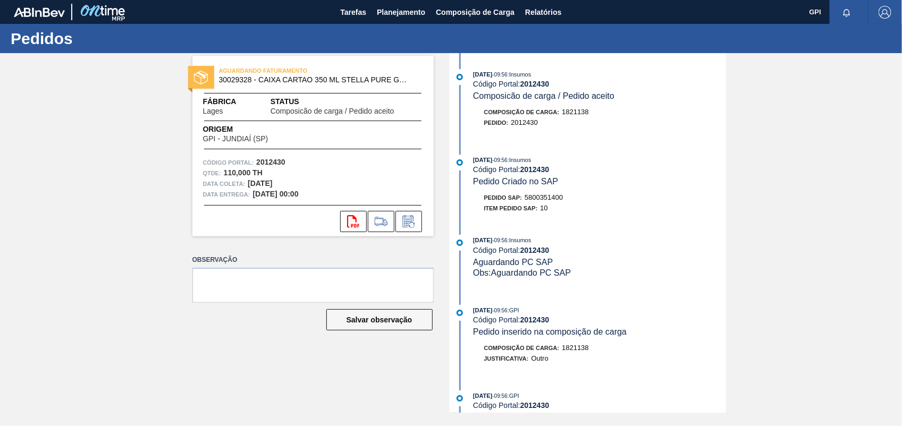
click at [869, 189] on div "AGUARDANDO FATURAMENTO 30029328 - CAIXA CARTAO 350 ML STELLA PURE GOLD C08 Fábr…" at bounding box center [451, 233] width 902 height 360
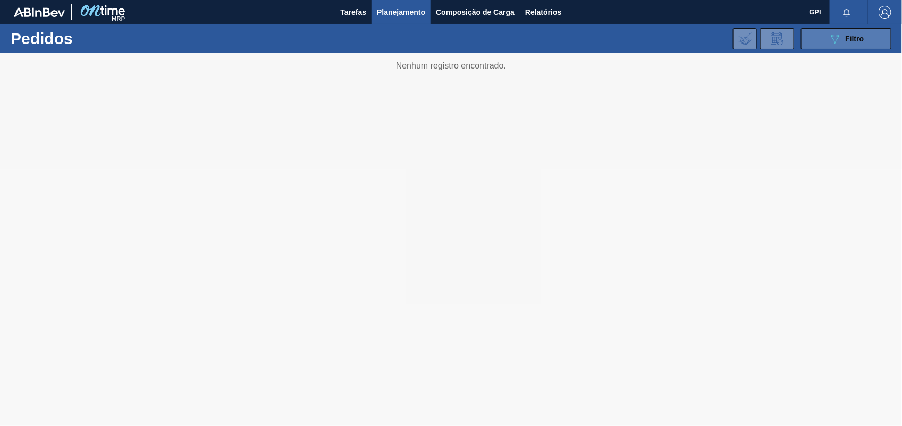
click at [859, 35] on span "Filtro" at bounding box center [855, 39] width 19 height 9
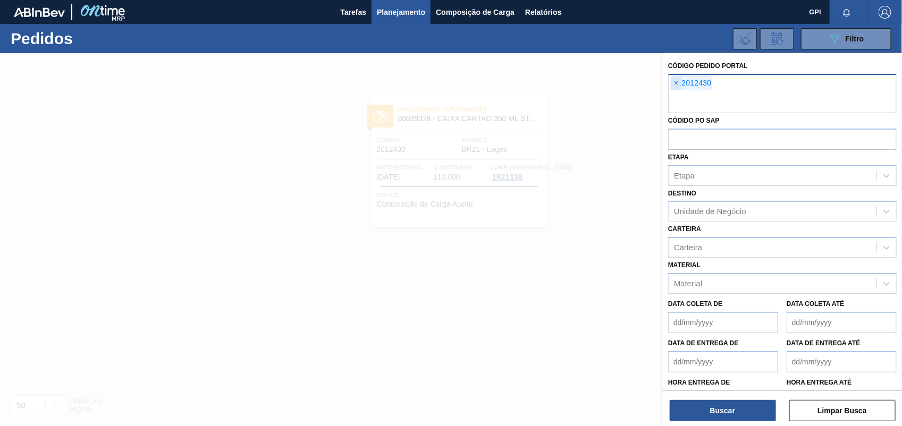
click at [675, 85] on span "×" at bounding box center [676, 83] width 10 height 13
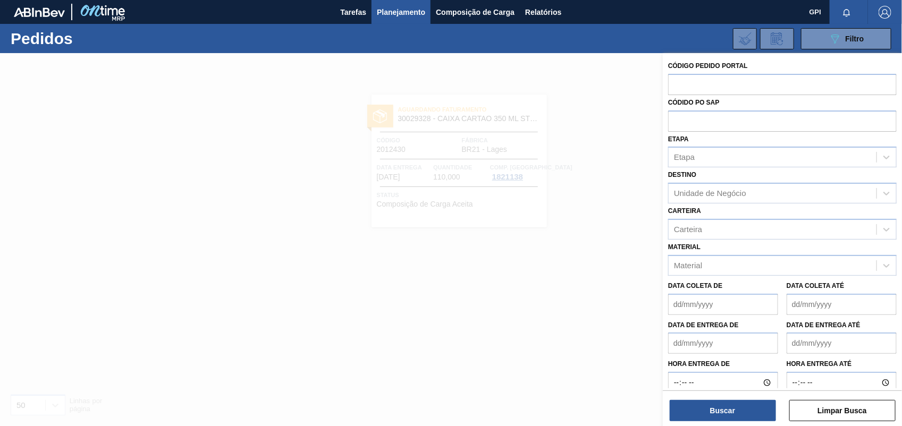
paste input "2012501"
type input "2012501"
click at [742, 409] on button "Buscar" at bounding box center [723, 410] width 106 height 21
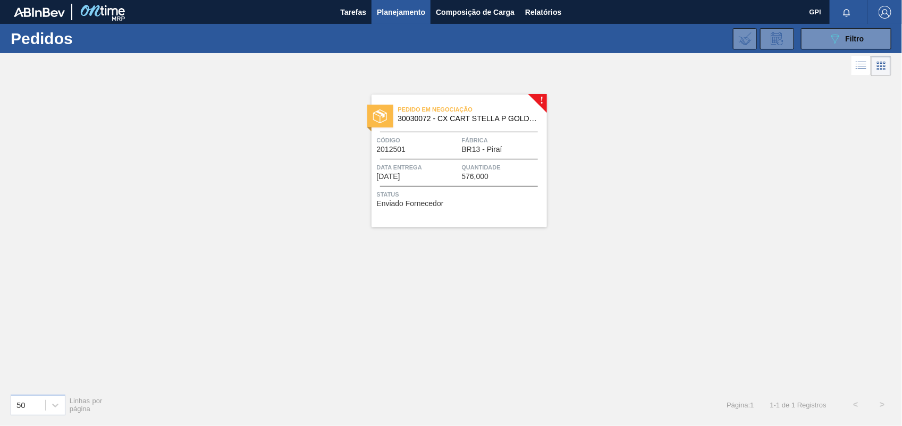
click at [409, 166] on span "Data entrega" at bounding box center [418, 167] width 82 height 11
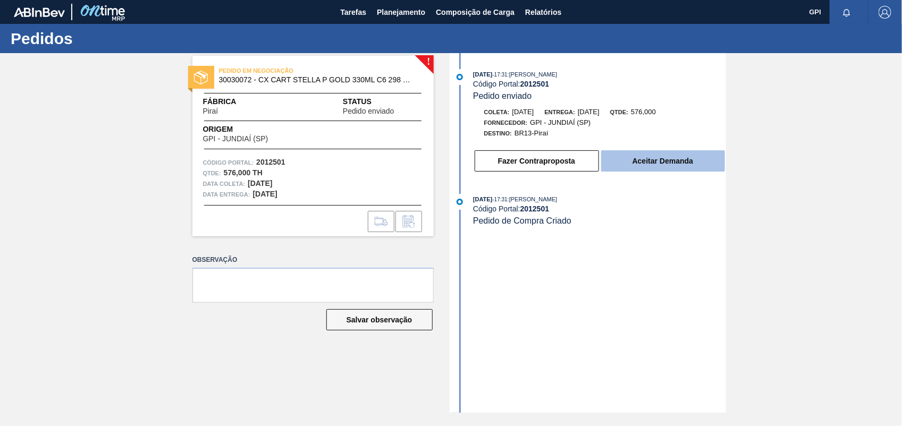
click at [703, 162] on button "Aceitar Demanda" at bounding box center [663, 160] width 124 height 21
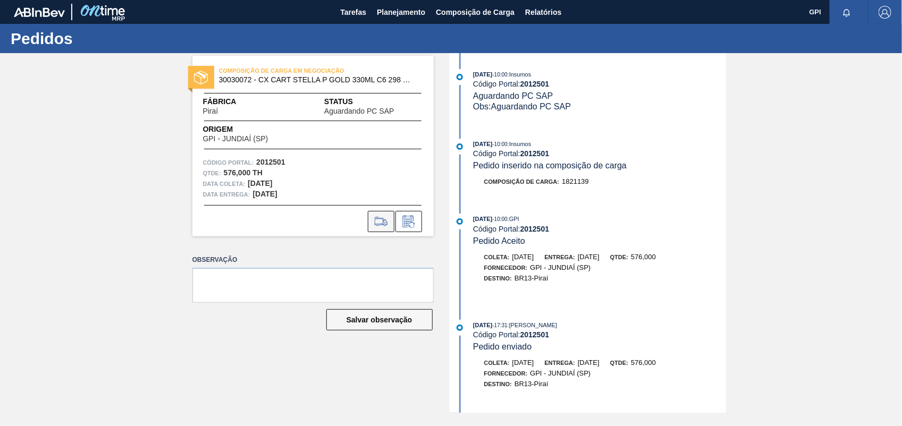
click at [375, 217] on icon at bounding box center [381, 221] width 17 height 13
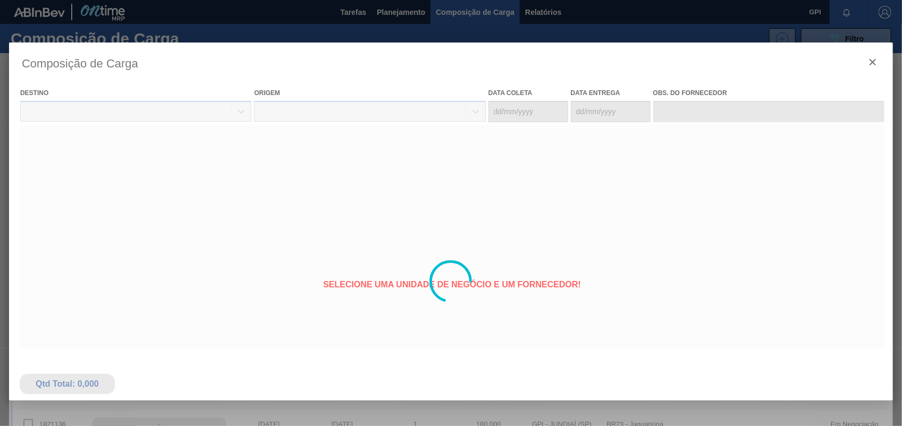
type coleta "[DATE]"
type entrega "[DATE]"
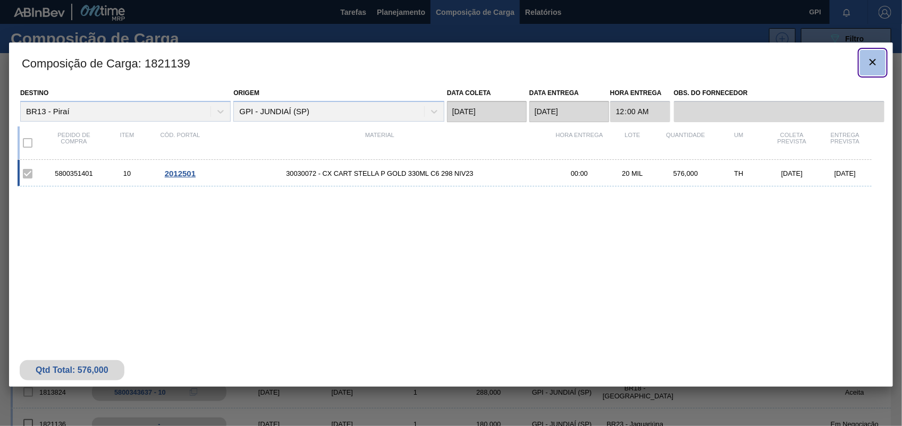
click at [869, 68] on span "botão de ícone" at bounding box center [872, 62] width 13 height 13
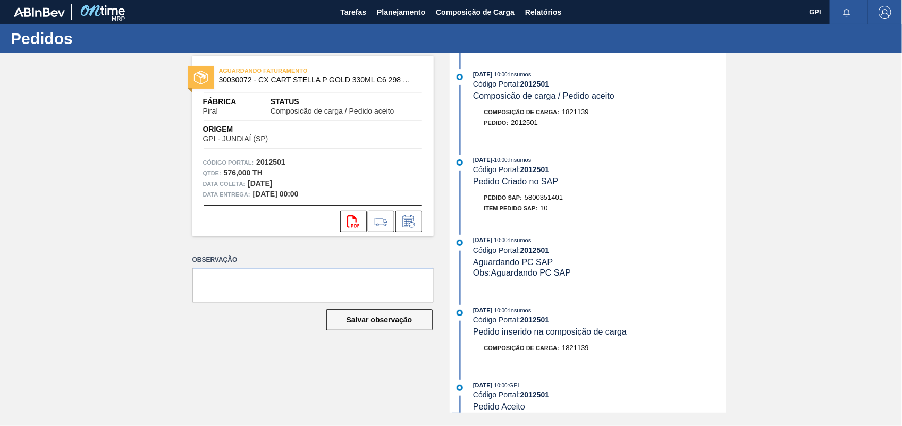
click at [551, 198] on span "5800351401" at bounding box center [544, 197] width 38 height 8
click at [277, 160] on strong "2012501" at bounding box center [270, 162] width 29 height 9
click at [353, 221] on icon "svg{fill:#ff0000}" at bounding box center [353, 221] width 13 height 13
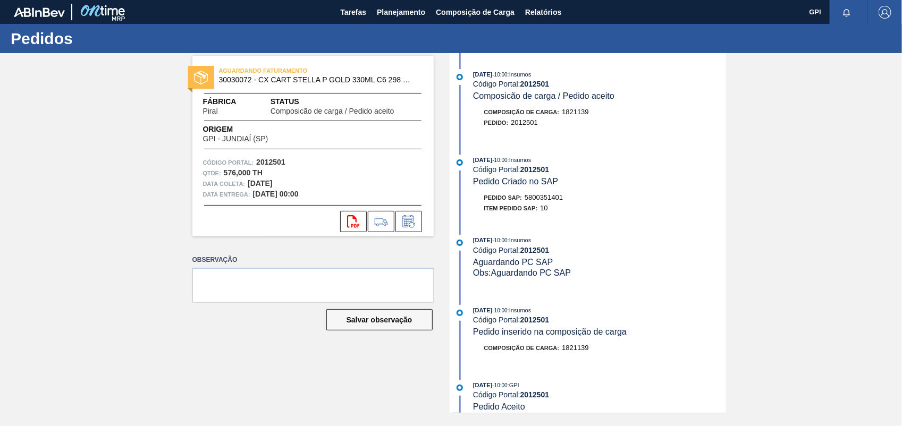
click at [756, 200] on div "AGUARDANDO FATURAMENTO 30030072 - CX CART STELLA P GOLD 330ML C6 298 NIV23 Fábr…" at bounding box center [451, 233] width 902 height 360
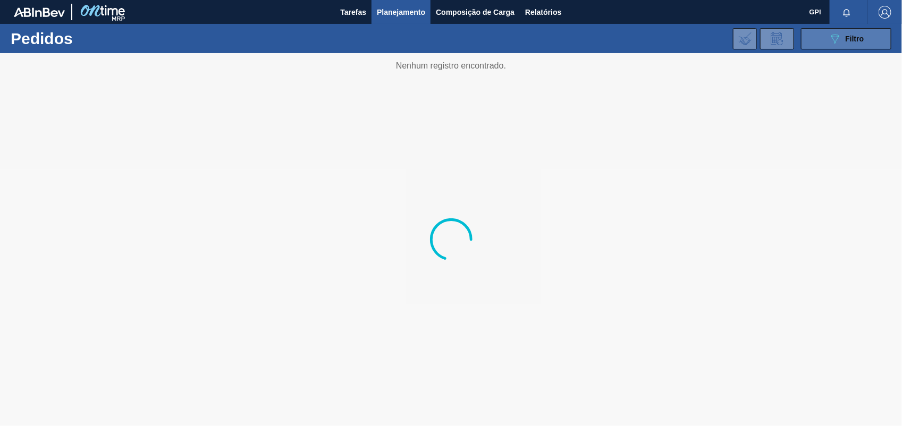
click at [825, 33] on button "089F7B8B-B2A5-4AFE-B5C0-19BA573D28AC Filtro" at bounding box center [846, 38] width 90 height 21
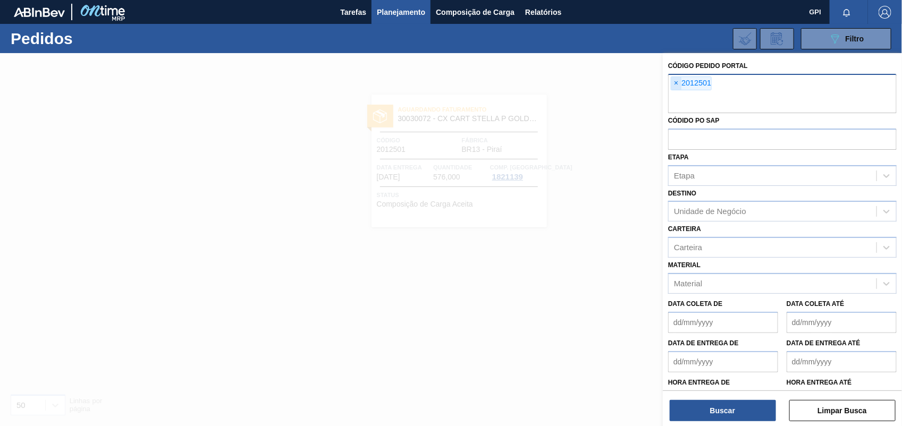
click at [679, 84] on span "×" at bounding box center [676, 83] width 10 height 13
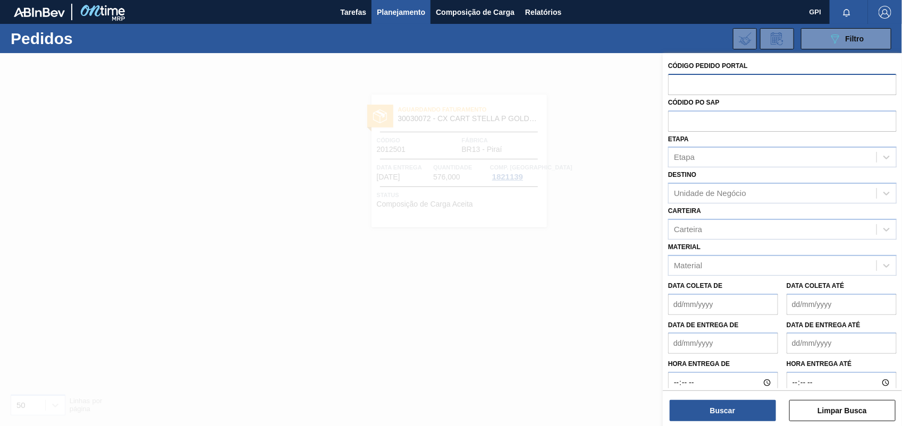
paste input "2012525"
type input "2012525"
click at [723, 407] on button "Buscar" at bounding box center [723, 410] width 106 height 21
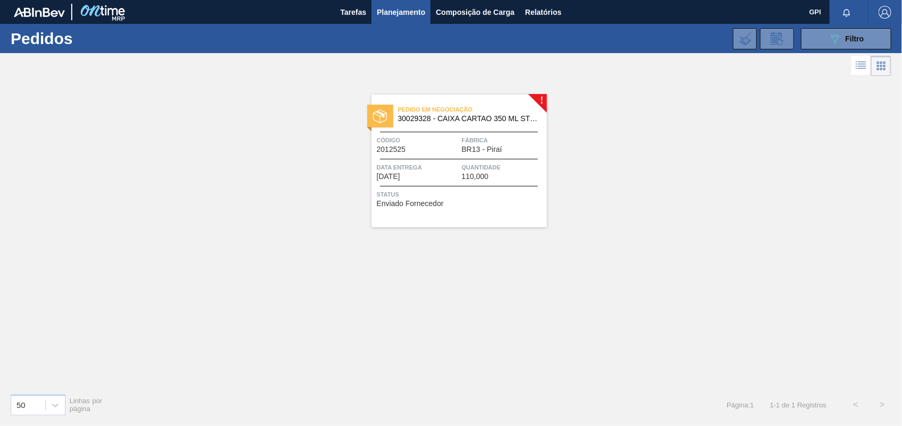
click at [442, 145] on span "Código" at bounding box center [418, 140] width 82 height 11
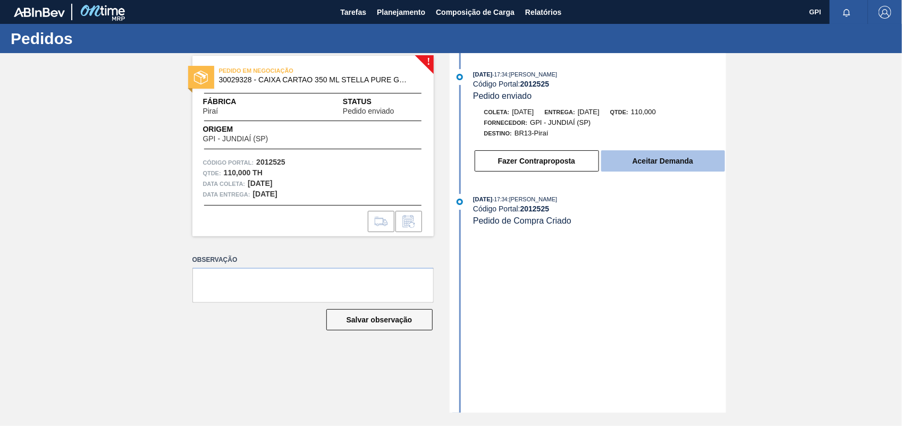
click at [640, 163] on button "Aceitar Demanda" at bounding box center [663, 160] width 124 height 21
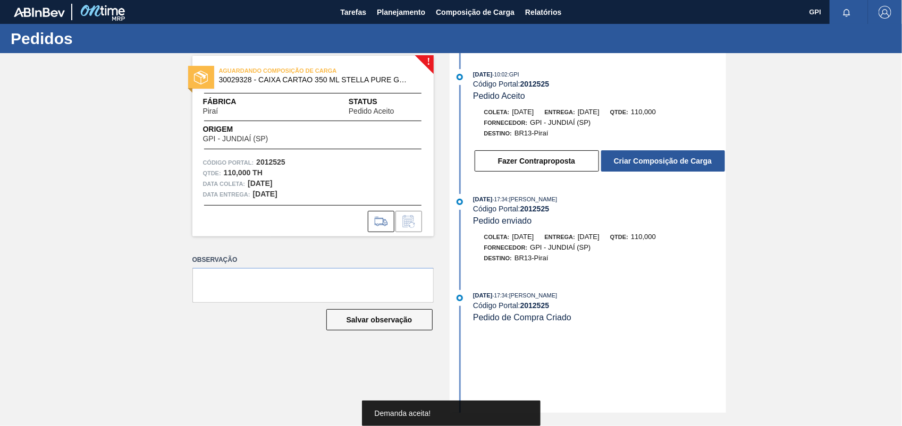
click at [640, 163] on button "Criar Composição de Carga" at bounding box center [663, 160] width 124 height 21
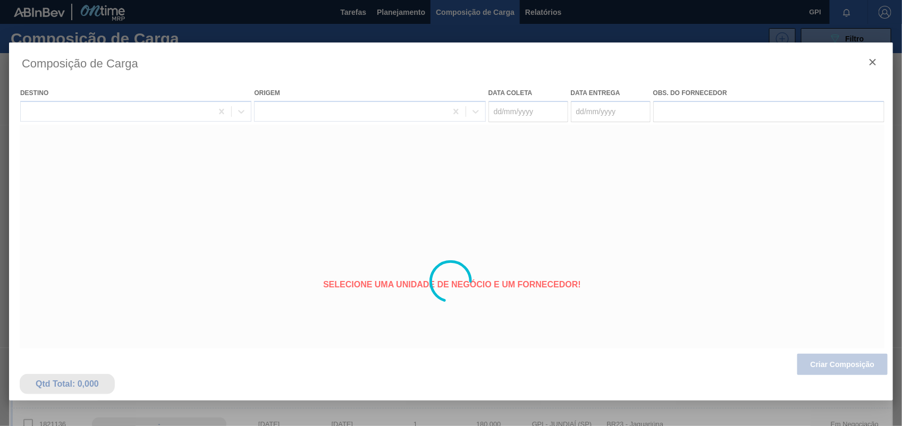
type coleta "[DATE]"
type entrega "[DATE]"
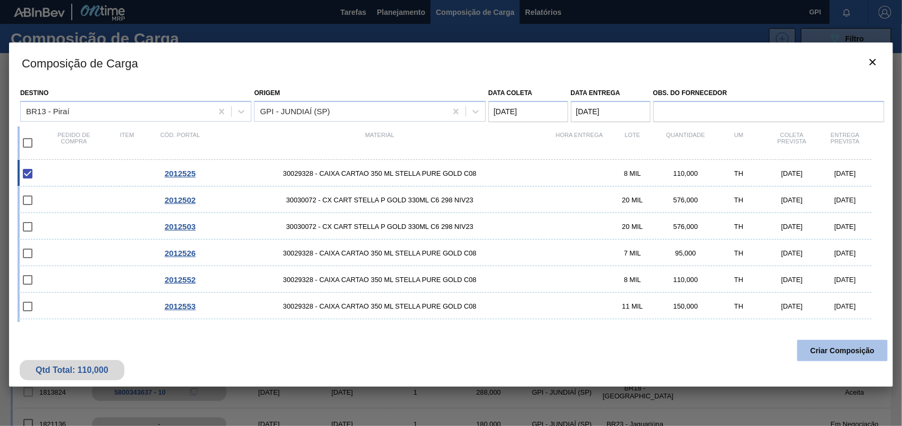
click at [859, 350] on button "Criar Composição" at bounding box center [842, 350] width 90 height 21
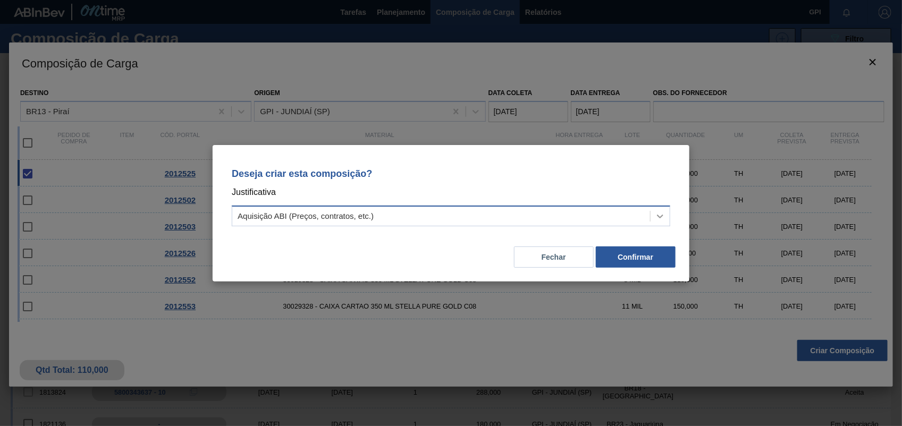
click at [662, 219] on icon at bounding box center [660, 216] width 11 height 11
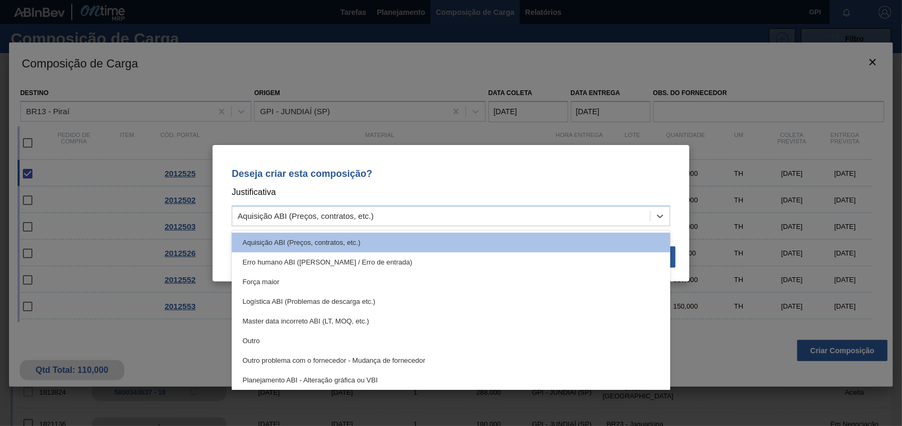
click at [262, 339] on div "Outro" at bounding box center [451, 341] width 438 height 20
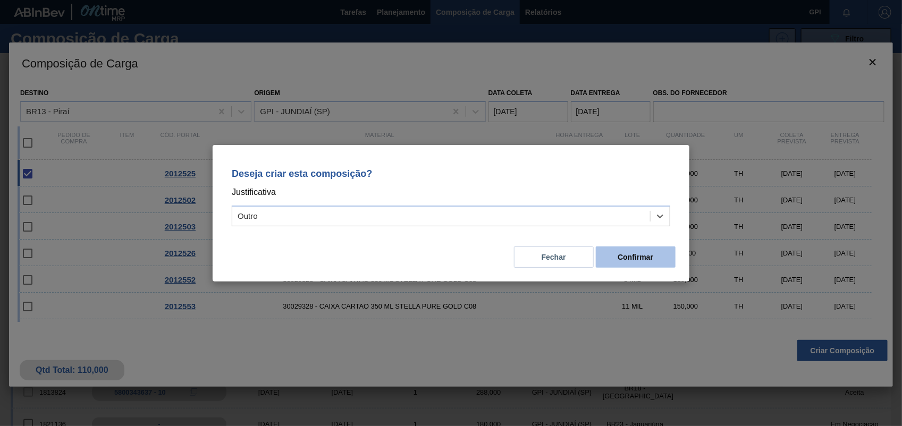
click at [646, 259] on button "Confirmar" at bounding box center [636, 257] width 80 height 21
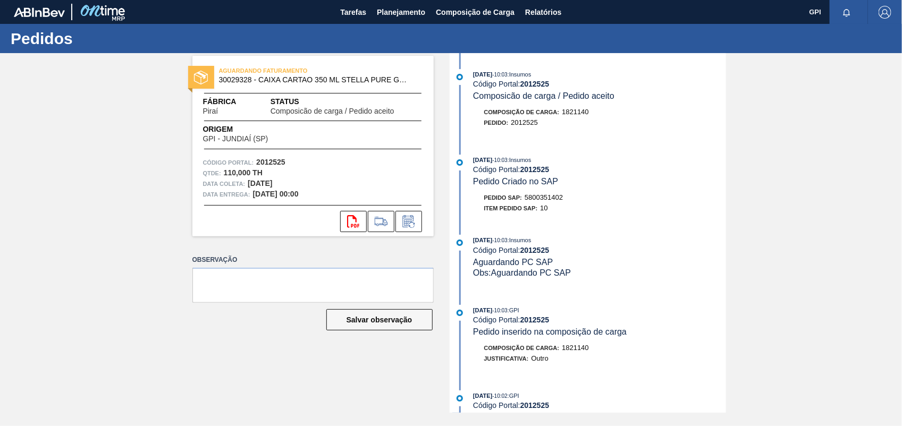
click at [557, 200] on span "5800351402" at bounding box center [544, 197] width 38 height 8
click at [281, 166] on strong "2012525" at bounding box center [270, 162] width 29 height 9
click at [352, 217] on icon at bounding box center [353, 221] width 12 height 13
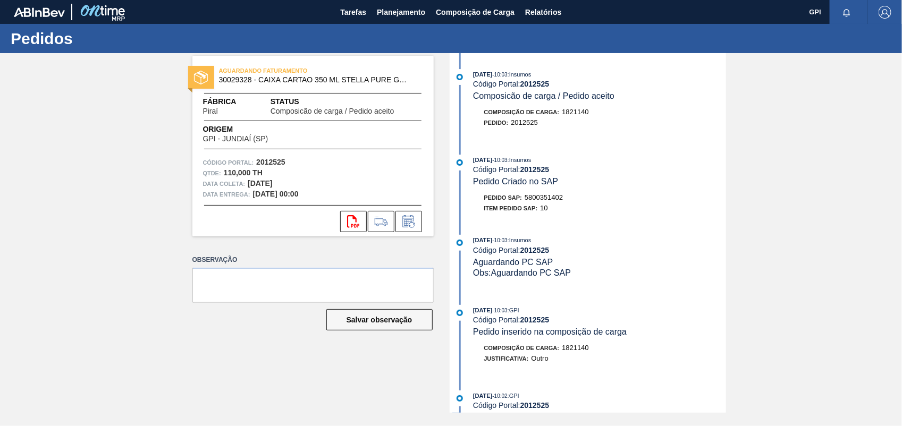
click at [770, 175] on div "AGUARDANDO FATURAMENTO 30029328 - CAIXA CARTAO 350 ML STELLA PURE GOLD C08 Fábr…" at bounding box center [451, 233] width 902 height 360
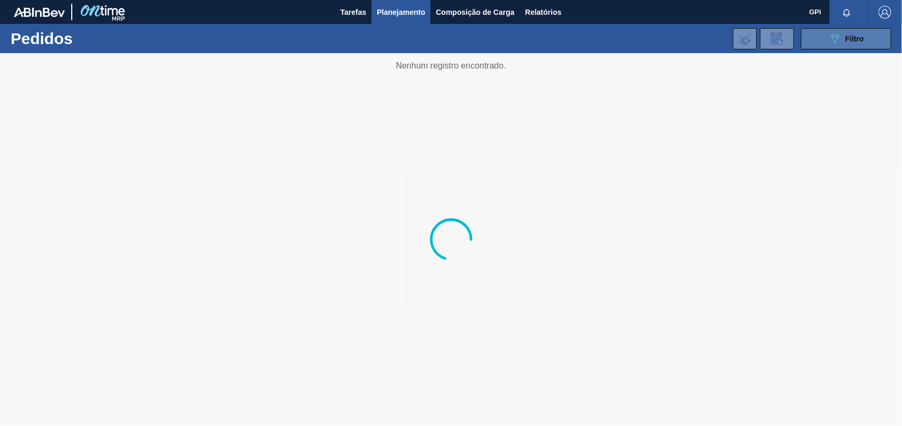
click at [823, 36] on button "089F7B8B-B2A5-4AFE-B5C0-19BA573D28AC Filtro" at bounding box center [846, 38] width 90 height 21
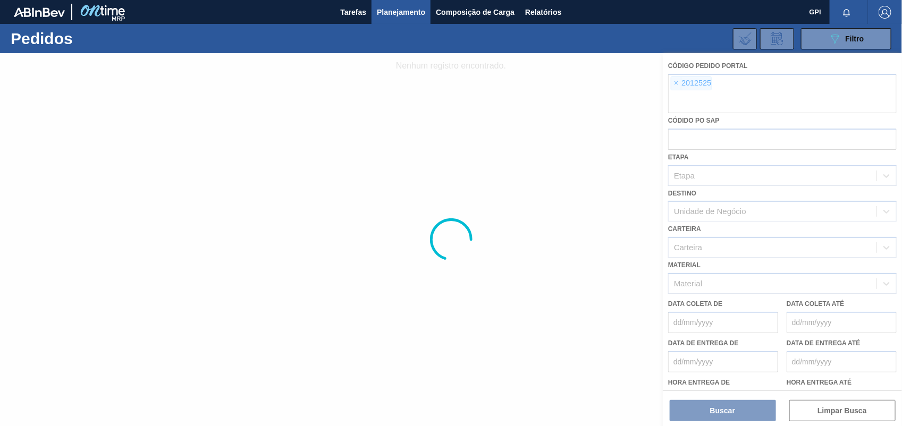
click at [678, 81] on span "×" at bounding box center [676, 83] width 10 height 13
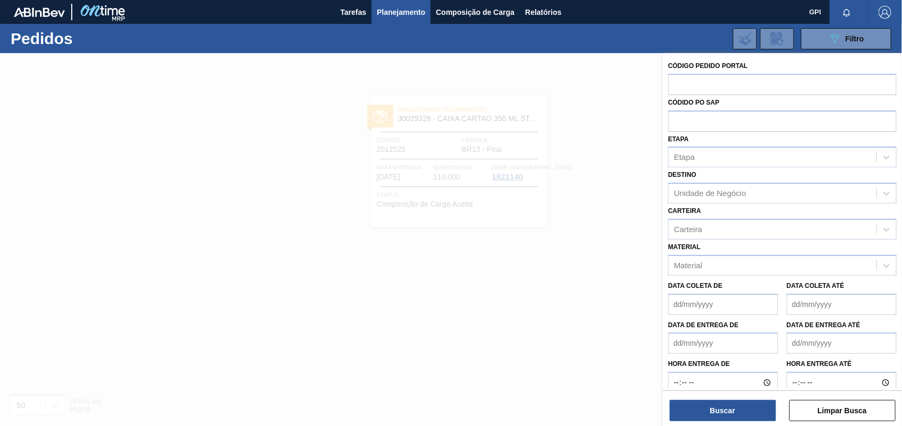
click at [678, 81] on input "text" at bounding box center [782, 84] width 229 height 20
paste input "2012502"
type input "2012502"
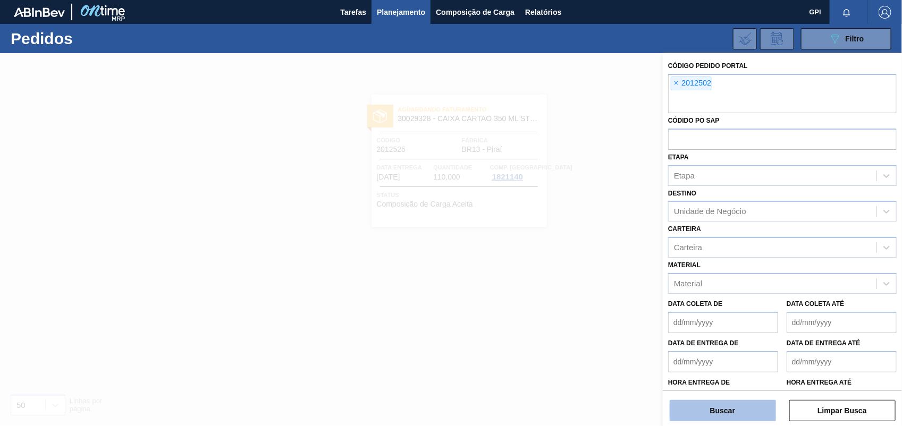
click at [760, 418] on button "Buscar" at bounding box center [723, 410] width 106 height 21
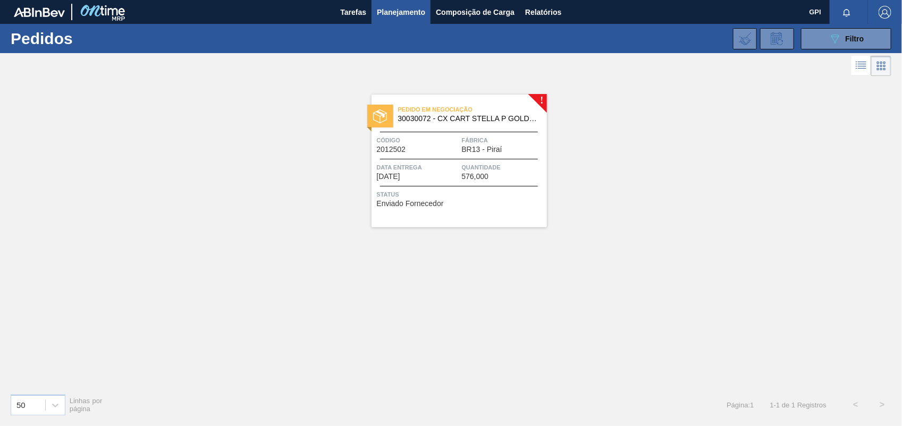
click at [445, 163] on span "Data entrega" at bounding box center [418, 167] width 82 height 11
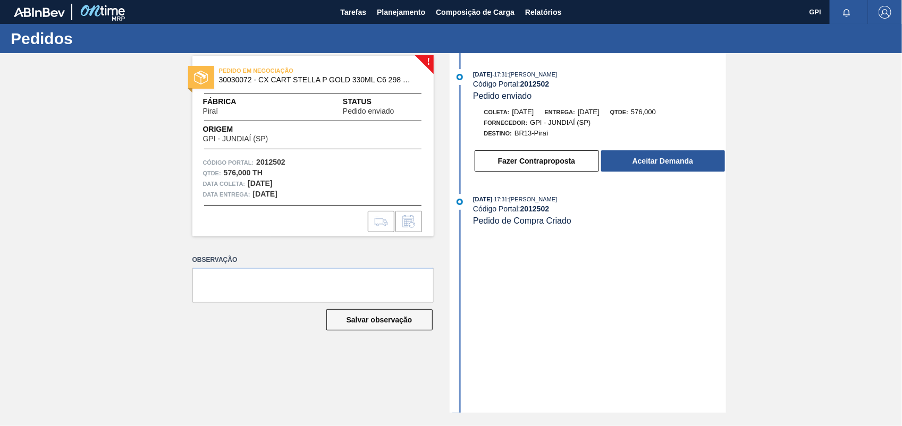
click at [599, 168] on div "Fazer Contraproposta Aceitar Demanda" at bounding box center [600, 160] width 252 height 23
click at [623, 166] on button "Aceitar Demanda" at bounding box center [663, 160] width 124 height 21
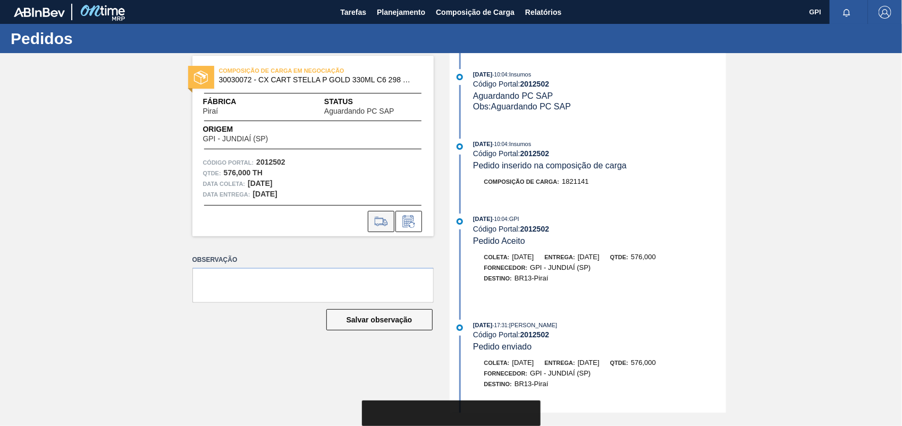
click at [381, 221] on icon at bounding box center [381, 221] width 17 height 13
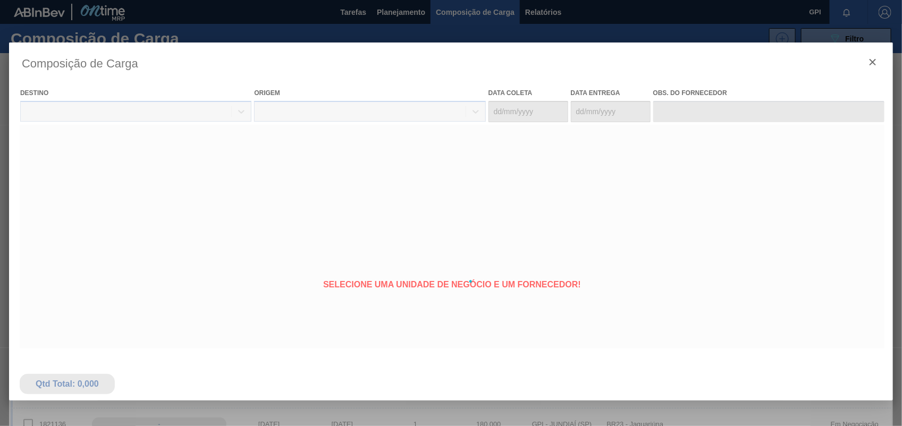
type coleta "30/09/2025"
type entrega "02/10/2025"
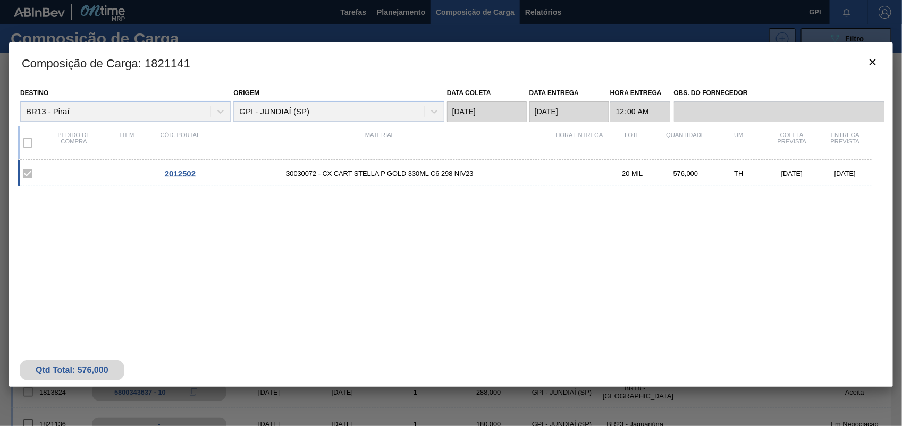
click at [901, 0] on html "Tarefas Planejamento Composição de Carga Relatórios GPI Marcar todas como lido …" at bounding box center [451, 0] width 902 height 0
click at [886, 67] on h3 "Composição de Carga : 1821141" at bounding box center [451, 63] width 884 height 40
click at [870, 58] on icon "botão de ícone" at bounding box center [872, 62] width 13 height 13
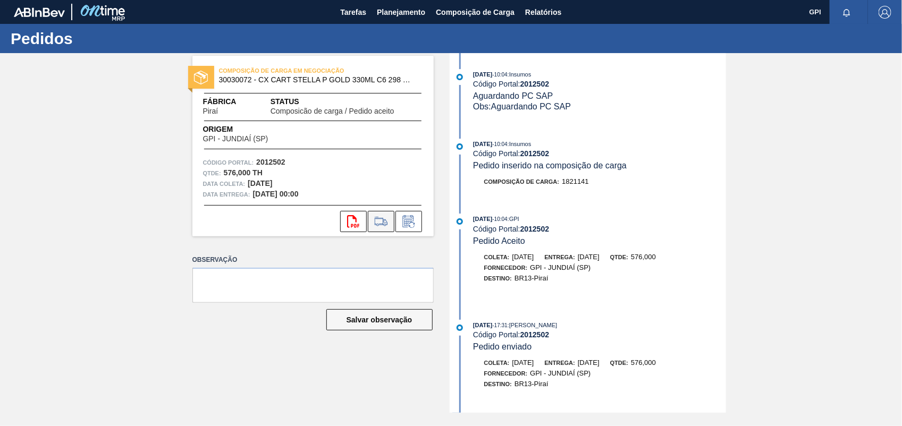
click at [386, 221] on icon at bounding box center [381, 221] width 17 height 13
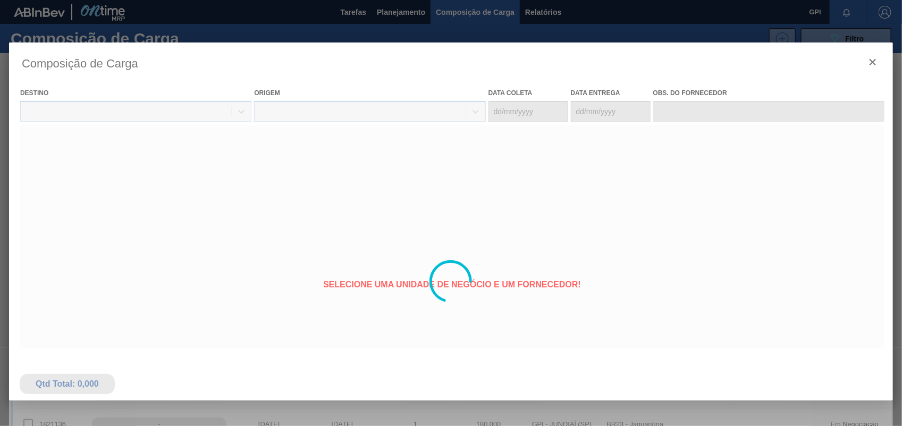
type coleta "30/09/2025"
type entrega "02/10/2025"
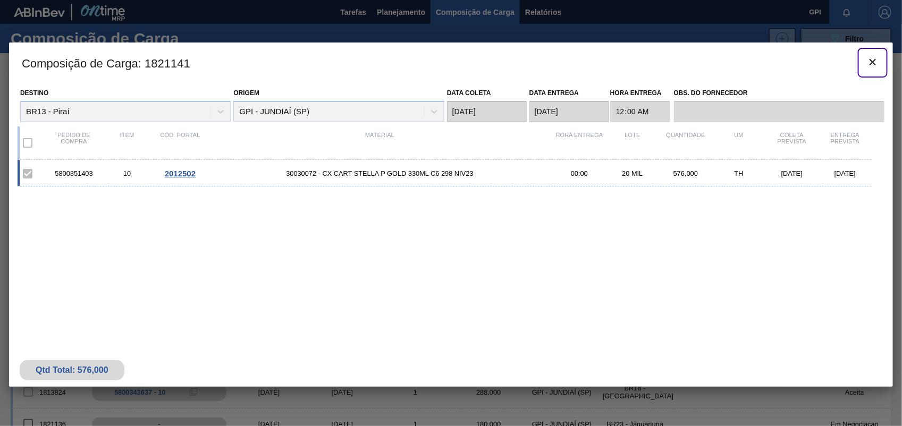
click at [869, 63] on icon "botão de ícone" at bounding box center [872, 62] width 13 height 13
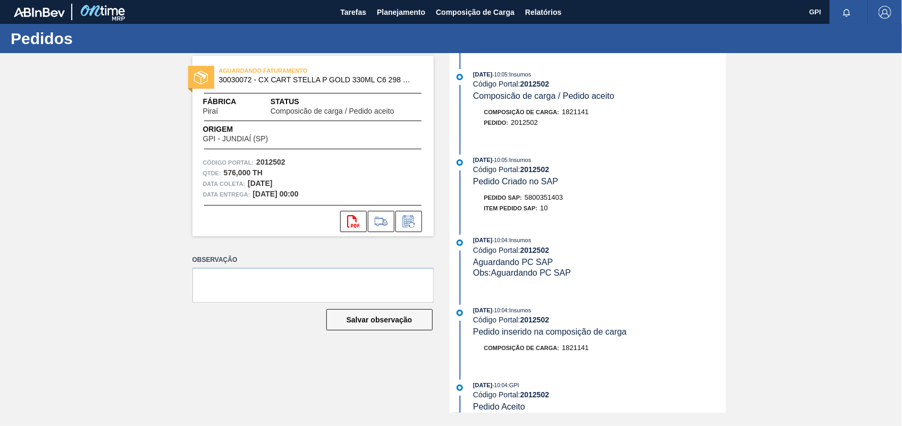
click at [538, 194] on div "20/08/2025 - 10:05 : Insumos Código Portal: 2012502 Pedido Criado no SAP Pedido…" at bounding box center [589, 187] width 274 height 64
click at [539, 203] on div "Pedido SAP: 5800351403" at bounding box center [523, 197] width 79 height 11
click at [263, 164] on strong "2012502" at bounding box center [270, 162] width 29 height 9
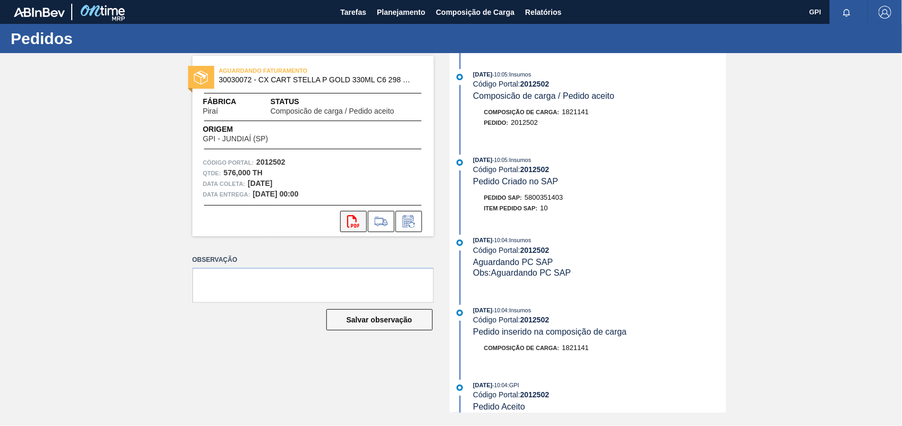
click at [352, 221] on icon "svg{fill:#ff0000}" at bounding box center [353, 221] width 13 height 13
click at [901, 0] on html "Tarefas Planejamento Composição de Carga Relatórios GPI Marcar todas como lido …" at bounding box center [451, 0] width 902 height 0
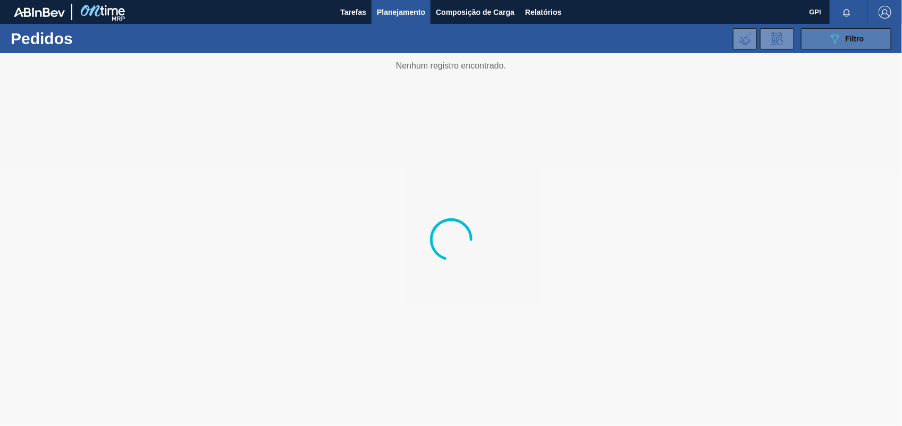
click at [830, 35] on icon "089F7B8B-B2A5-4AFE-B5C0-19BA573D28AC" at bounding box center [835, 38] width 13 height 13
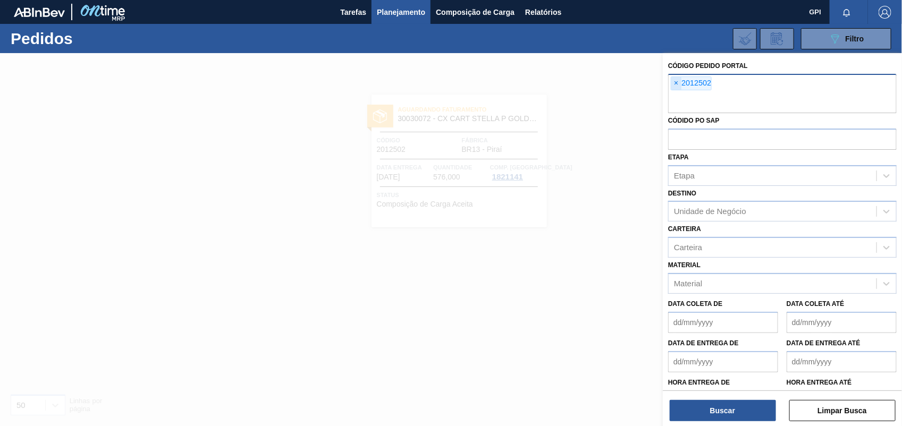
click at [674, 81] on span "×" at bounding box center [676, 83] width 10 height 13
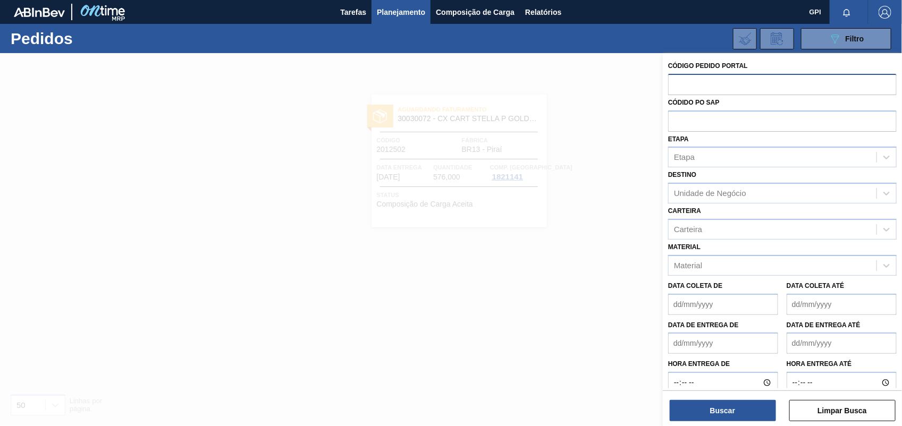
paste input "text"
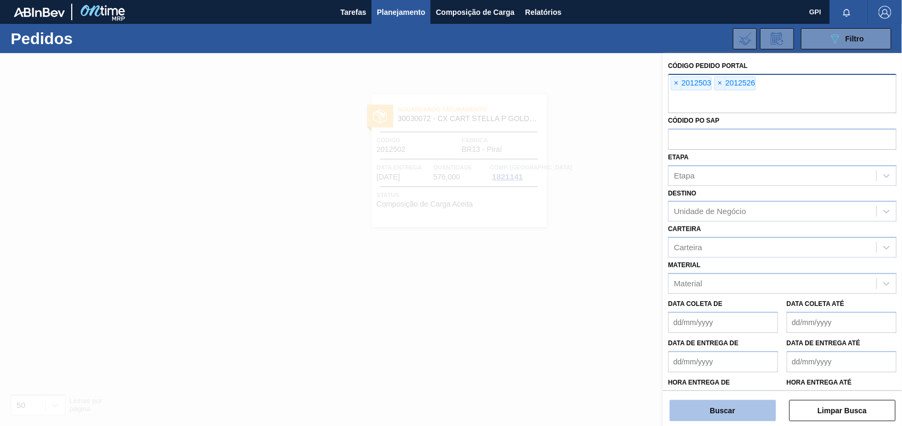
click at [719, 407] on button "Buscar" at bounding box center [723, 410] width 106 height 21
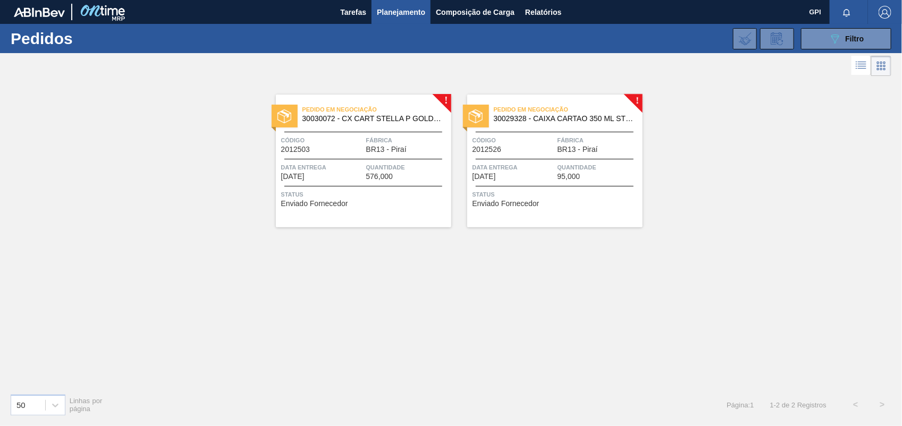
click at [306, 131] on div "Pedido em Negociação 30030072 - CX CART STELLA P GOLD 330ML C6 298 NIV23 Código…" at bounding box center [363, 161] width 175 height 133
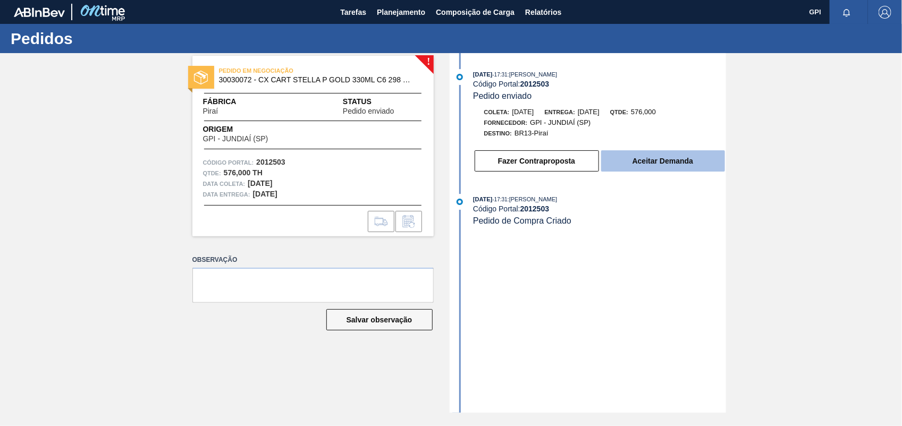
click at [659, 165] on button "Aceitar Demanda" at bounding box center [663, 160] width 124 height 21
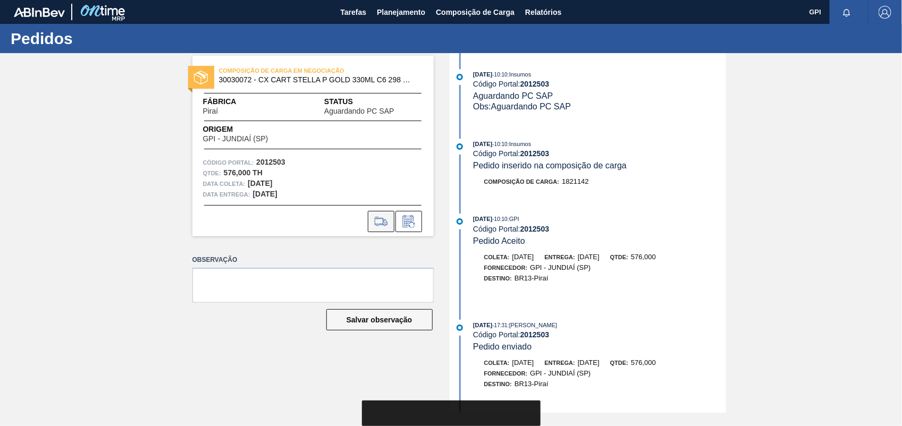
click at [381, 222] on icon at bounding box center [381, 221] width 17 height 13
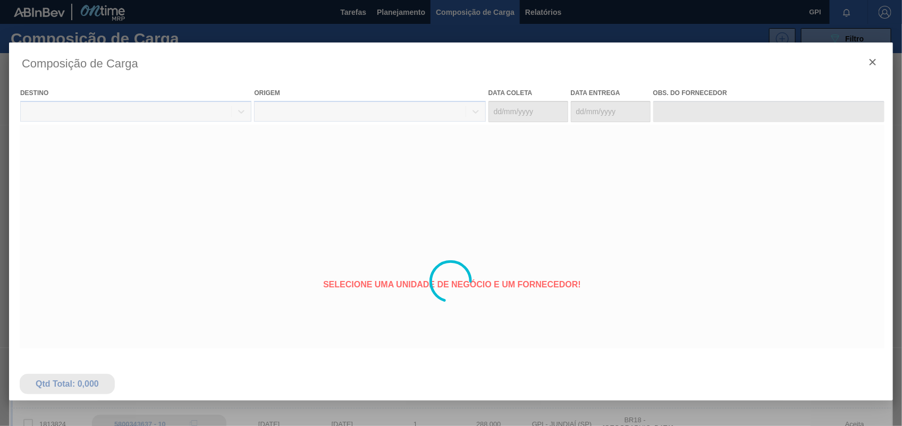
type coleta "08/10/2025"
type entrega "10/10/2025"
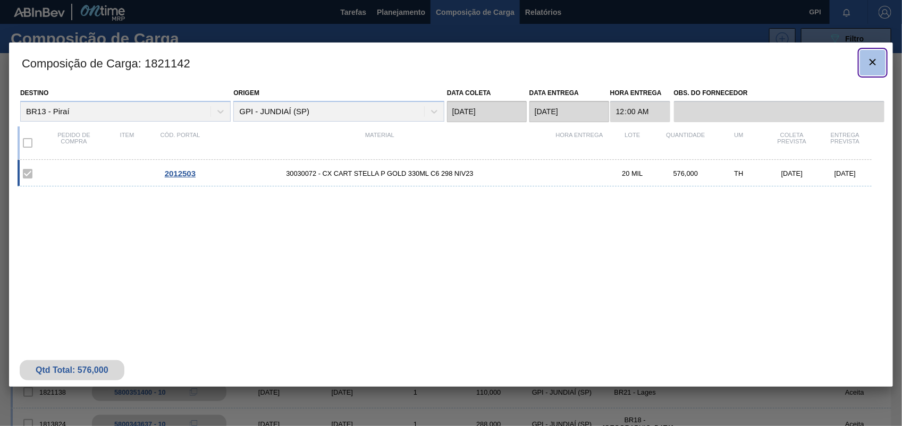
click at [872, 52] on button "botão de ícone" at bounding box center [873, 63] width 26 height 26
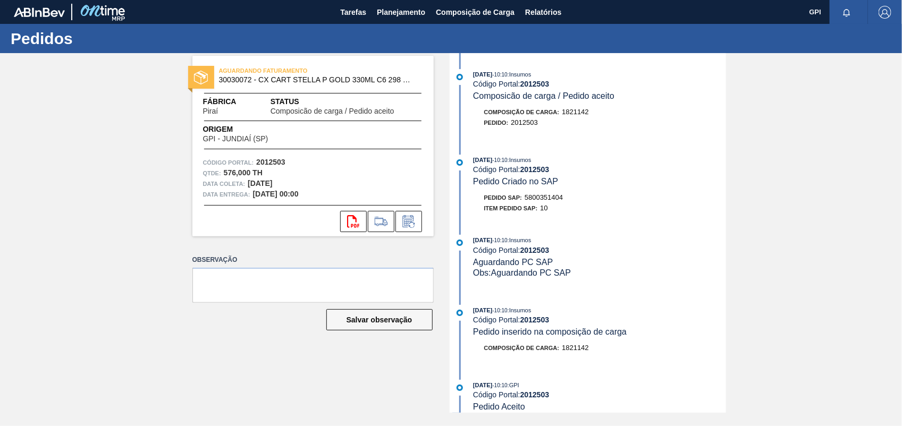
click at [530, 201] on span "5800351404" at bounding box center [544, 197] width 38 height 8
click at [274, 163] on strong "2012503" at bounding box center [270, 162] width 29 height 9
click at [352, 229] on button "svg{fill:#ff0000}" at bounding box center [353, 221] width 27 height 21
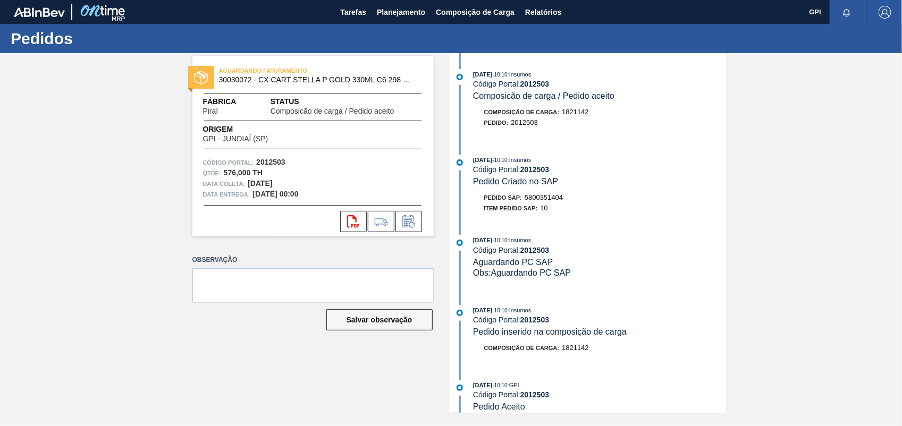
click at [780, 201] on div "AGUARDANDO FATURAMENTO 30030072 - CX CART STELLA P GOLD 330ML C6 298 NIV23 Fábr…" at bounding box center [451, 233] width 902 height 360
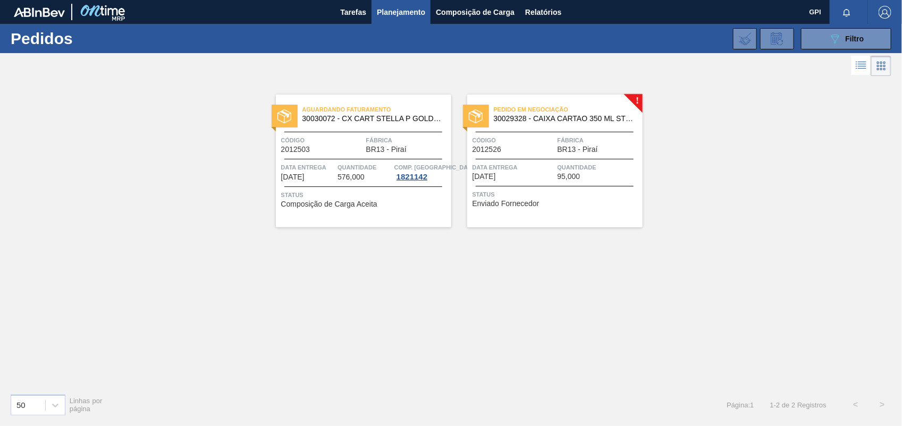
click at [602, 202] on div "Status Enviado Fornecedor" at bounding box center [555, 197] width 167 height 17
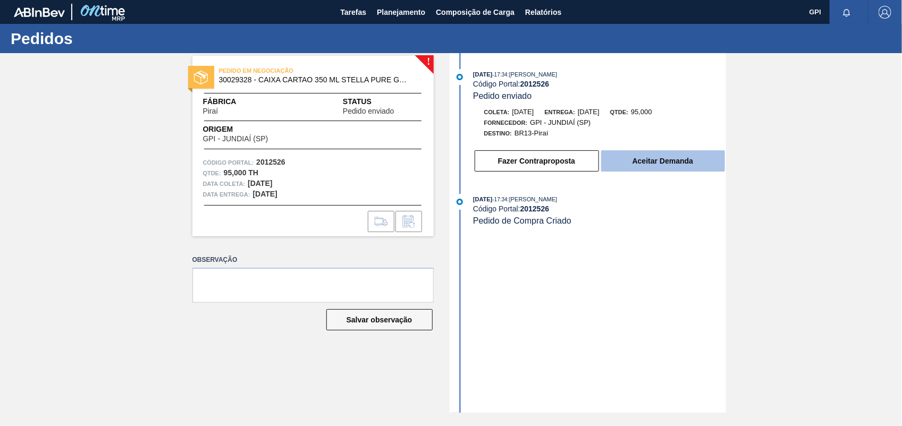
click at [665, 167] on button "Aceitar Demanda" at bounding box center [663, 160] width 124 height 21
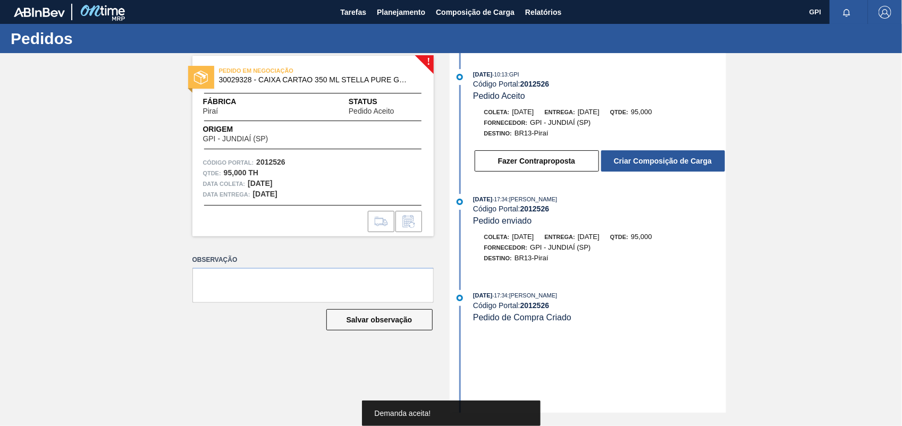
click at [665, 167] on button "Criar Composição de Carga" at bounding box center [663, 160] width 124 height 21
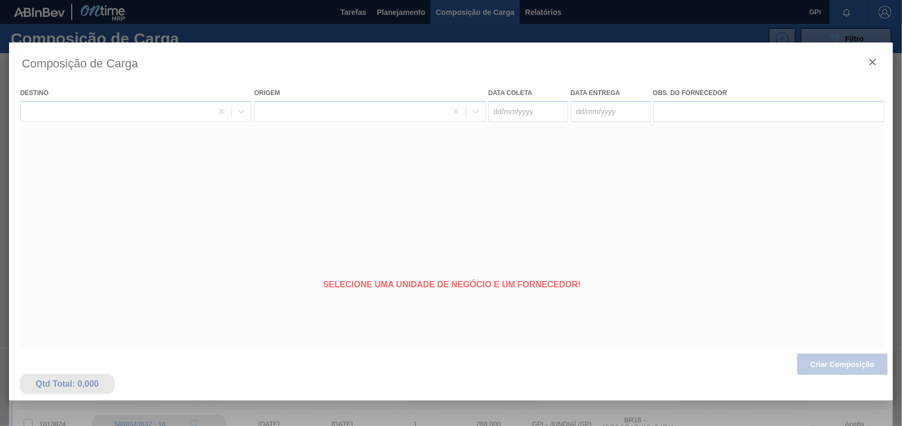
type coleta "09/10/2025"
type entrega "10/10/2025"
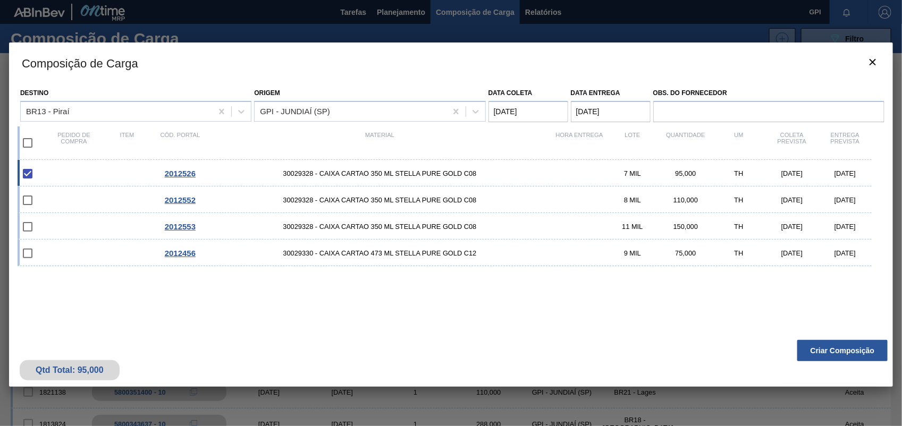
click at [863, 352] on button "Criar Composição" at bounding box center [842, 350] width 90 height 21
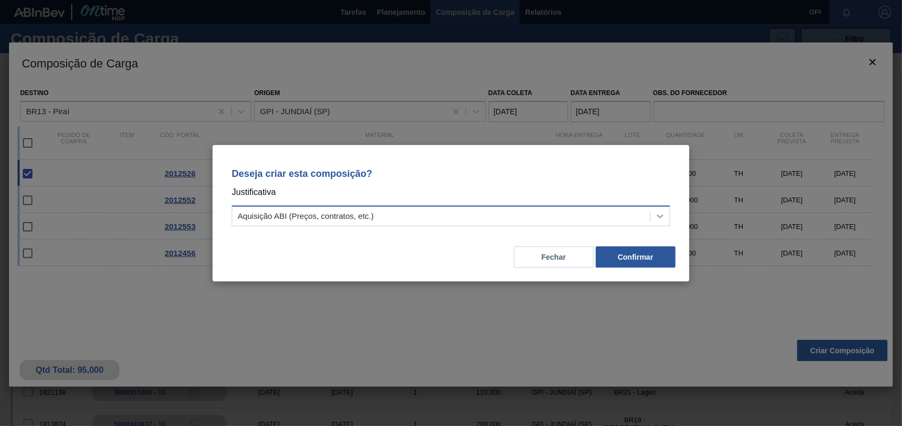
click at [656, 218] on icon at bounding box center [660, 216] width 11 height 11
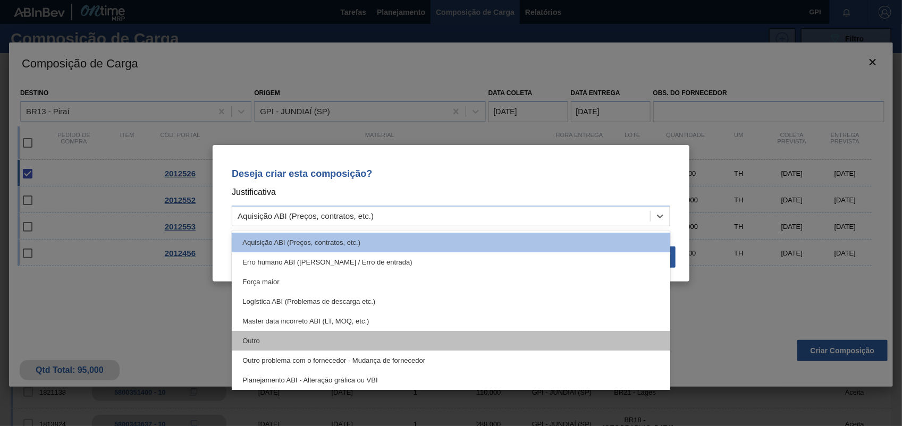
click at [291, 338] on div "Outro" at bounding box center [451, 341] width 438 height 20
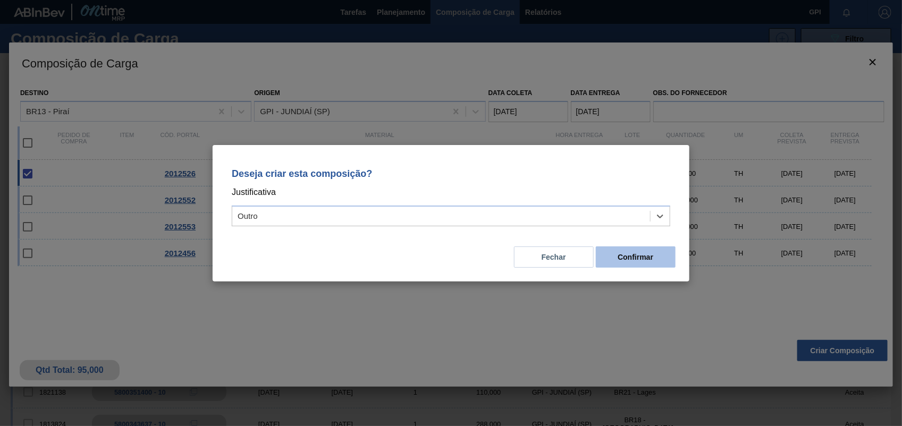
click at [634, 258] on button "Confirmar" at bounding box center [636, 257] width 80 height 21
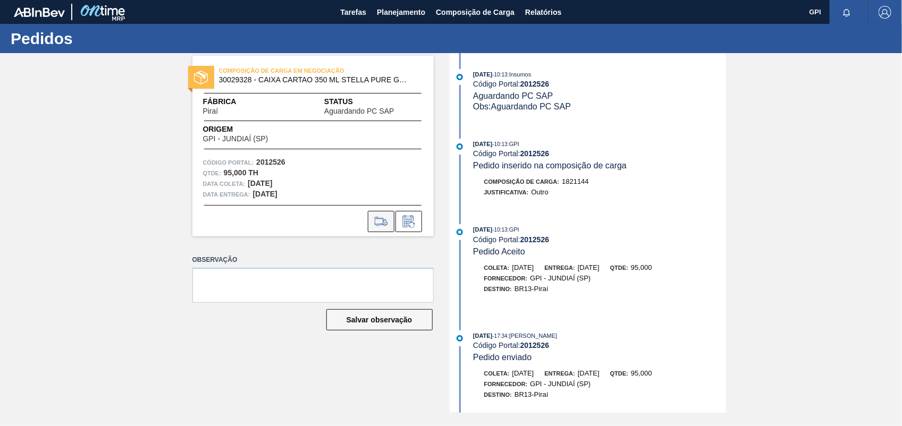
click at [384, 221] on icon at bounding box center [381, 221] width 17 height 13
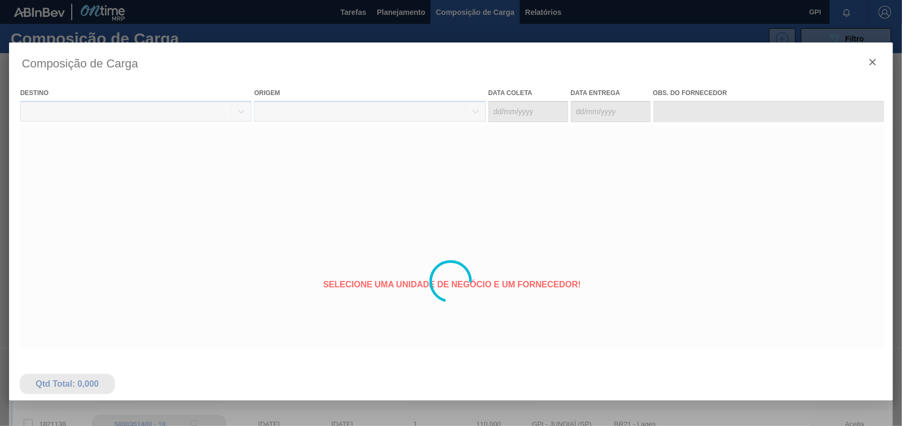
type coleta "09/10/2025"
type entrega "10/10/2025"
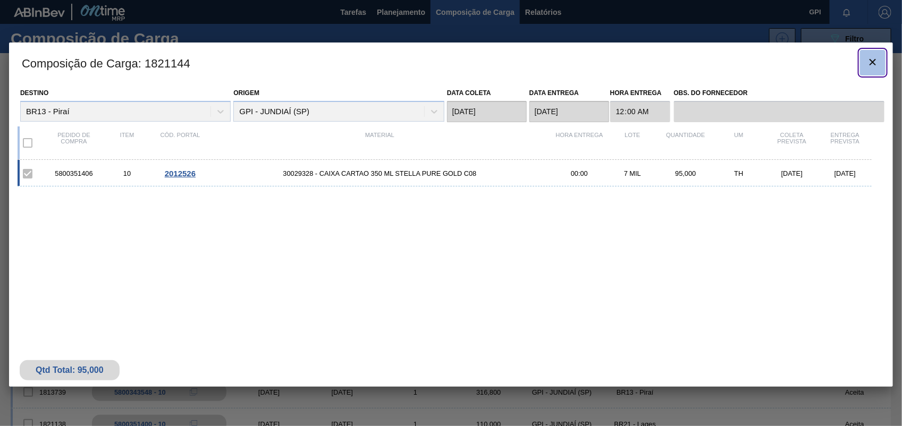
click at [867, 65] on icon "botão de ícone" at bounding box center [872, 62] width 13 height 13
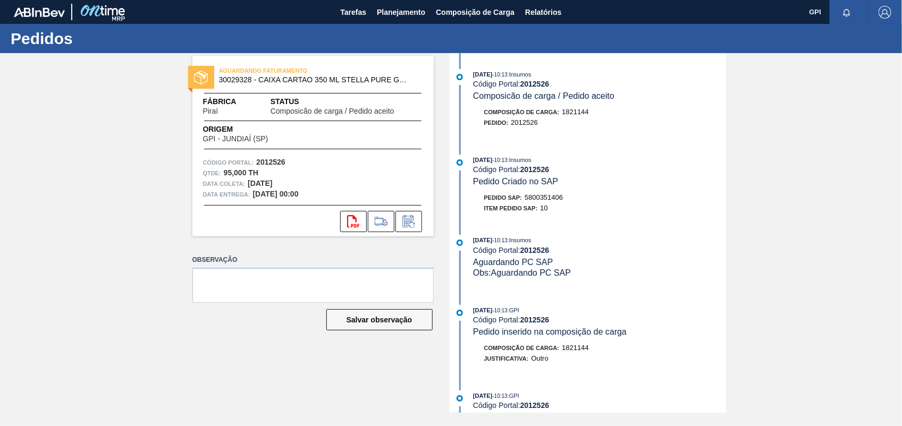
click at [551, 197] on span "5800351406" at bounding box center [544, 197] width 38 height 8
click at [277, 165] on strong "2012526" at bounding box center [270, 162] width 29 height 9
click at [350, 215] on icon "svg{fill:#ff0000}" at bounding box center [353, 221] width 13 height 13
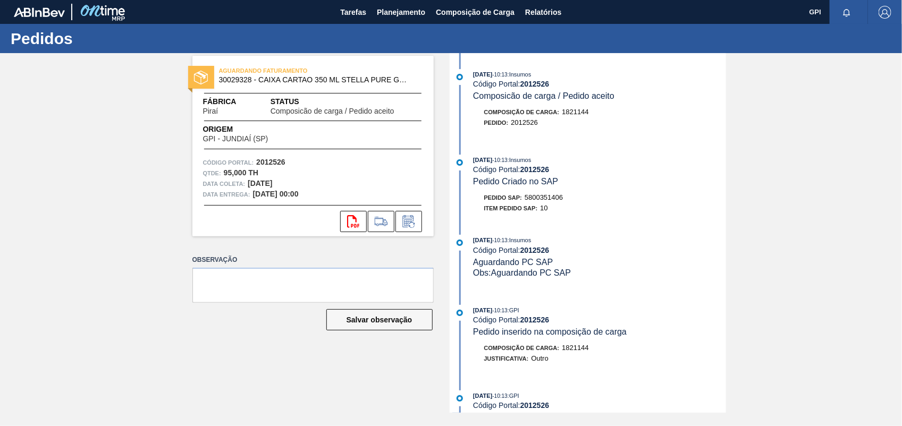
click at [803, 164] on div "AGUARDANDO FATURAMENTO 30029328 - CAIXA CARTAO 350 ML STELLA PURE GOLD C08 Fábr…" at bounding box center [451, 233] width 902 height 360
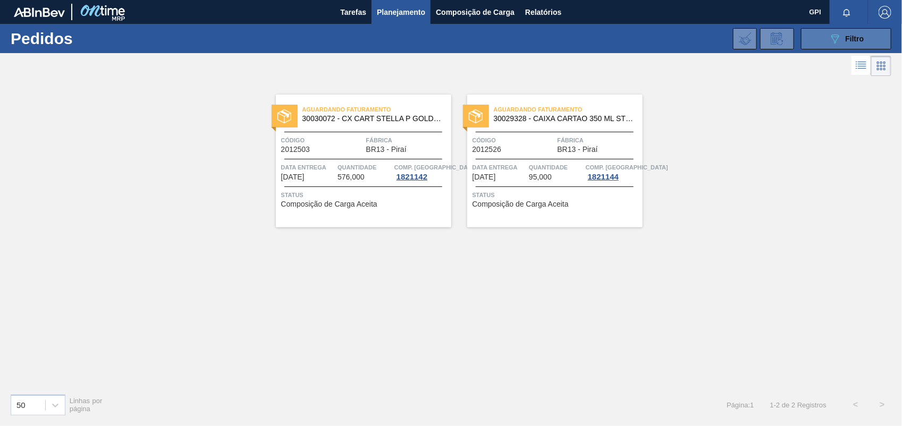
click at [831, 46] on button "089F7B8B-B2A5-4AFE-B5C0-19BA573D28AC Filtro" at bounding box center [846, 38] width 90 height 21
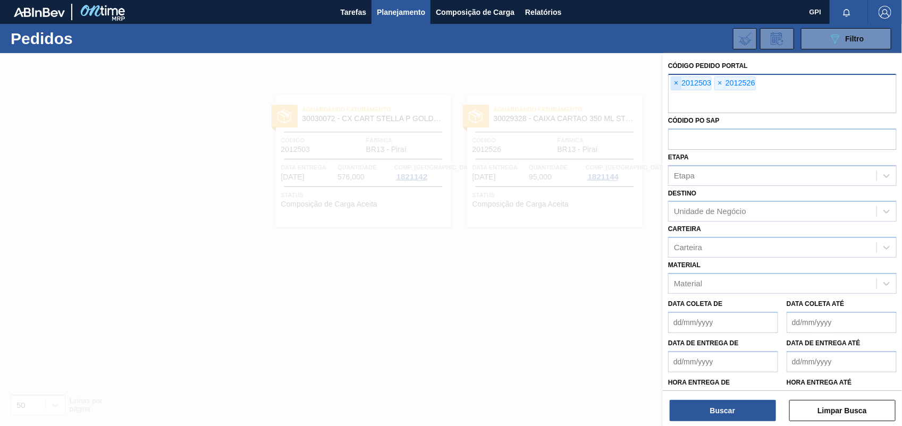
click at [676, 83] on span "×" at bounding box center [676, 83] width 10 height 13
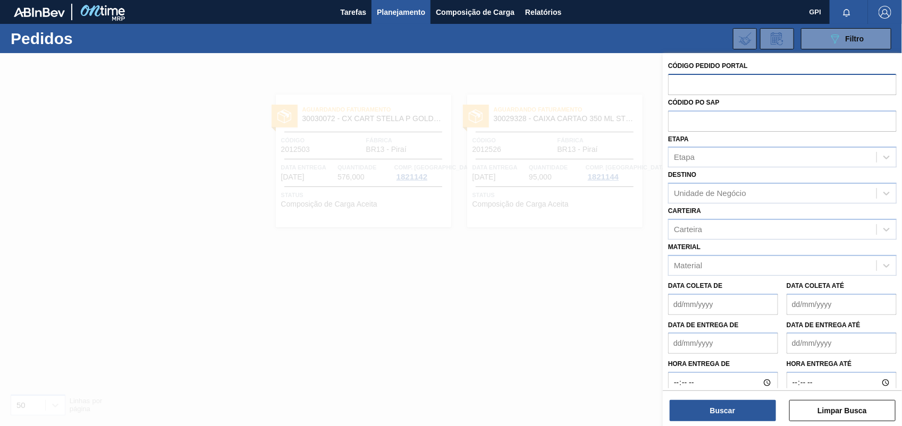
paste input "text"
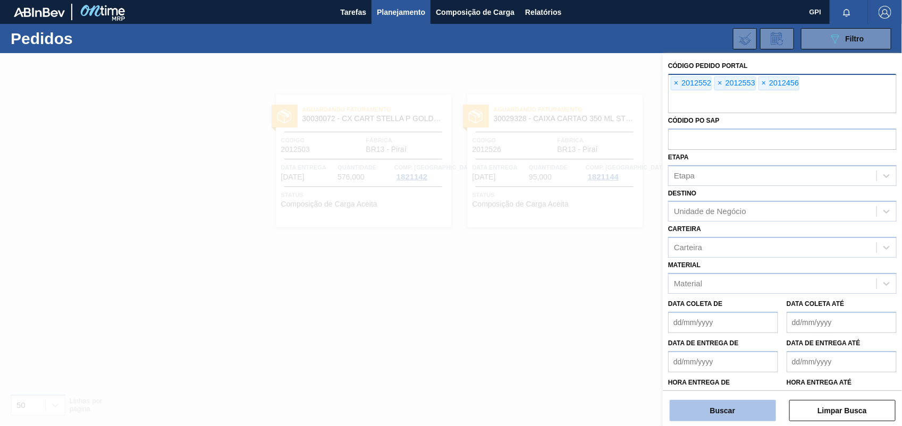
click at [721, 410] on button "Buscar" at bounding box center [723, 410] width 106 height 21
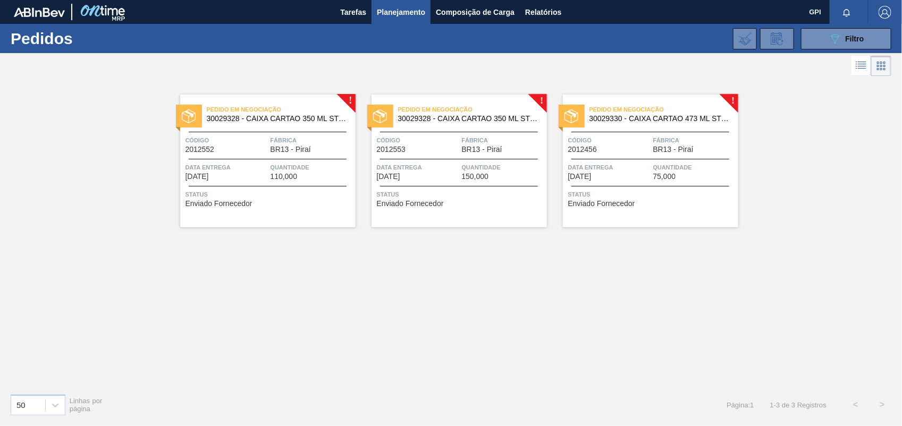
click at [223, 159] on div at bounding box center [268, 159] width 158 height 1
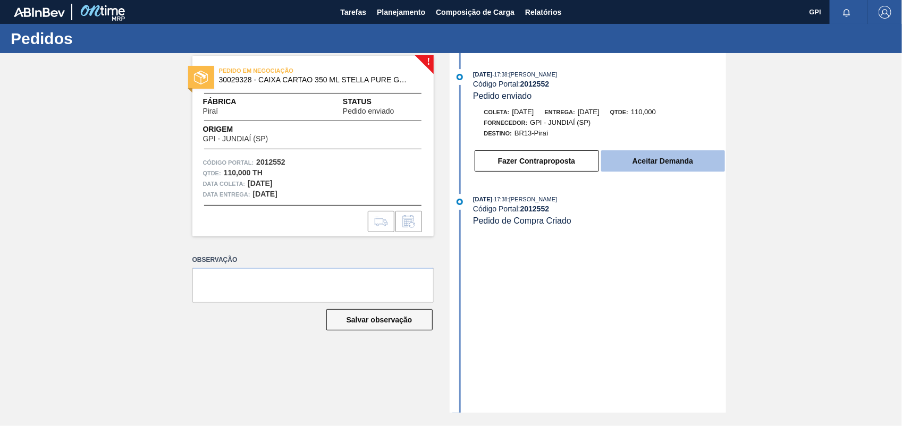
click at [668, 172] on button "Aceitar Demanda" at bounding box center [663, 160] width 124 height 21
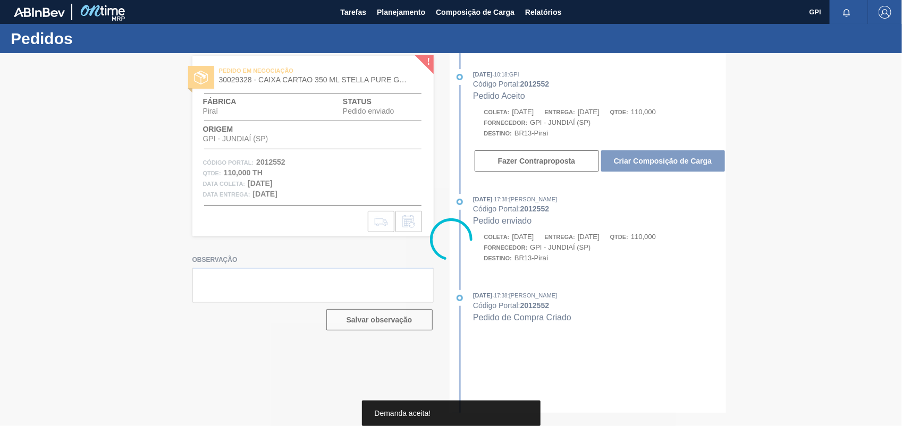
click at [668, 173] on div at bounding box center [451, 239] width 902 height 373
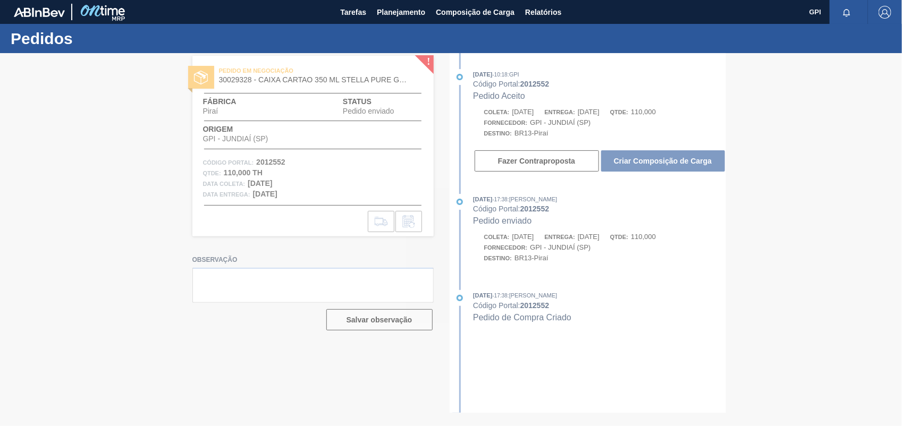
click at [695, 163] on div at bounding box center [451, 239] width 902 height 373
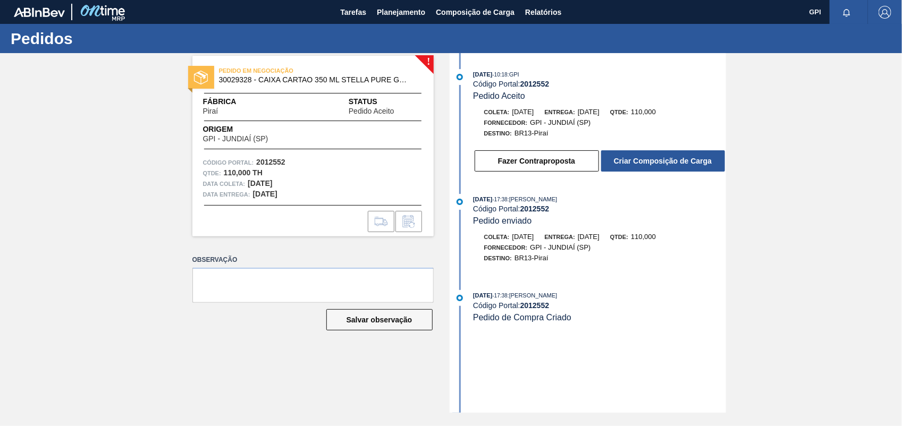
click at [695, 163] on button "Criar Composição de Carga" at bounding box center [663, 160] width 124 height 21
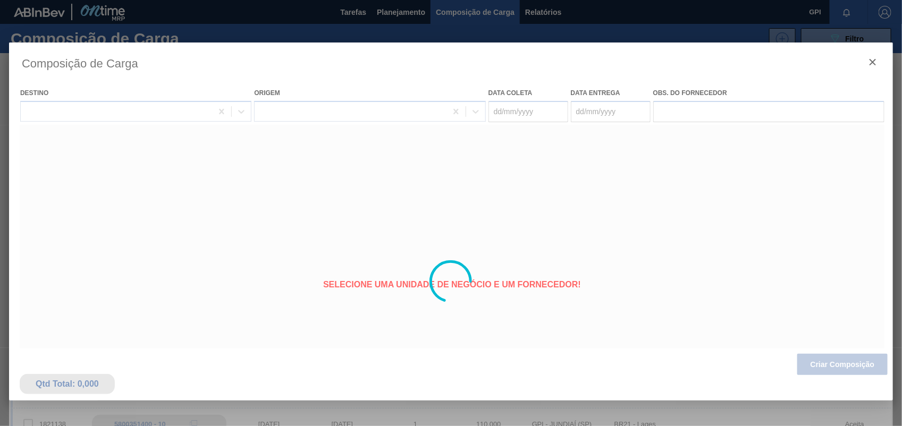
type coleta "16/10/2025"
type entrega "17/10/2025"
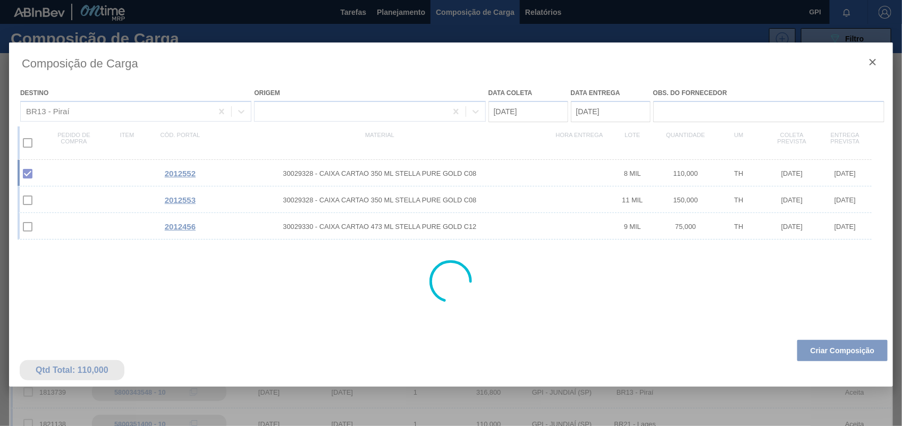
click at [862, 367] on div at bounding box center [451, 282] width 884 height 478
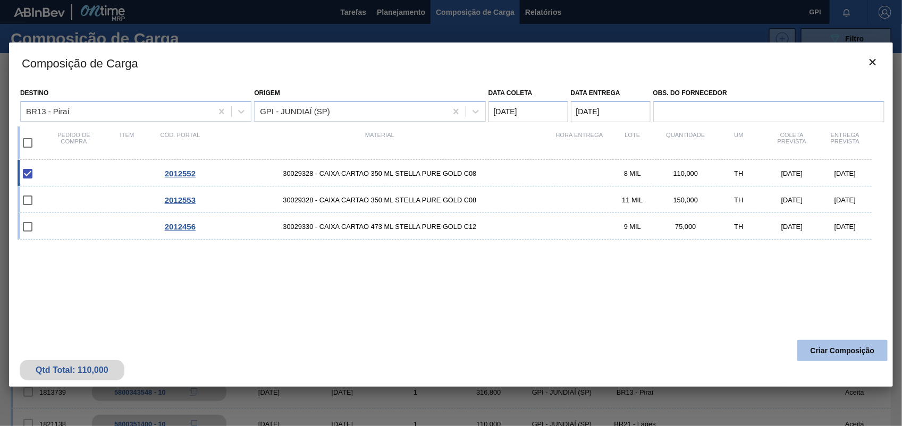
click at [854, 346] on button "Criar Composição" at bounding box center [842, 350] width 90 height 21
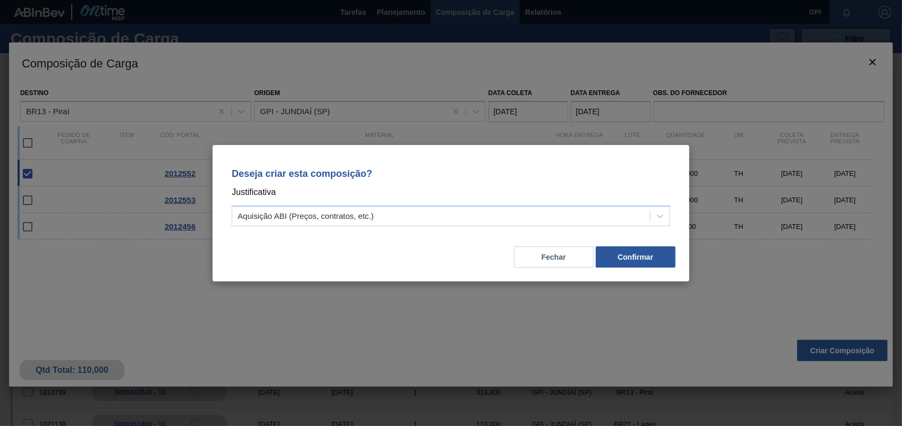
click at [649, 200] on div "Deseja criar esta composição? Justificativa Aquisição ABI (Preços, contratos, e…" at bounding box center [450, 195] width 451 height 75
click at [660, 209] on div at bounding box center [660, 216] width 19 height 19
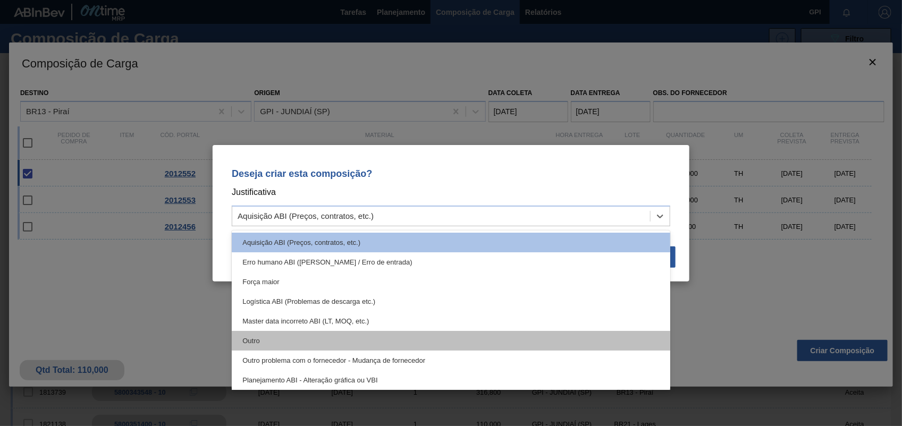
click at [298, 336] on div "Outro" at bounding box center [451, 341] width 438 height 20
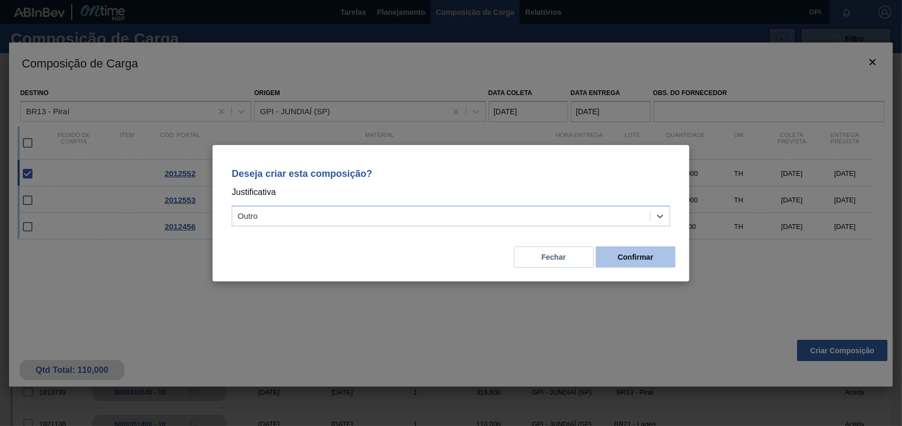
click at [627, 260] on button "Confirmar" at bounding box center [636, 257] width 80 height 21
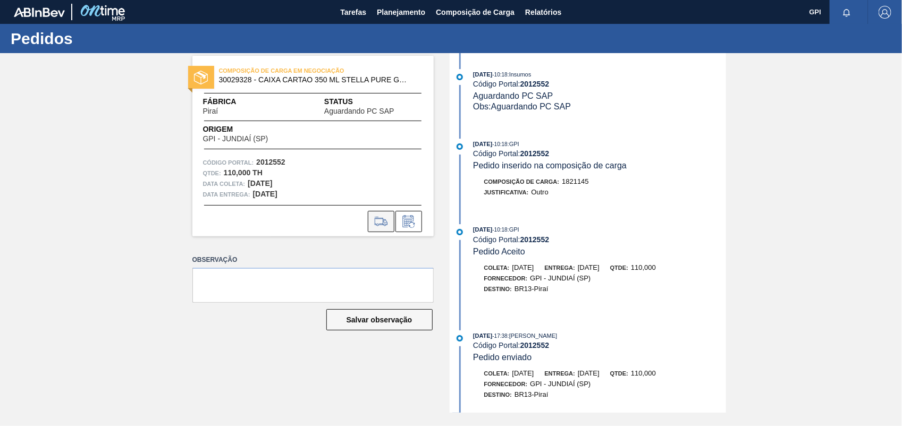
click at [373, 224] on icon at bounding box center [381, 221] width 17 height 13
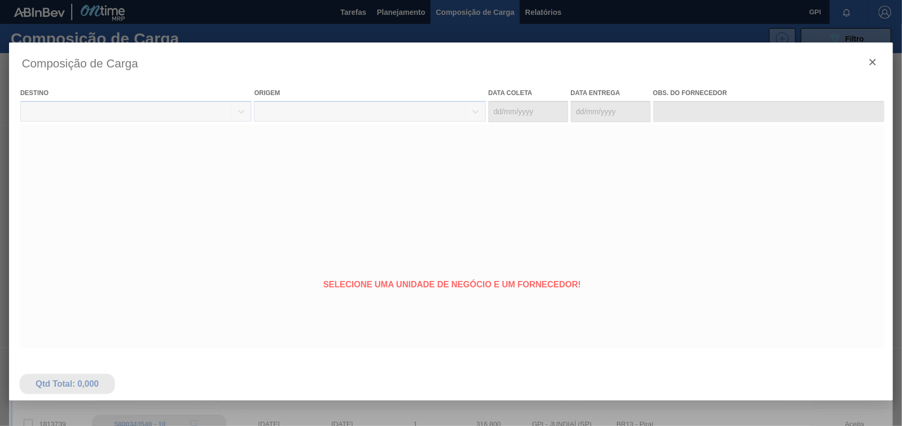
type coleta "[DATE]"
type entrega "[DATE]"
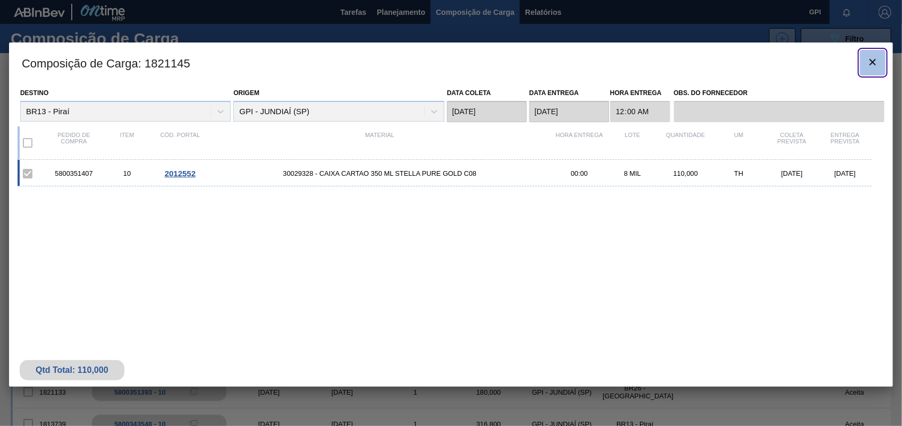
click at [870, 64] on icon "botão de ícone" at bounding box center [872, 62] width 13 height 13
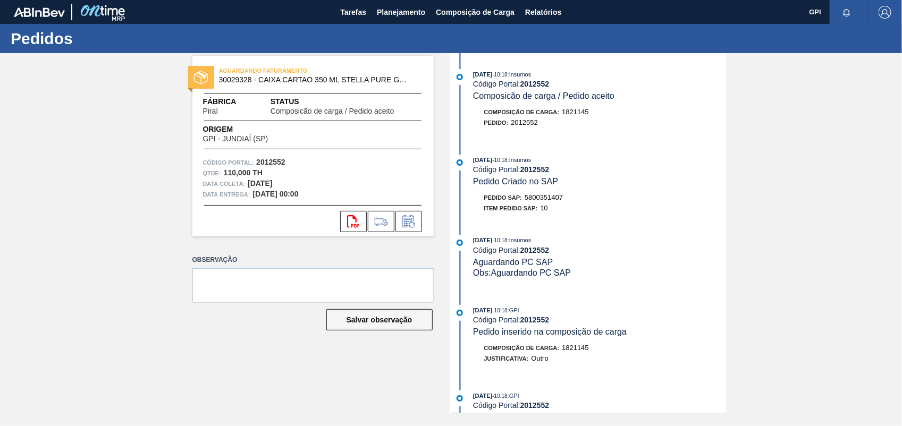
click at [546, 201] on span "5800351407" at bounding box center [544, 197] width 38 height 8
copy span "5800351407"
click at [272, 162] on strong "2012552" at bounding box center [270, 162] width 29 height 9
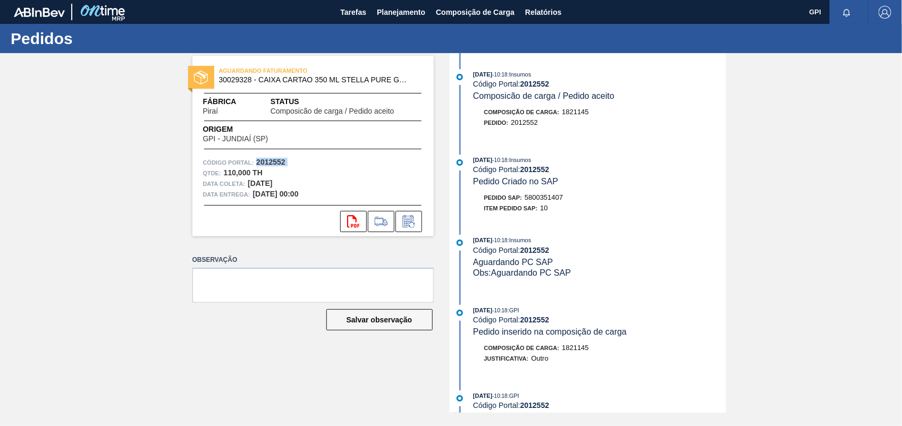
click at [272, 162] on strong "2012552" at bounding box center [270, 162] width 29 height 9
copy strong "2012552"
click at [348, 219] on icon at bounding box center [353, 221] width 12 height 13
click at [746, 157] on div "AGUARDANDO FATURAMENTO 30029328 - CAIXA CARTAO 350 ML STELLA PURE GOLD C08 Fábr…" at bounding box center [451, 233] width 902 height 360
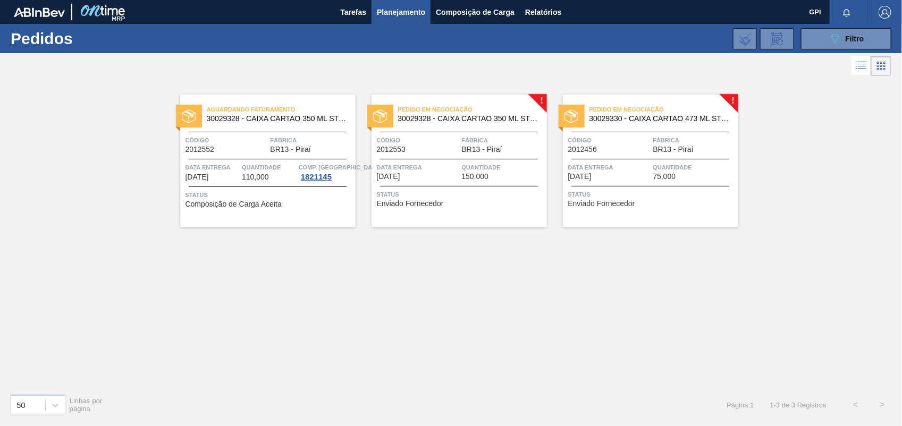
click at [440, 139] on span "Código" at bounding box center [418, 140] width 82 height 11
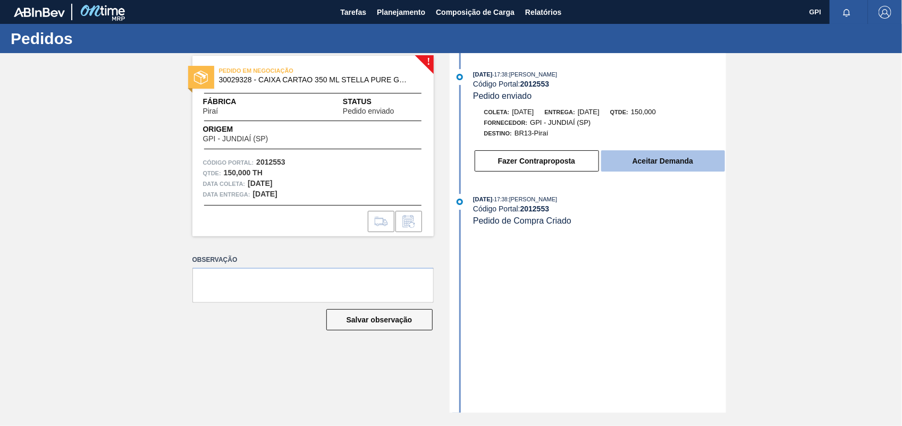
click at [696, 163] on button "Aceitar Demanda" at bounding box center [663, 160] width 124 height 21
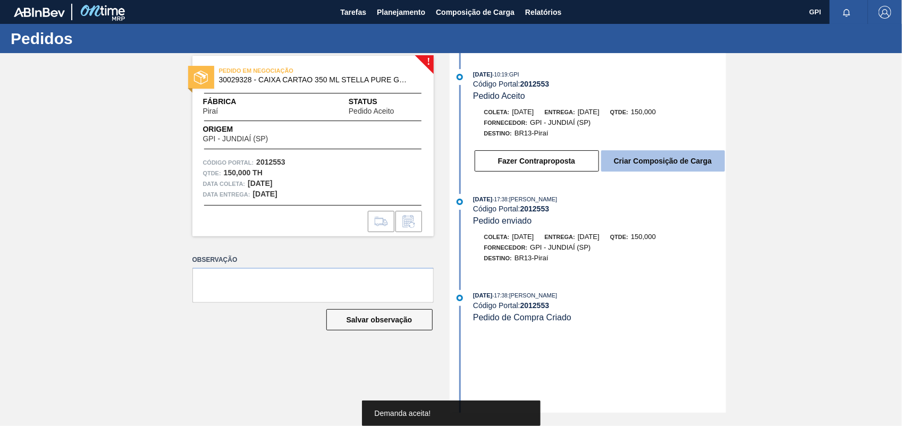
click at [694, 163] on button "Criar Composição de Carga" at bounding box center [663, 160] width 124 height 21
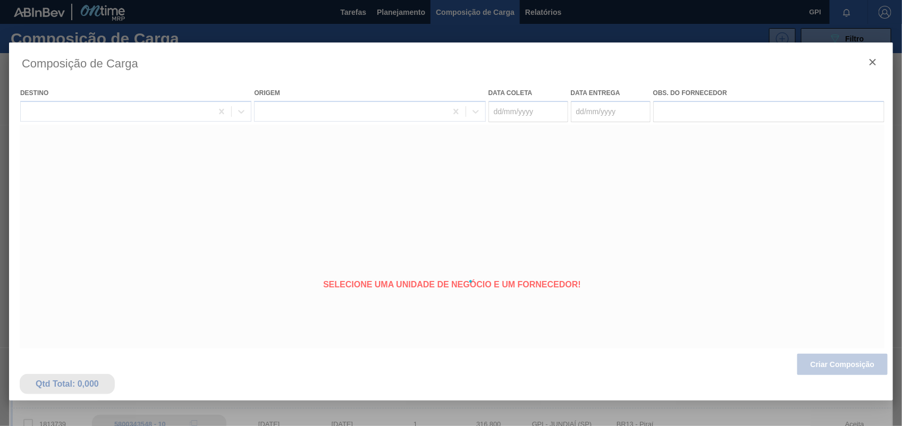
type coleta "24/10/2025"
type entrega "25/10/2025"
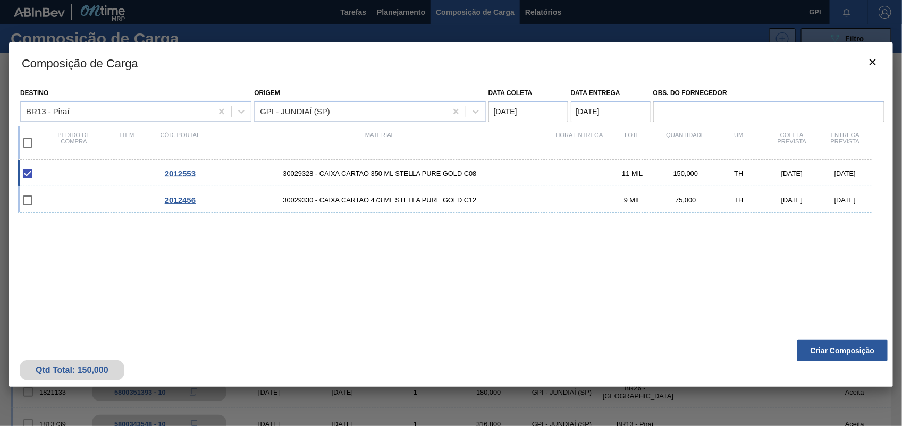
click at [836, 352] on button "Criar Composição" at bounding box center [842, 350] width 90 height 21
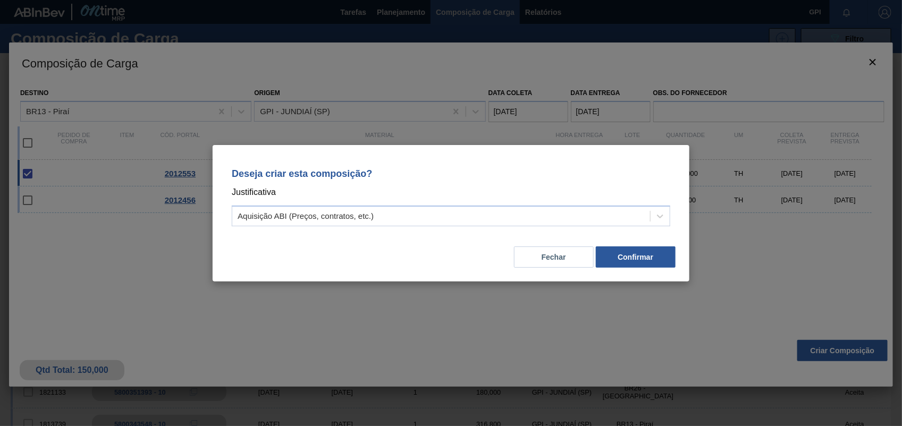
click at [674, 214] on div "Deseja criar esta composição? Justificativa Aquisição ABI (Preços, contratos, e…" at bounding box center [450, 195] width 451 height 75
click at [663, 214] on icon at bounding box center [660, 216] width 11 height 11
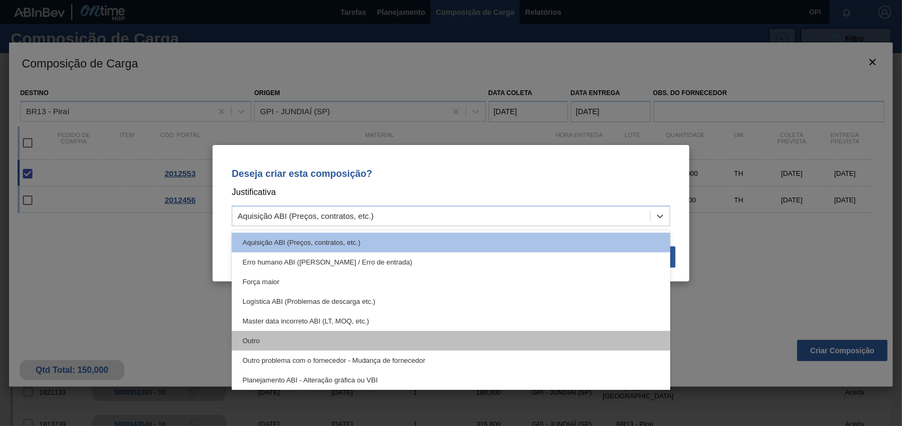
click at [349, 335] on div "Outro" at bounding box center [451, 341] width 438 height 20
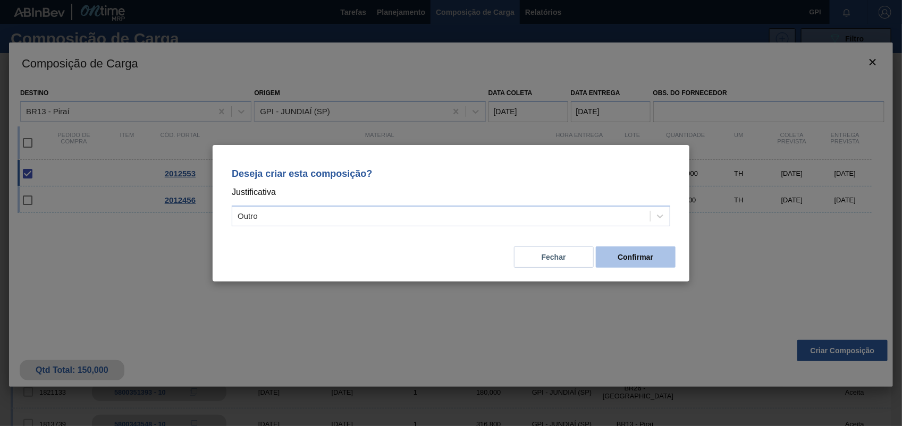
click at [637, 258] on button "Confirmar" at bounding box center [636, 257] width 80 height 21
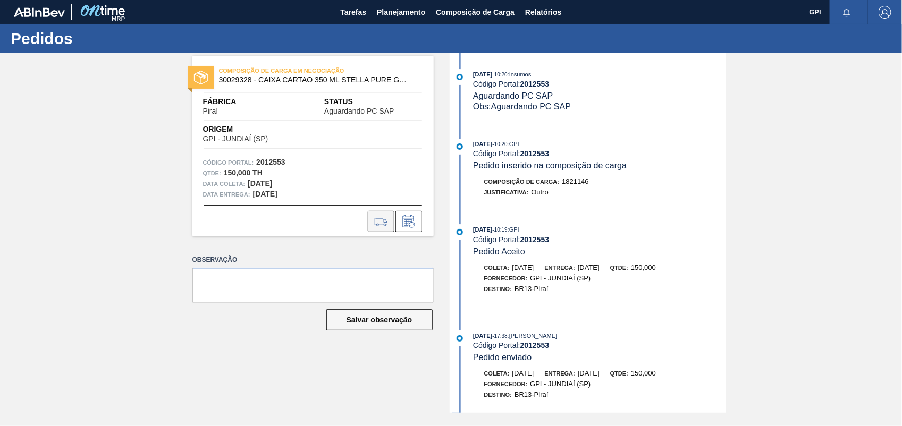
click at [381, 222] on icon at bounding box center [381, 221] width 17 height 13
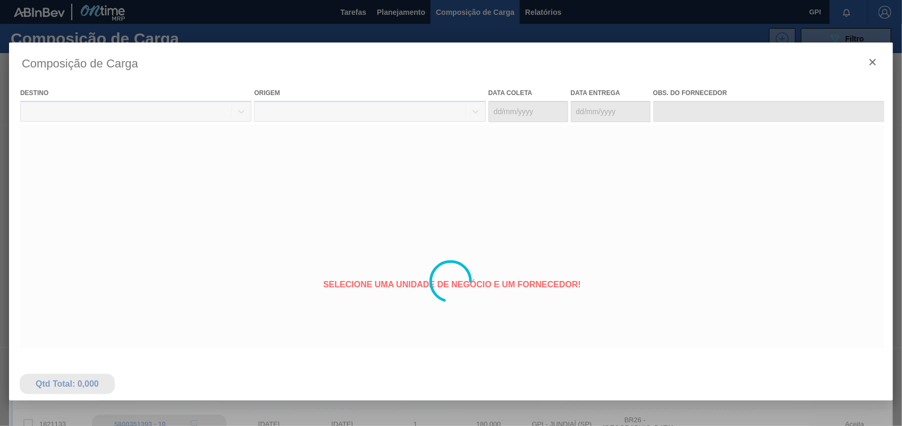
type coleta "24/10/2025"
type entrega "25/10/2025"
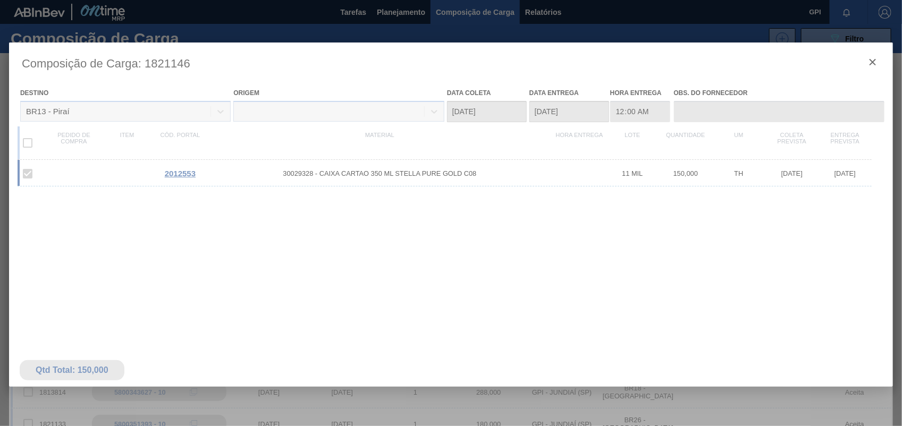
click at [871, 63] on div at bounding box center [451, 282] width 884 height 478
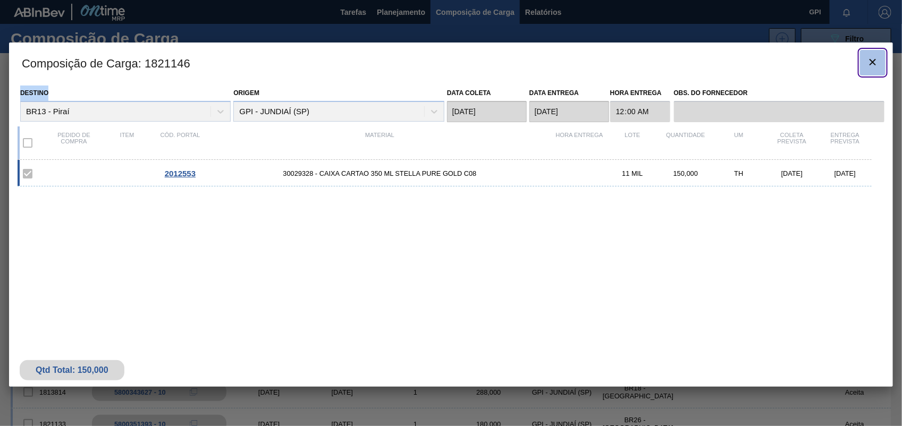
click at [871, 63] on icon "botão de ícone" at bounding box center [872, 62] width 13 height 13
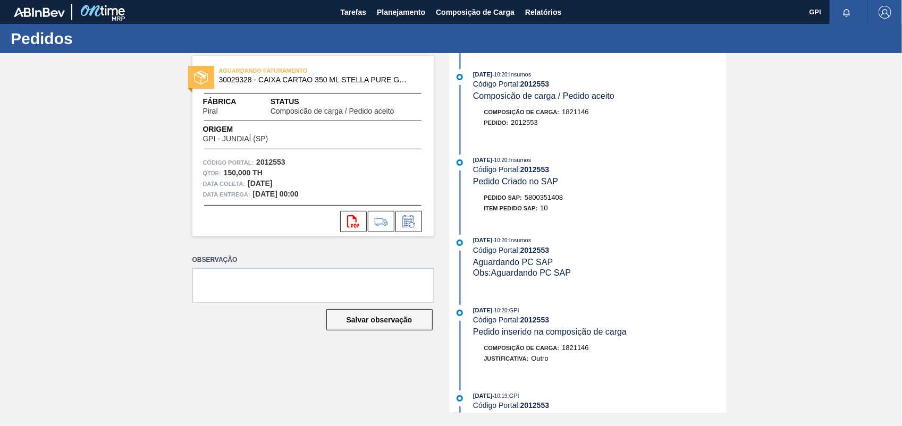
click at [562, 197] on span "5800351408" at bounding box center [544, 197] width 38 height 8
copy span "5800351408"
click at [267, 156] on div "AGUARDANDO FATURAMENTO 30029328 - CAIXA CARTAO 350 [PERSON_NAME] PURE GOLD C08 …" at bounding box center [312, 146] width 241 height 181
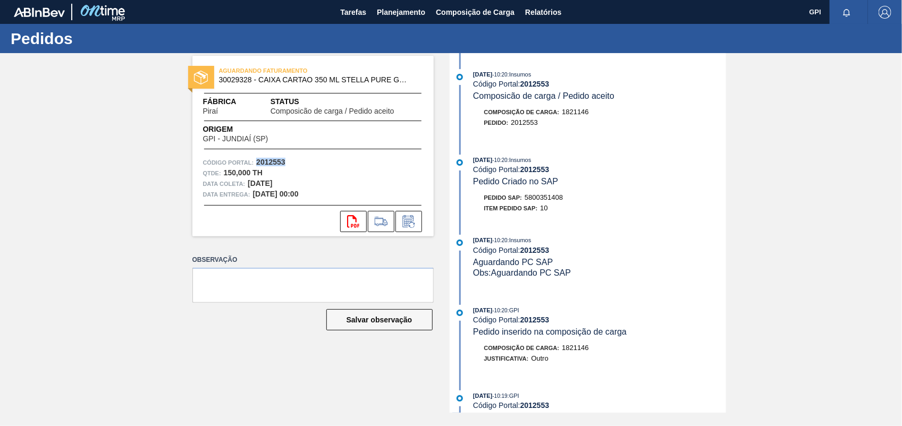
copy strong "2012553"
click at [360, 216] on button "svg{fill:#ff0000}" at bounding box center [353, 221] width 27 height 21
click at [791, 233] on div "AGUARDANDO FATURAMENTO 30029328 - CAIXA CARTAO 350 [PERSON_NAME] PURE GOLD C08 …" at bounding box center [451, 233] width 902 height 360
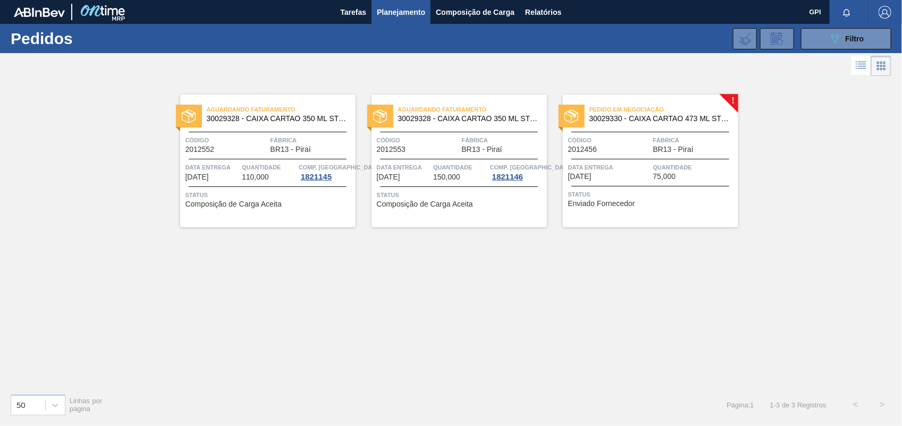
click at [609, 206] on span "Enviado Fornecedor" at bounding box center [601, 204] width 67 height 8
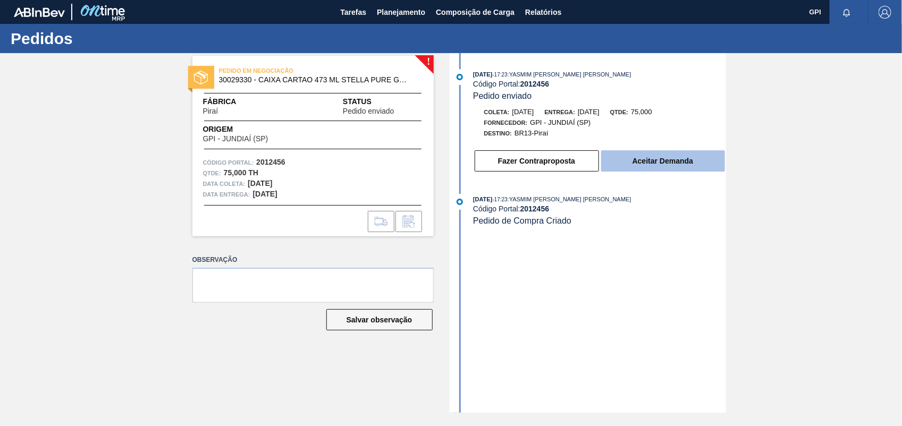
click at [658, 158] on button "Aceitar Demanda" at bounding box center [663, 160] width 124 height 21
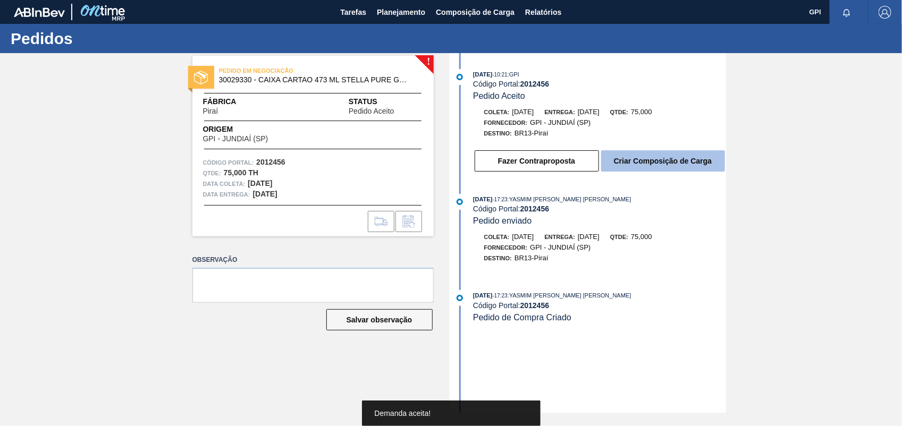
click at [696, 172] on button "Criar Composição de Carga" at bounding box center [663, 160] width 124 height 21
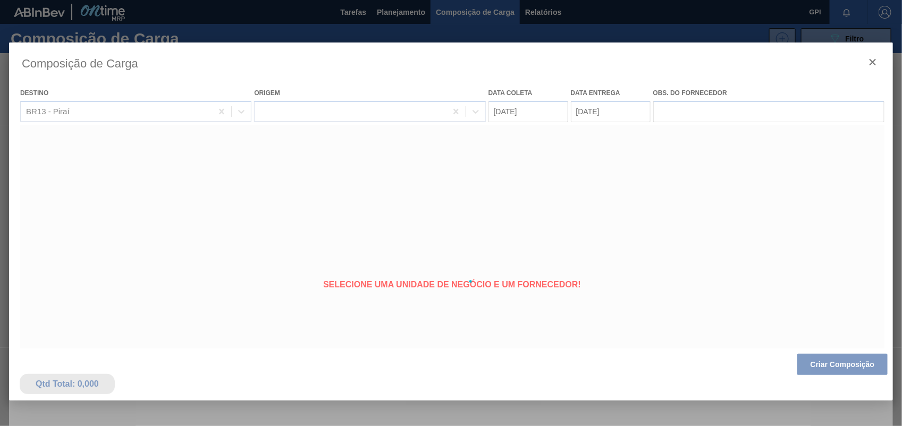
type coleta "[DATE]"
type entrega "[DATE]"
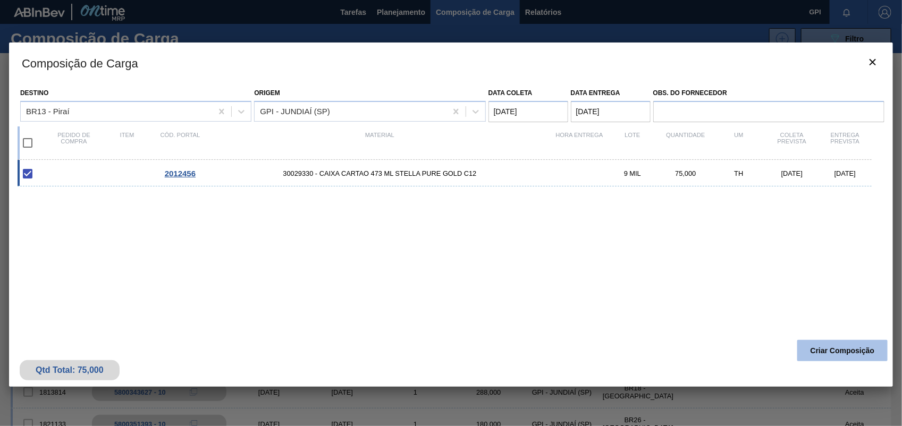
click at [813, 347] on button "Criar Composição" at bounding box center [842, 350] width 90 height 21
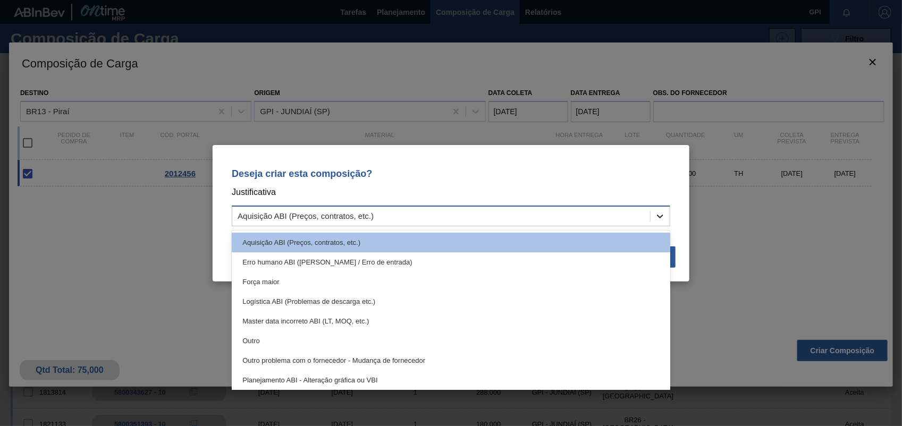
click at [655, 211] on icon at bounding box center [660, 216] width 11 height 11
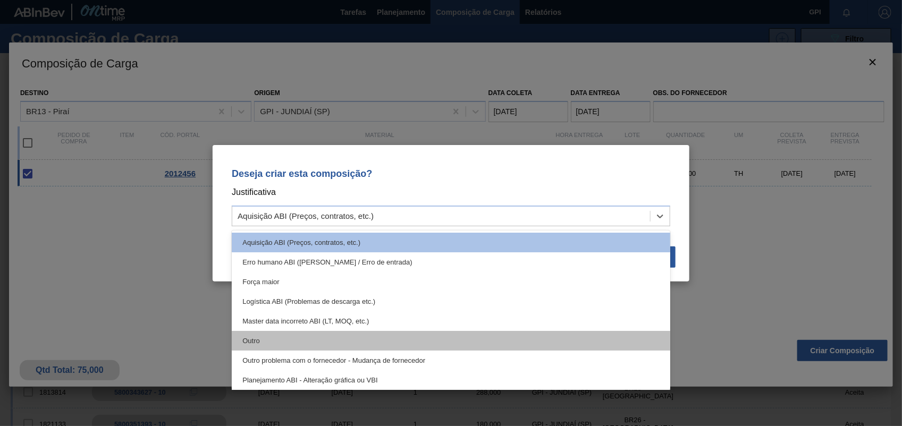
click at [331, 346] on div "Outro" at bounding box center [451, 341] width 438 height 20
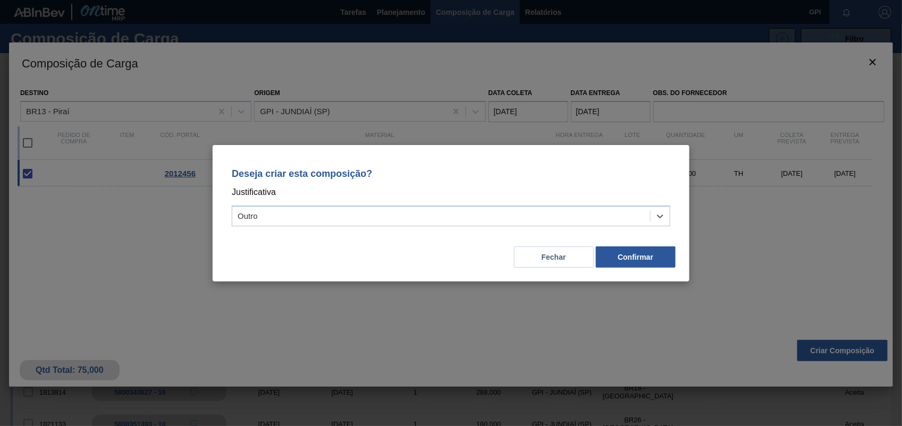
click at [649, 235] on div "Fechar Confirmar" at bounding box center [450, 251] width 451 height 36
click at [655, 256] on button "Confirmar" at bounding box center [636, 257] width 80 height 21
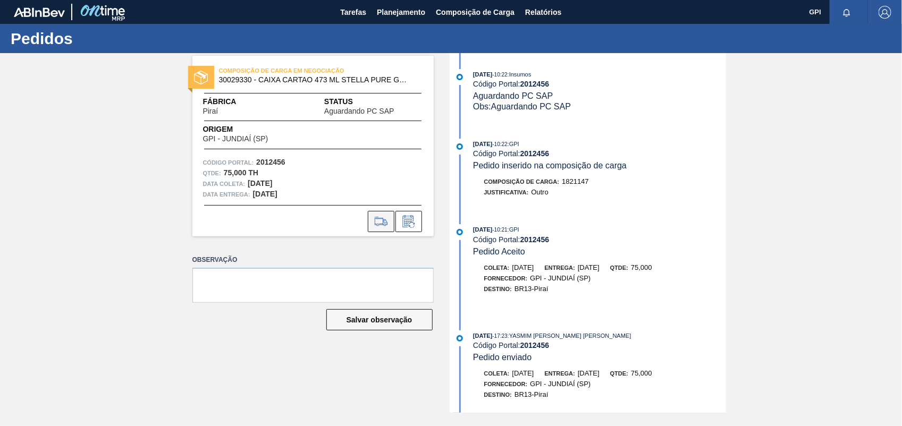
click at [381, 221] on icon at bounding box center [381, 221] width 17 height 13
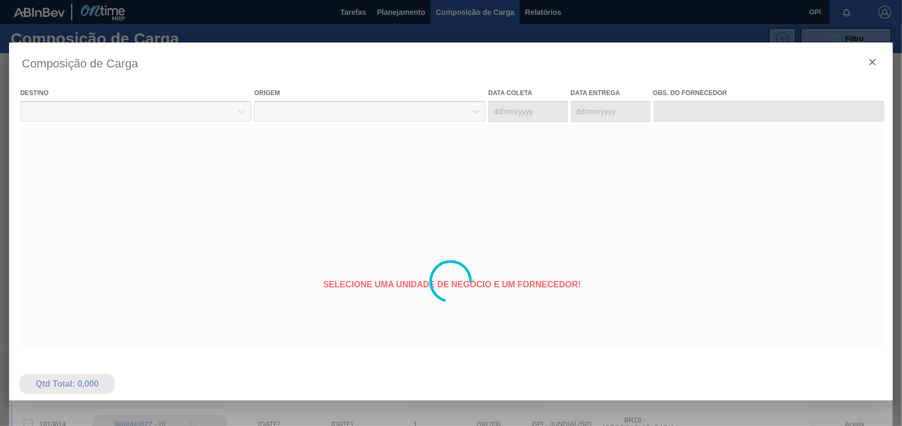
type coleta "[DATE]"
type entrega "[DATE]"
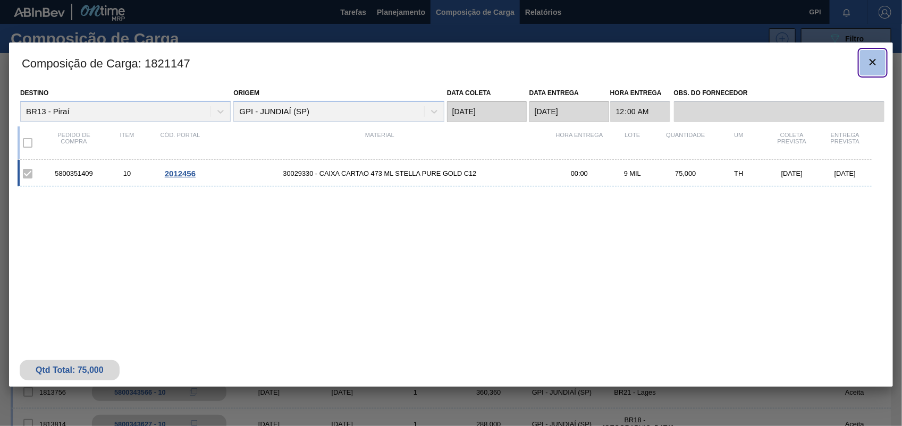
click at [872, 62] on icon "botão de ícone" at bounding box center [872, 62] width 6 height 6
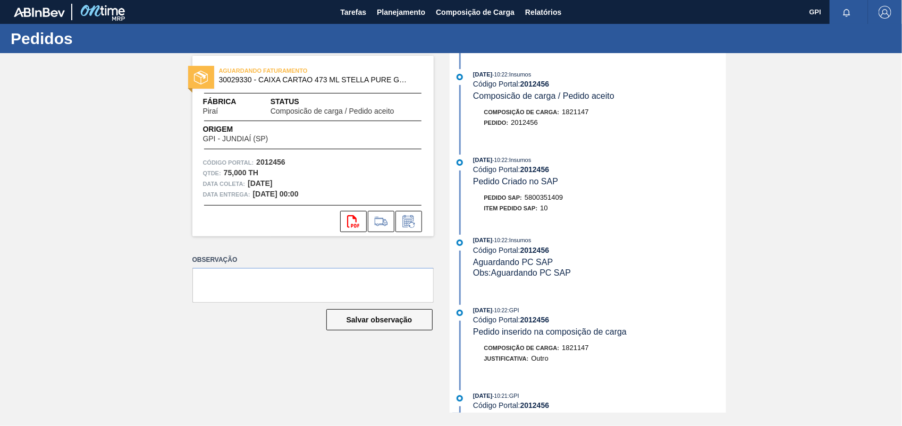
click at [550, 197] on span "5800351409" at bounding box center [544, 197] width 38 height 8
copy span "5800351409"
click at [360, 221] on button "svg{fill:#ff0000}" at bounding box center [353, 221] width 27 height 21
click at [278, 162] on strong "2012456" at bounding box center [270, 162] width 29 height 9
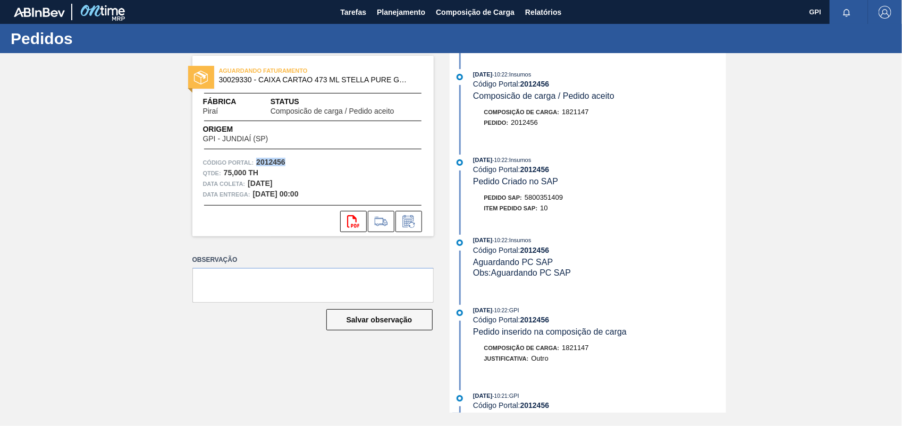
click at [278, 162] on strong "2012456" at bounding box center [270, 162] width 29 height 9
copy strong "2012456"
click at [339, 226] on div "svg{fill:#ff0000}" at bounding box center [312, 221] width 241 height 21
click at [348, 222] on icon at bounding box center [353, 221] width 12 height 13
